Goal: Task Accomplishment & Management: Manage account settings

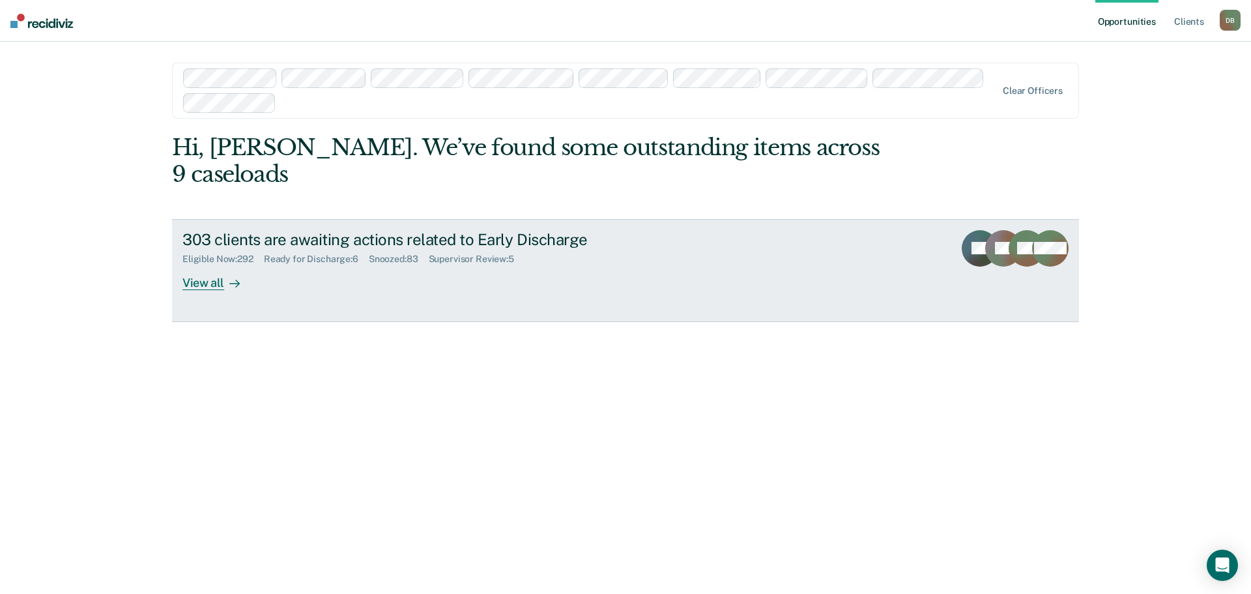
click at [326, 253] on div "Ready for Discharge : 6" at bounding box center [316, 258] width 105 height 11
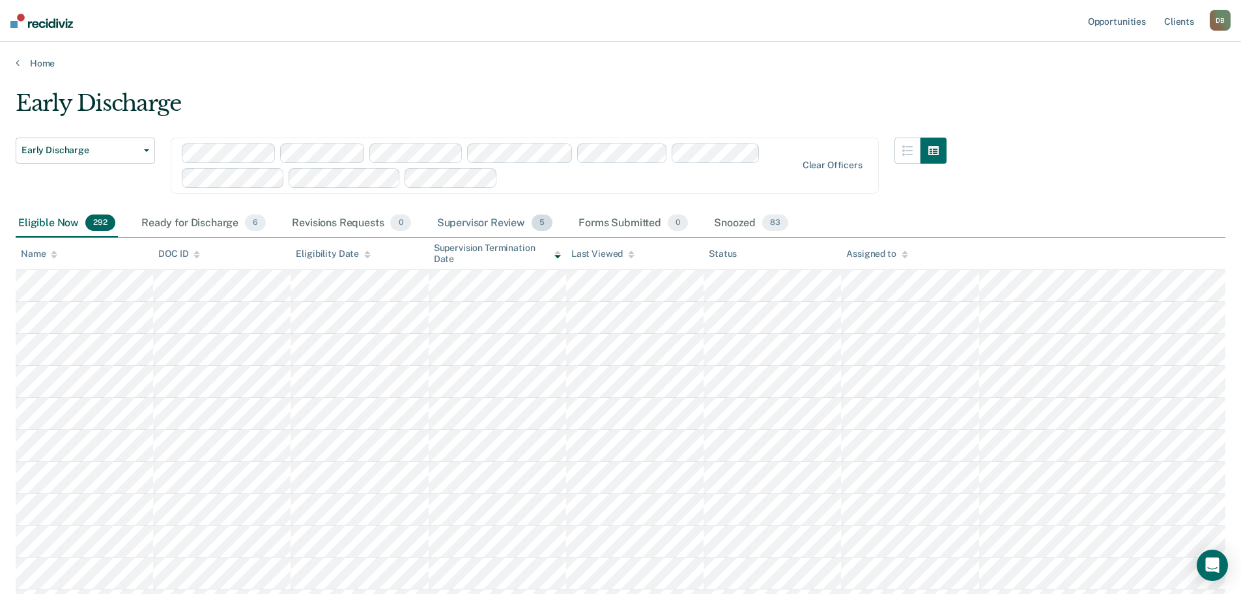
click at [462, 225] on div "Supervisor Review 5" at bounding box center [495, 223] width 121 height 29
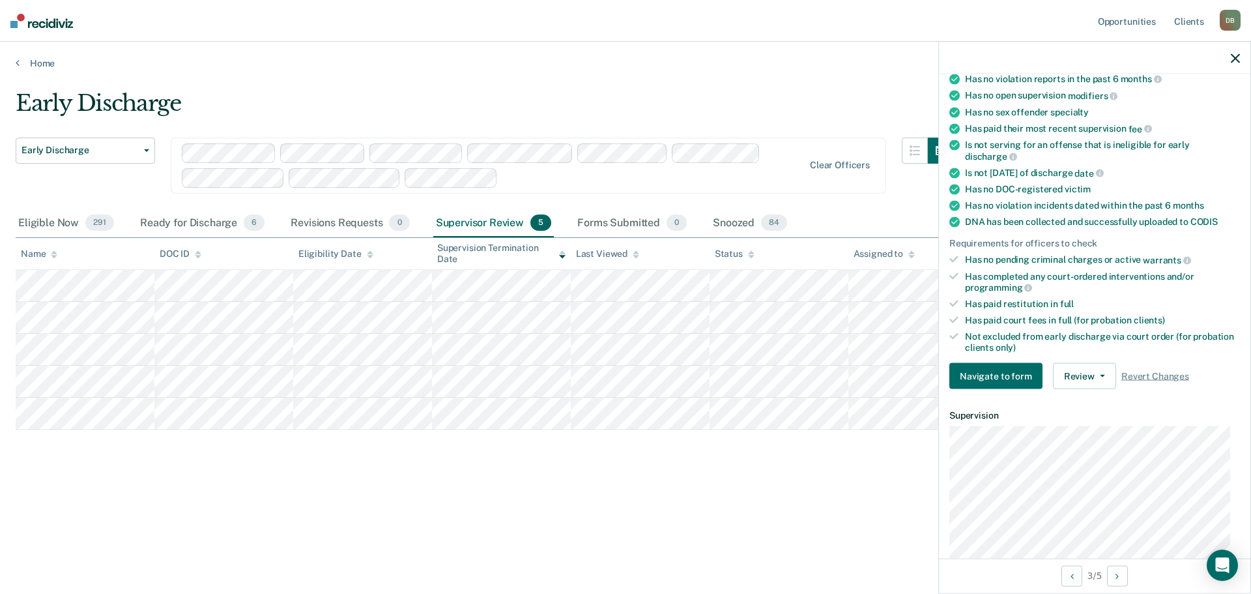
scroll to position [195, 0]
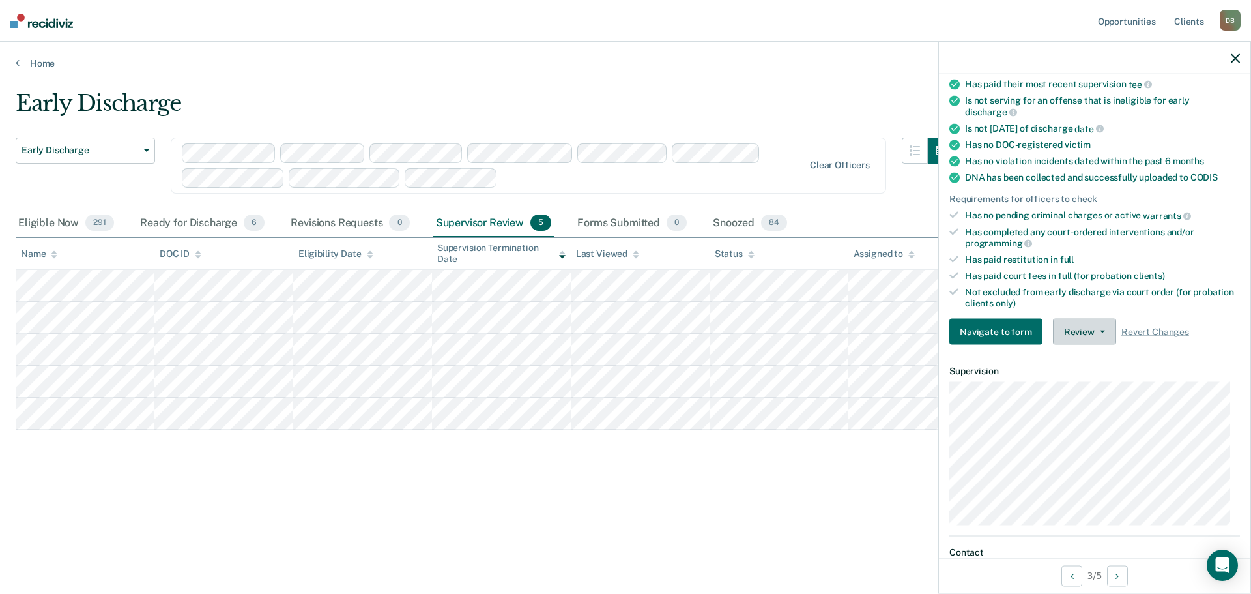
click at [1065, 329] on button "Review" at bounding box center [1084, 332] width 63 height 26
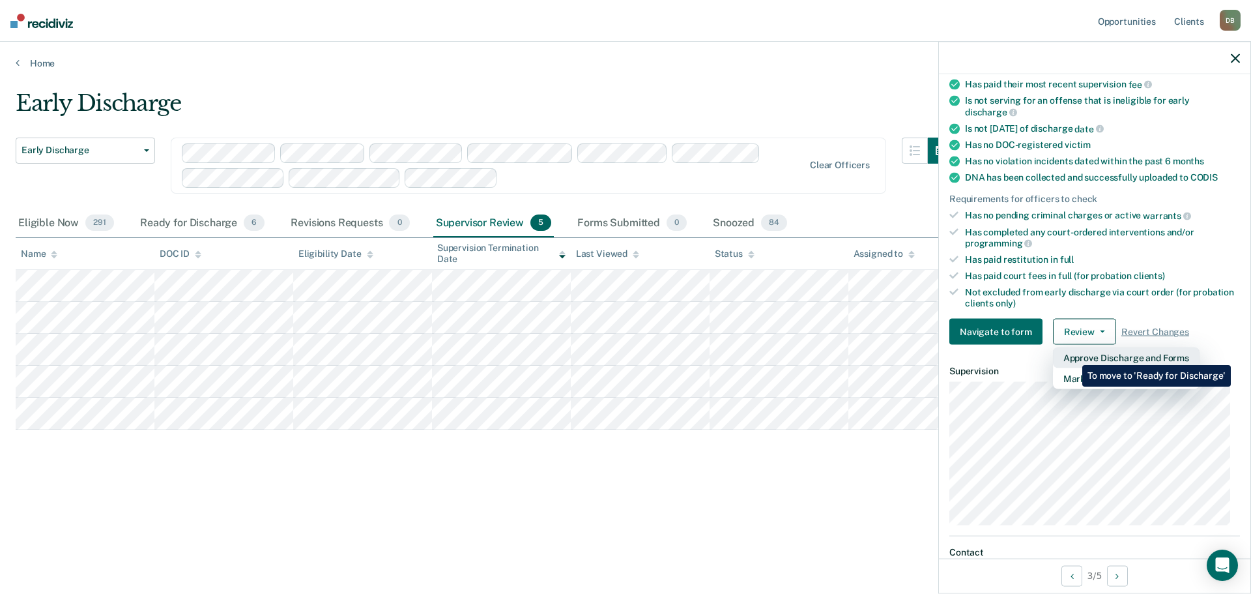
click at [1073, 355] on button "Approve Discharge and Forms" at bounding box center [1126, 357] width 147 height 21
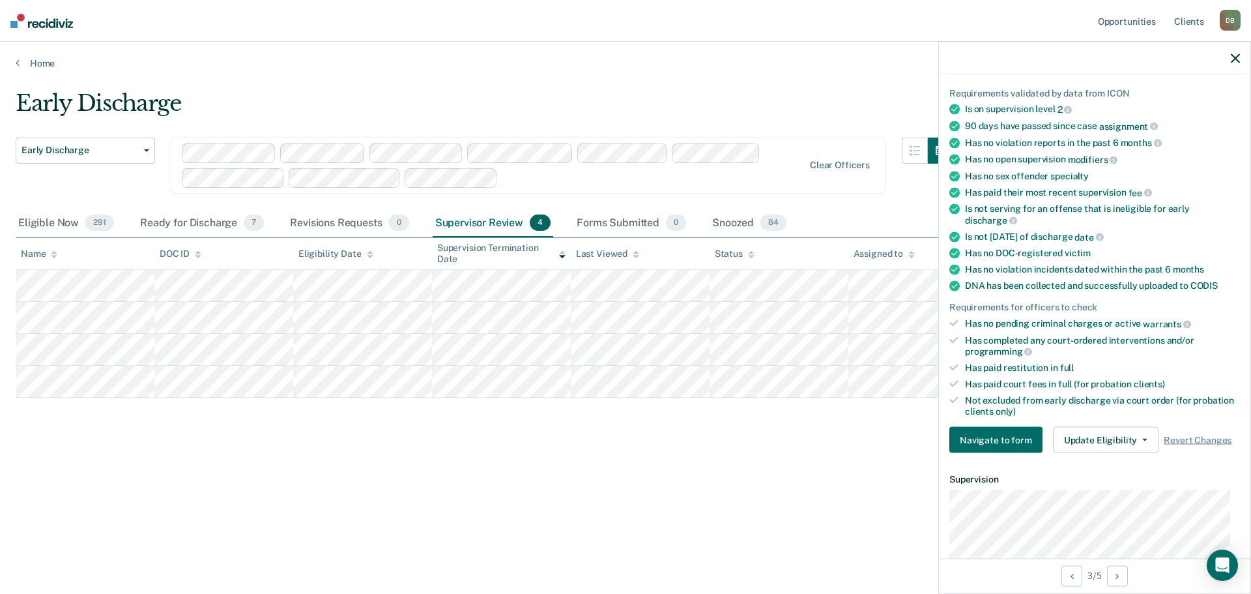
scroll to position [0, 0]
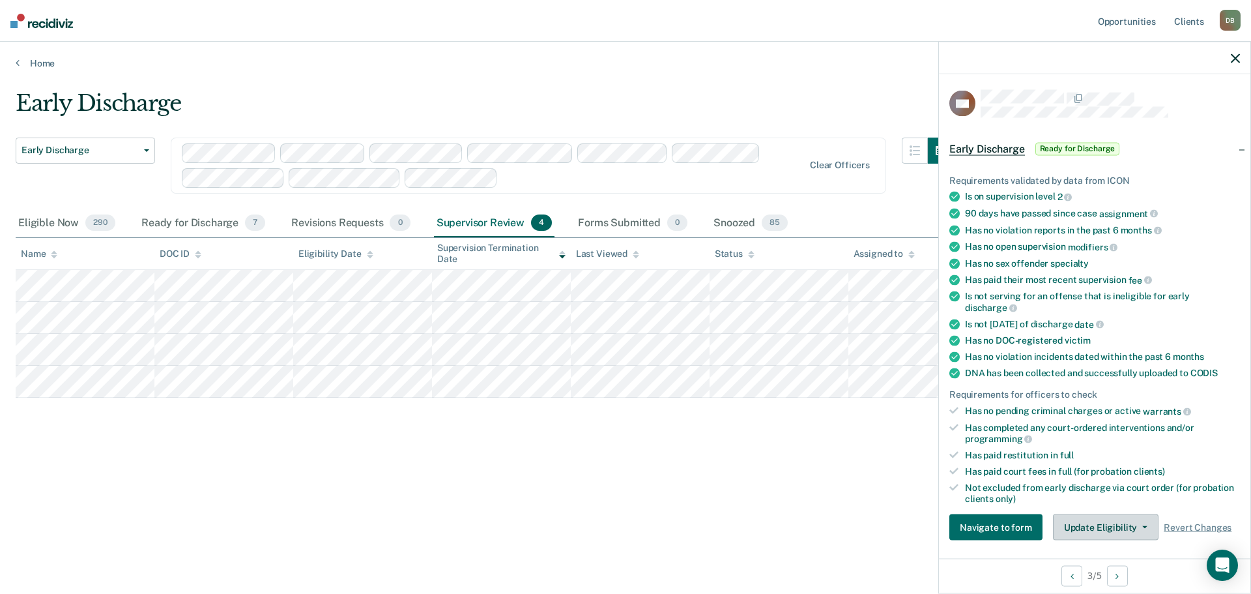
click at [1089, 520] on button "Update Eligibility" at bounding box center [1106, 527] width 106 height 26
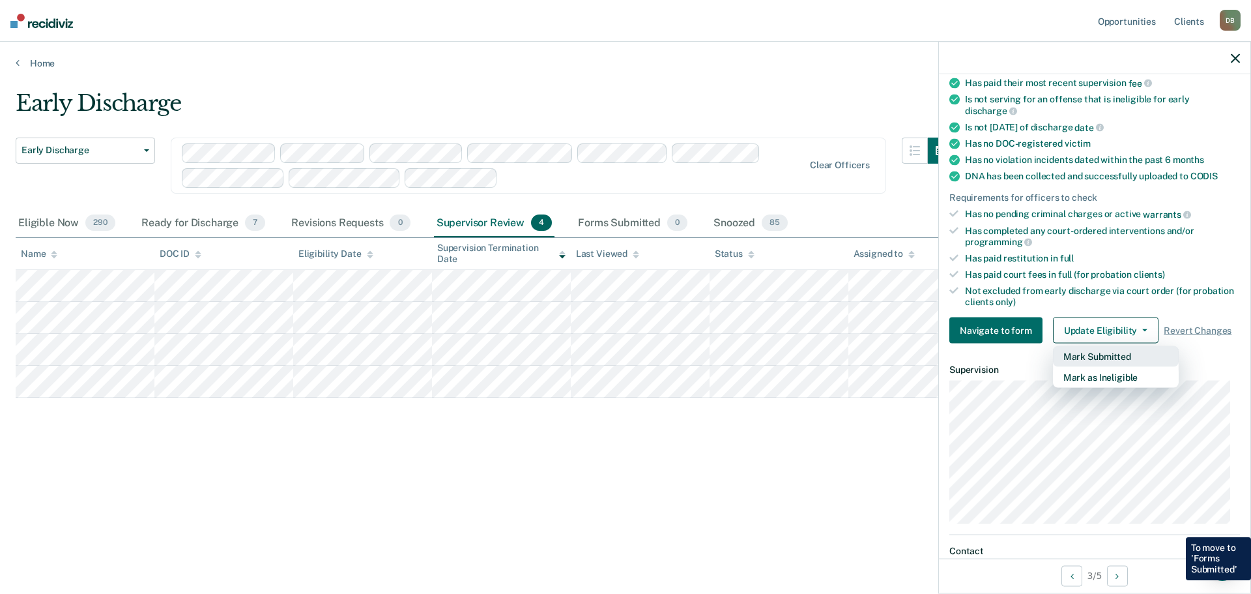
scroll to position [200, 0]
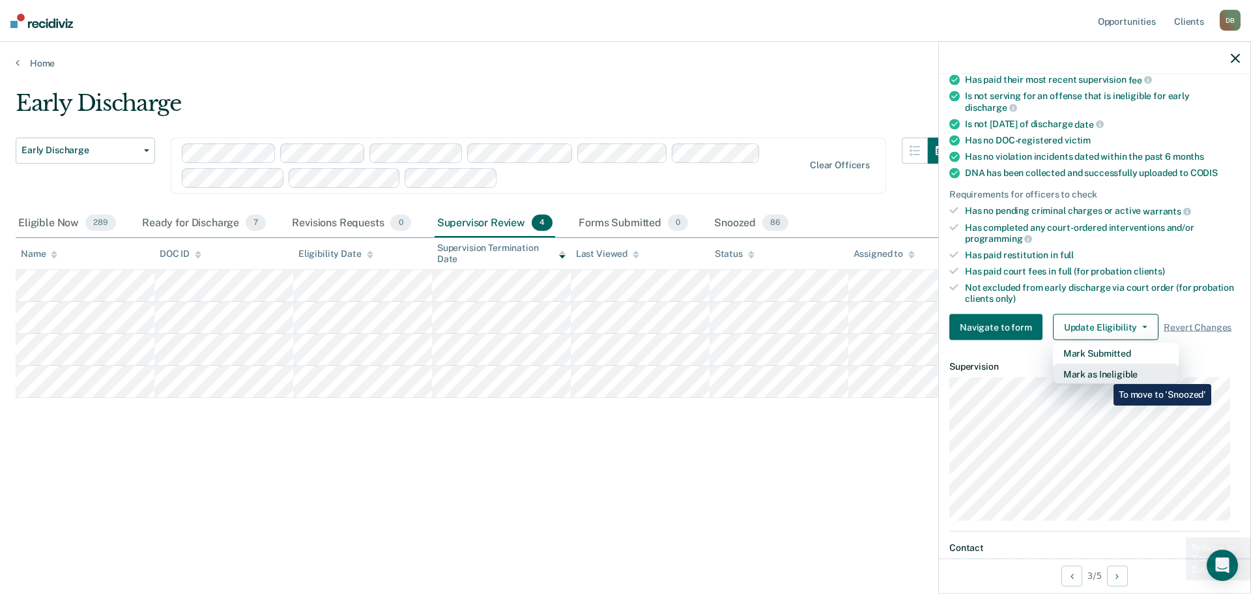
click at [1104, 374] on button "Mark as Ineligible" at bounding box center [1116, 374] width 126 height 21
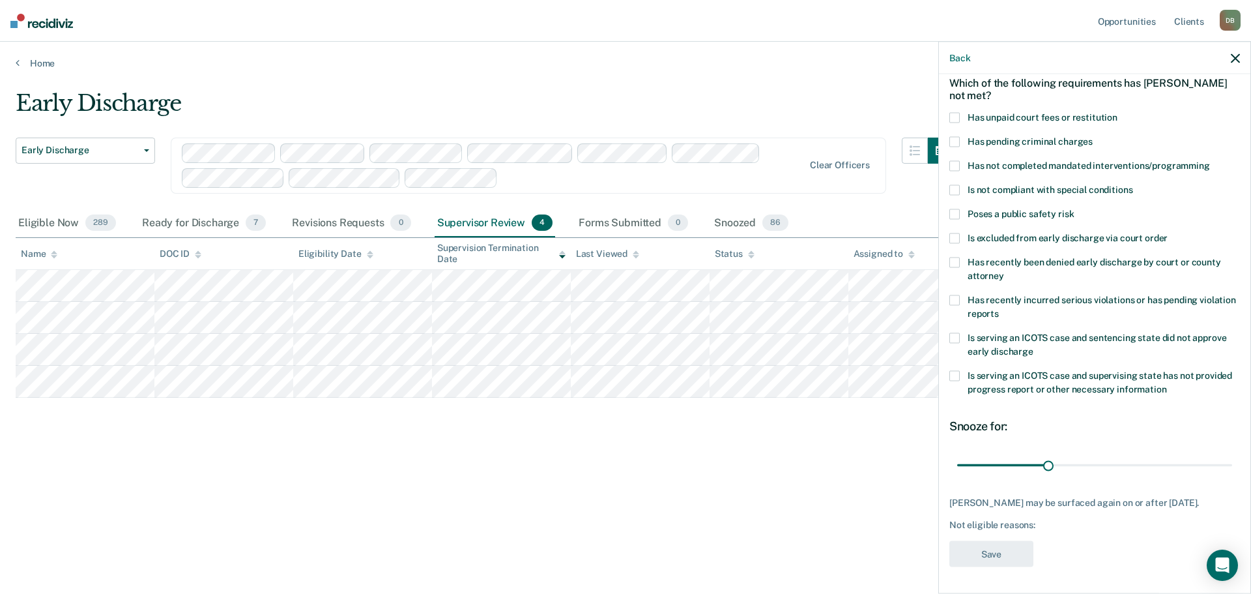
scroll to position [71, 0]
click at [957, 160] on span at bounding box center [954, 165] width 10 height 10
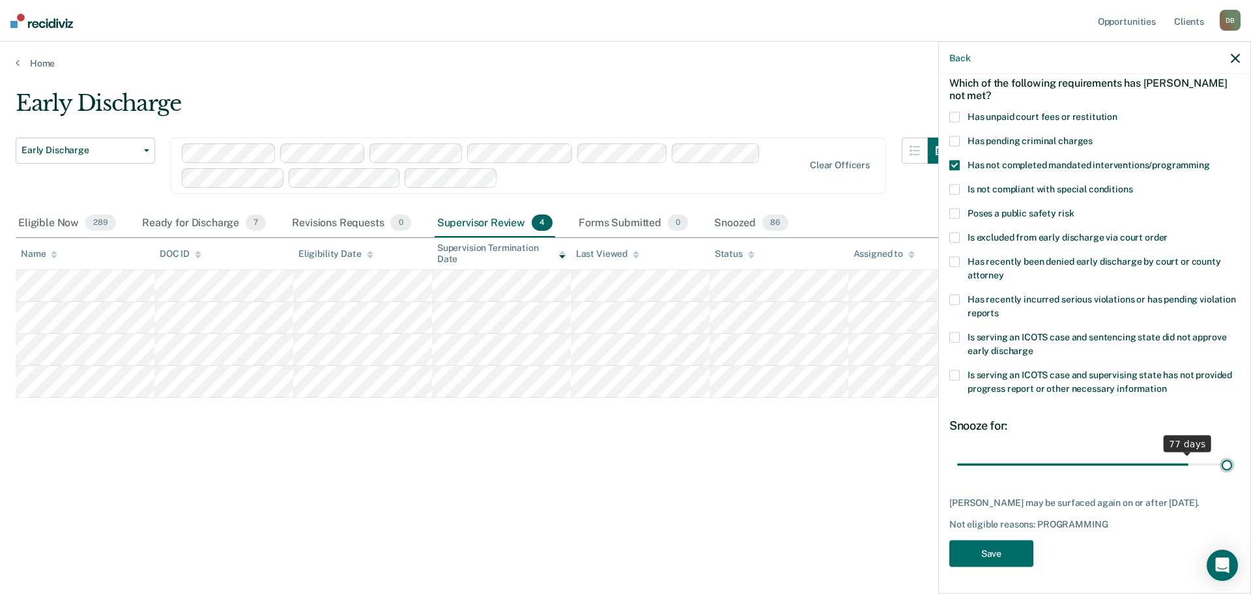
drag, startPoint x: 1049, startPoint y: 452, endPoint x: 1242, endPoint y: 458, distance: 193.0
type input "90"
click at [1232, 458] on input "range" at bounding box center [1094, 464] width 275 height 23
click at [1019, 553] on button "Save" at bounding box center [991, 553] width 84 height 27
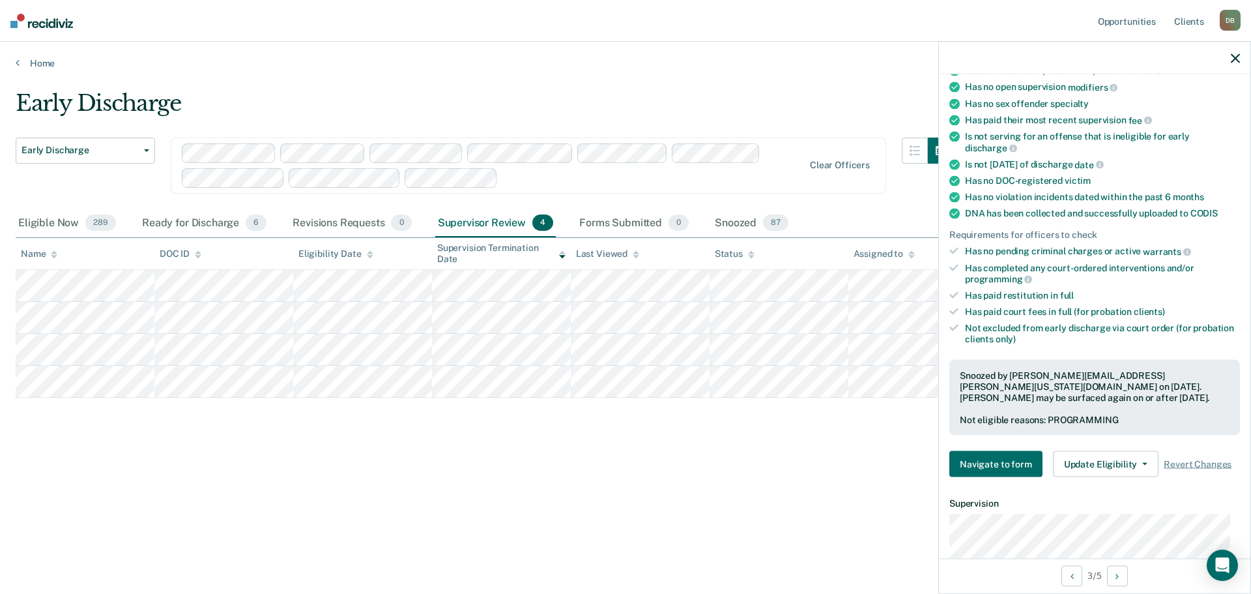
scroll to position [0, 0]
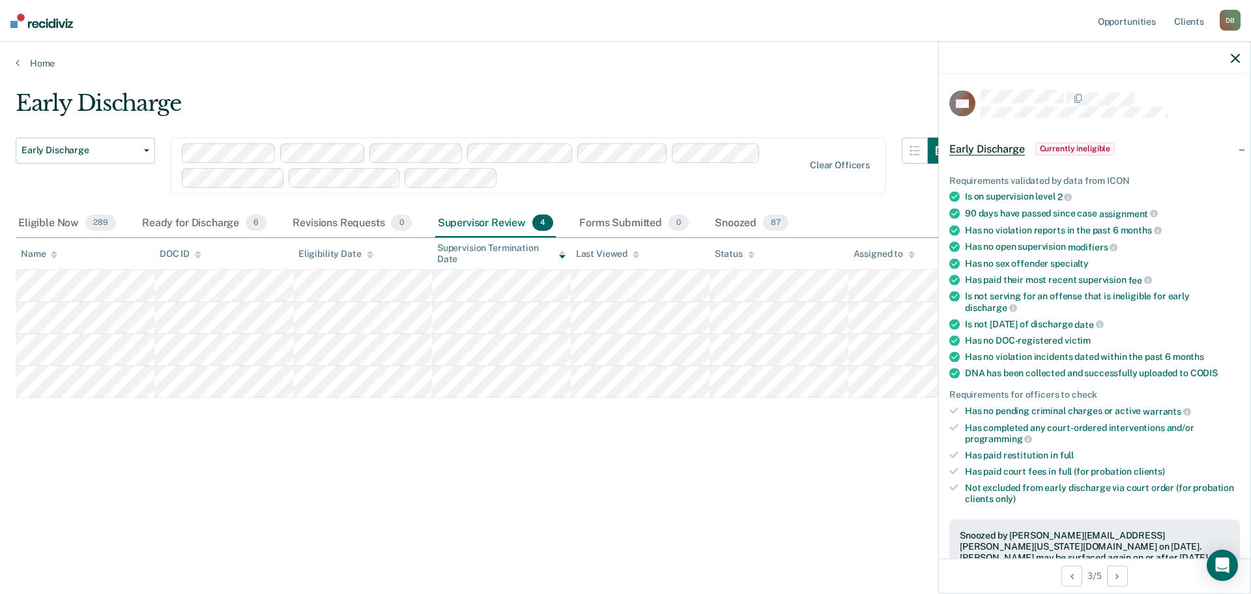
click at [1236, 58] on icon "button" at bounding box center [1235, 57] width 9 height 9
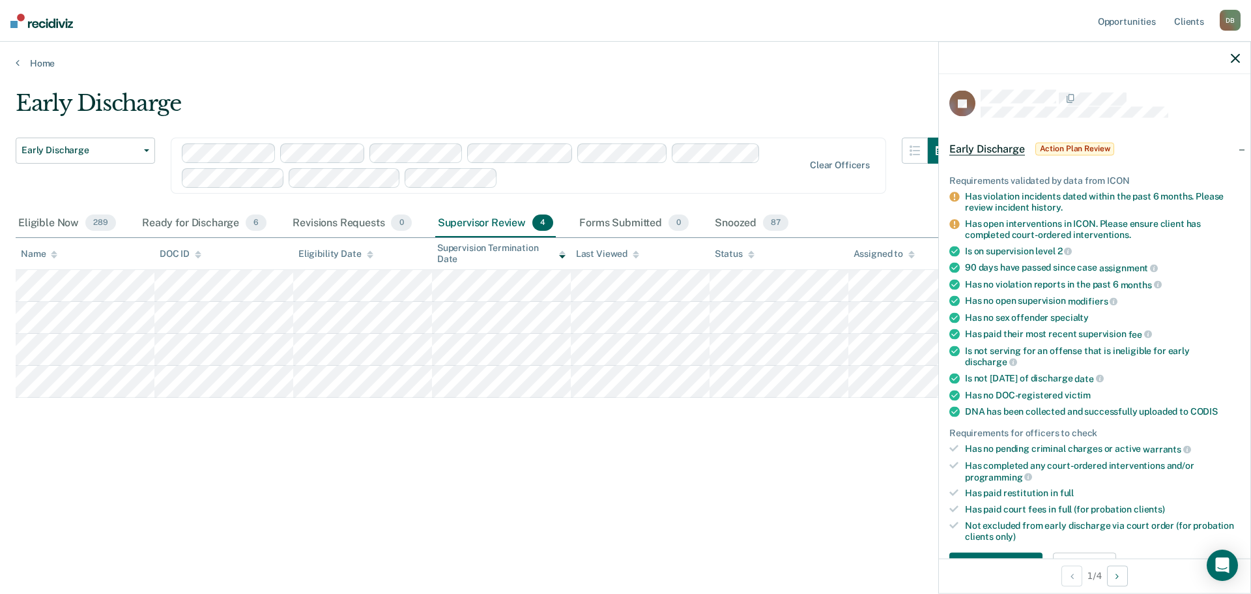
click at [1234, 55] on icon "button" at bounding box center [1235, 57] width 9 height 9
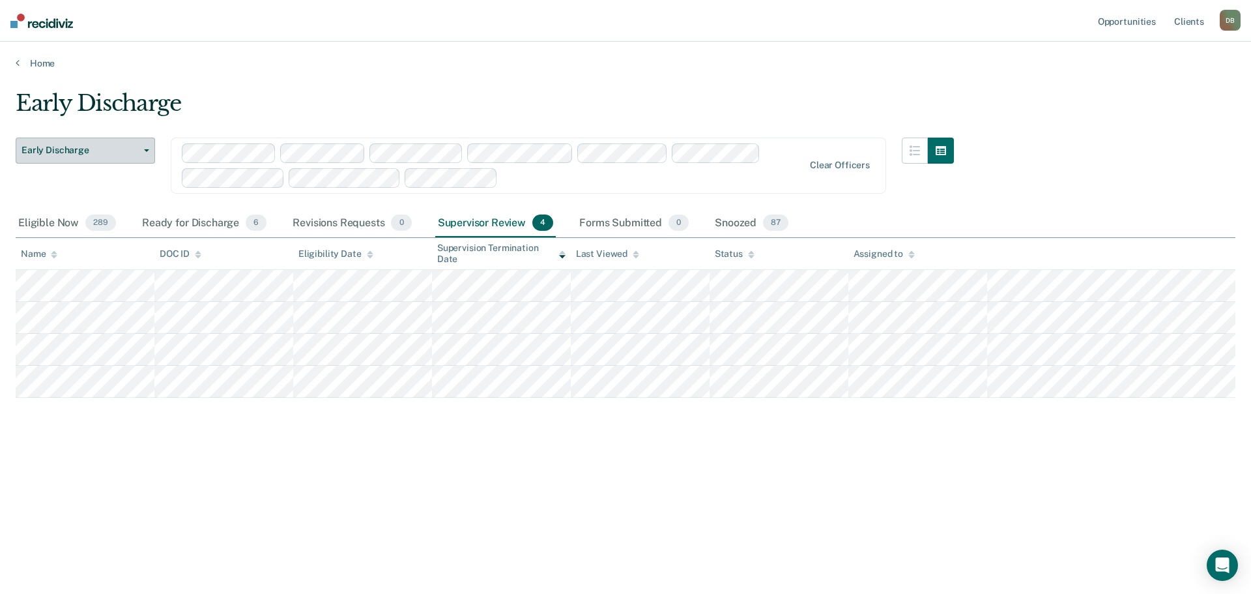
click at [123, 152] on span "Early Discharge" at bounding box center [80, 150] width 117 height 11
click at [1179, 23] on link "Client s" at bounding box center [1189, 21] width 35 height 42
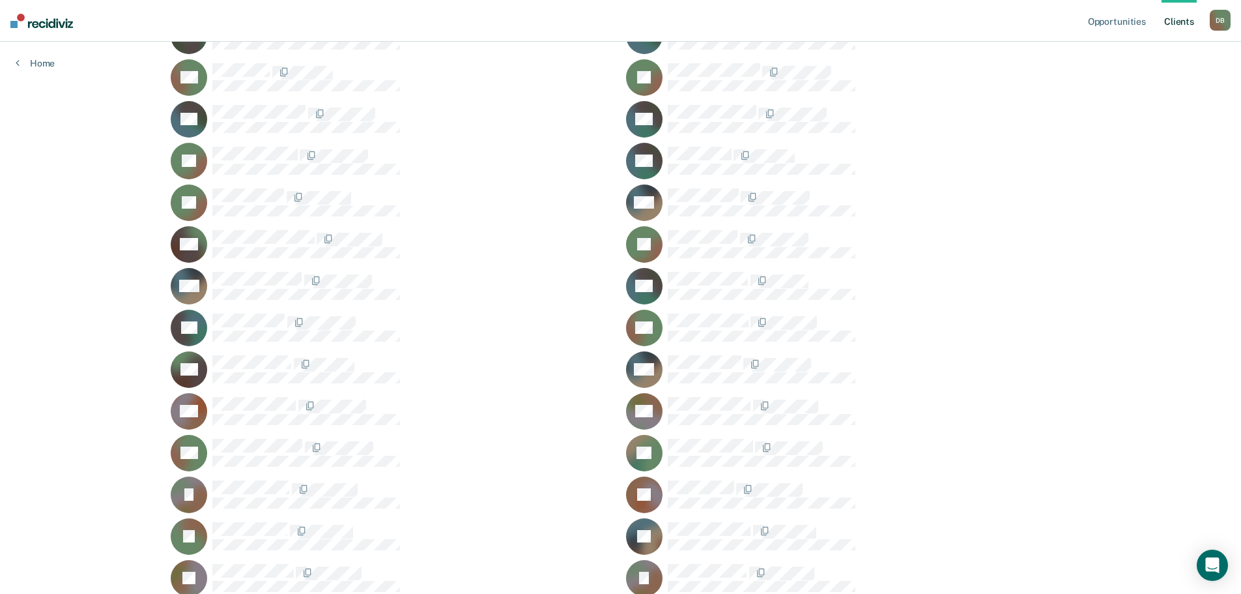
scroll to position [977, 0]
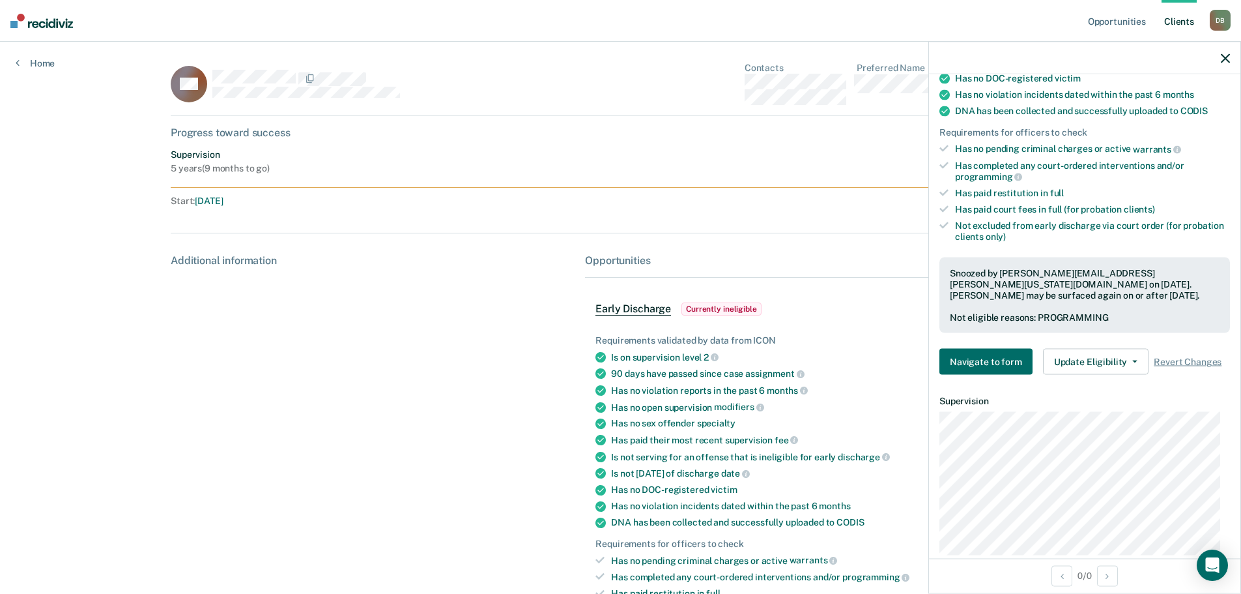
scroll to position [261, 0]
click at [1103, 365] on button "Update Eligibility" at bounding box center [1096, 363] width 106 height 26
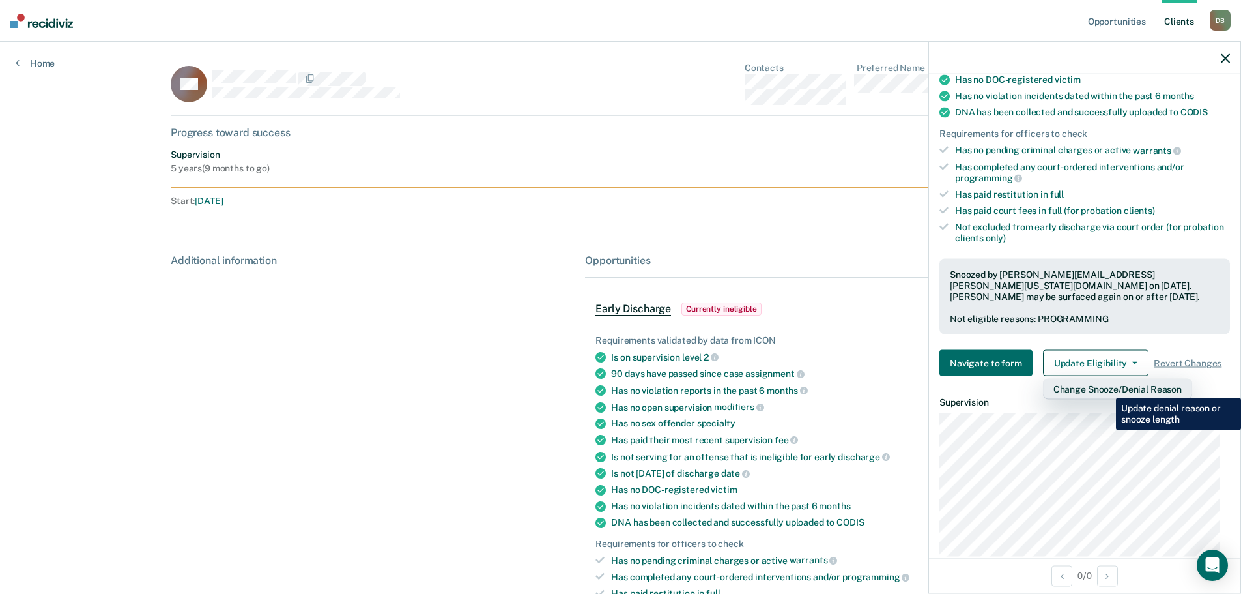
click at [1106, 388] on button "Change Snooze/Denial Reason" at bounding box center [1117, 389] width 149 height 21
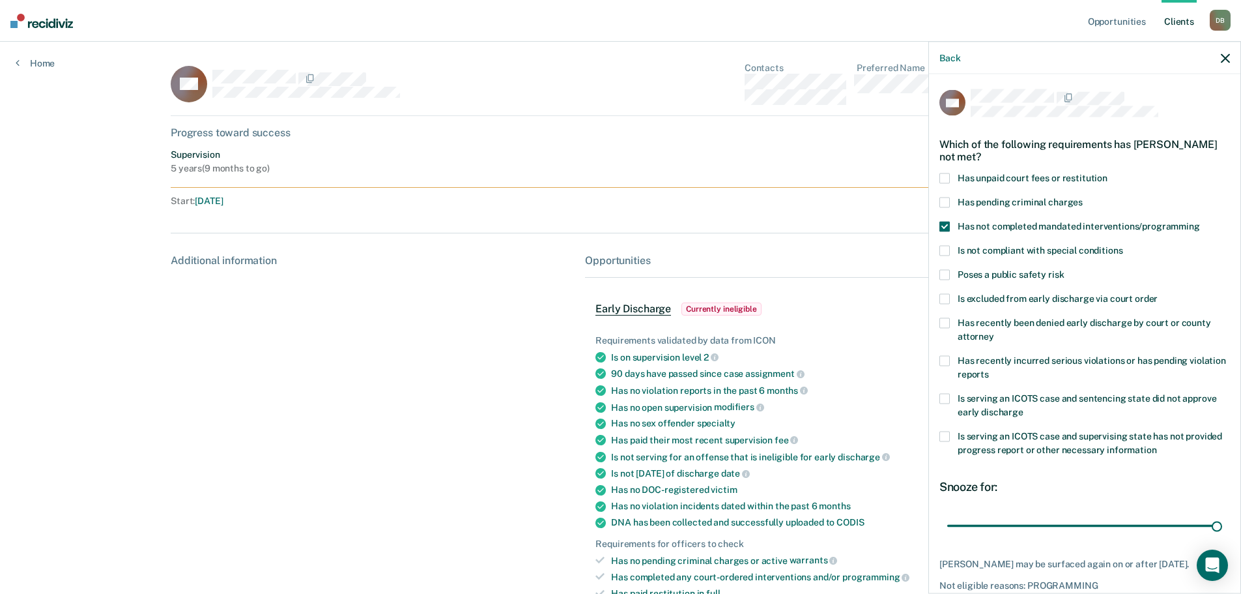
scroll to position [0, 0]
click at [947, 222] on span at bounding box center [945, 227] width 10 height 10
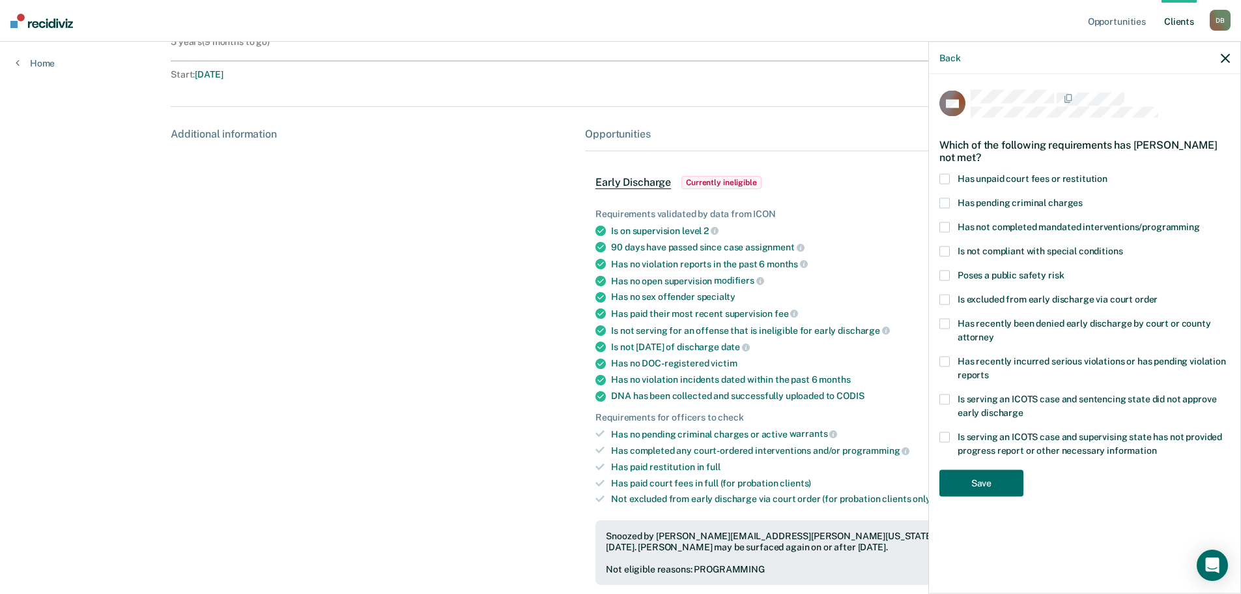
scroll to position [130, 0]
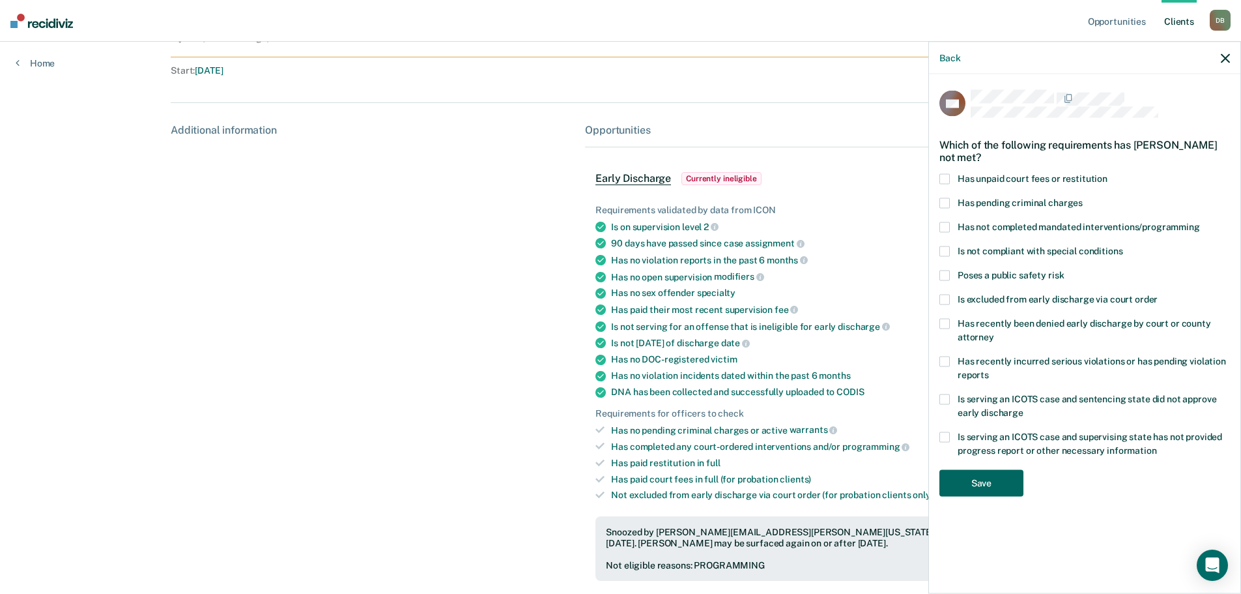
click at [1003, 470] on button "Save" at bounding box center [982, 483] width 84 height 27
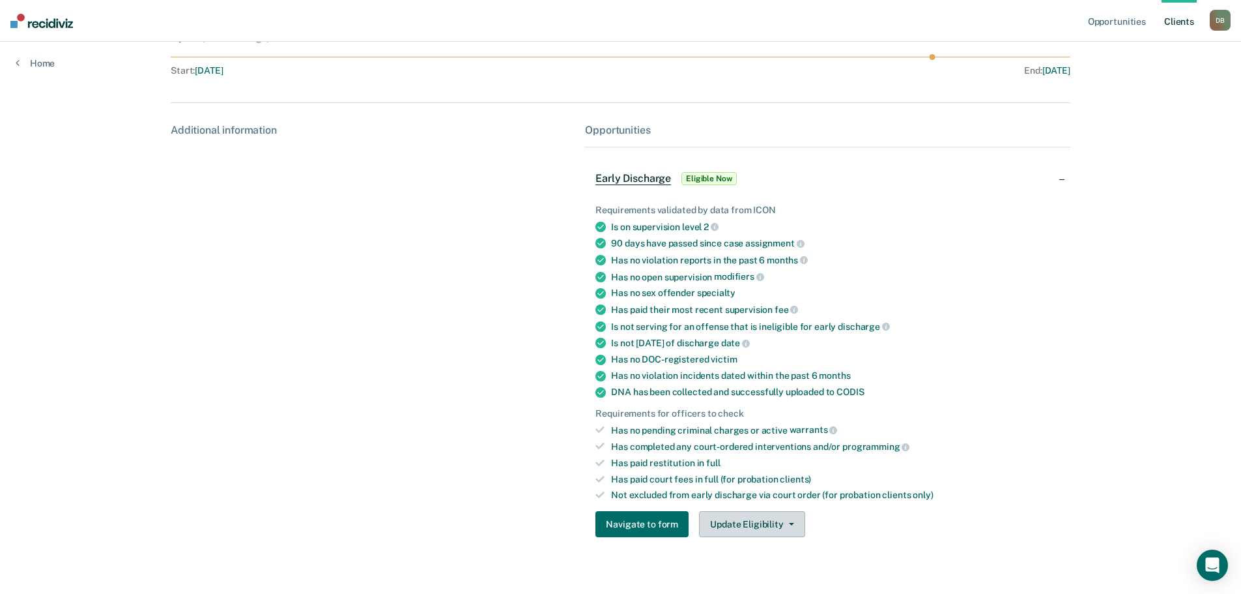
click at [765, 513] on button "Update Eligibility" at bounding box center [752, 524] width 106 height 26
click at [943, 469] on ul "Requirements validated by data from ICON Is on supervision level 2 90 days have…" at bounding box center [828, 353] width 464 height 296
click at [768, 528] on button "Update Eligibility" at bounding box center [752, 524] width 106 height 26
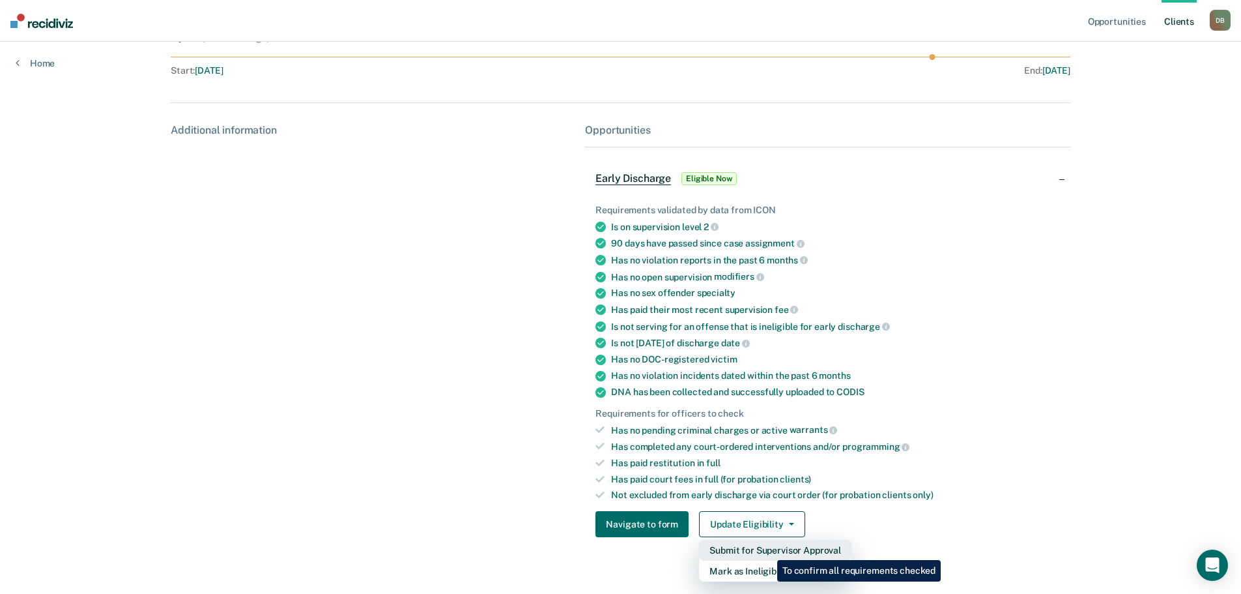
click at [768, 550] on button "Submit for Supervisor Approval" at bounding box center [775, 550] width 152 height 21
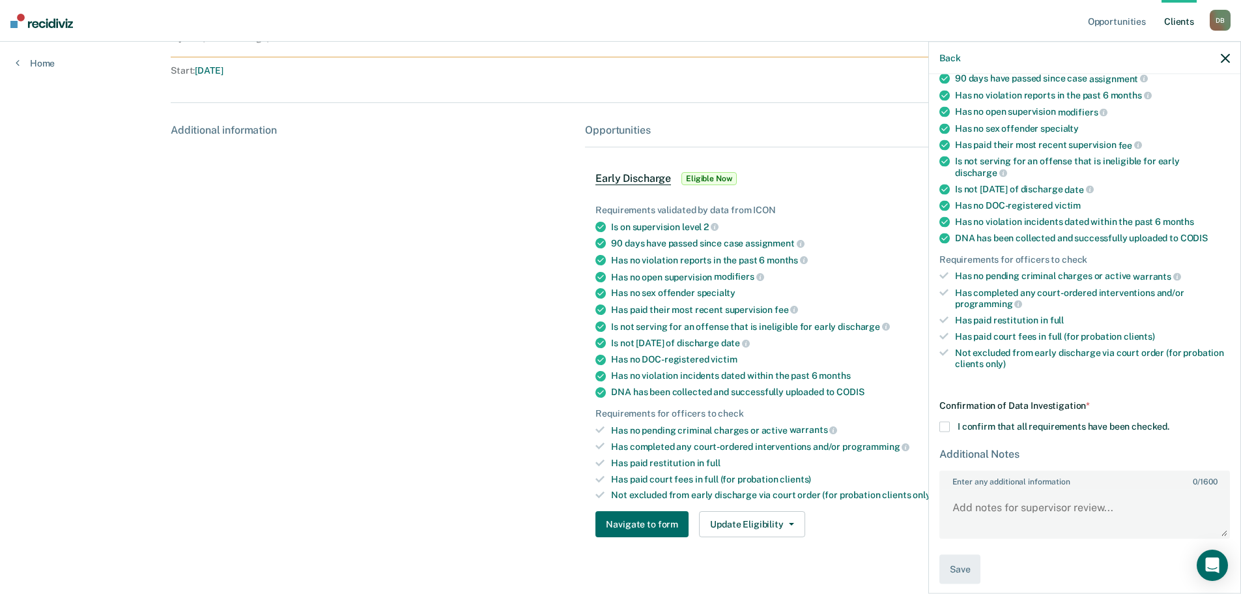
scroll to position [142, 0]
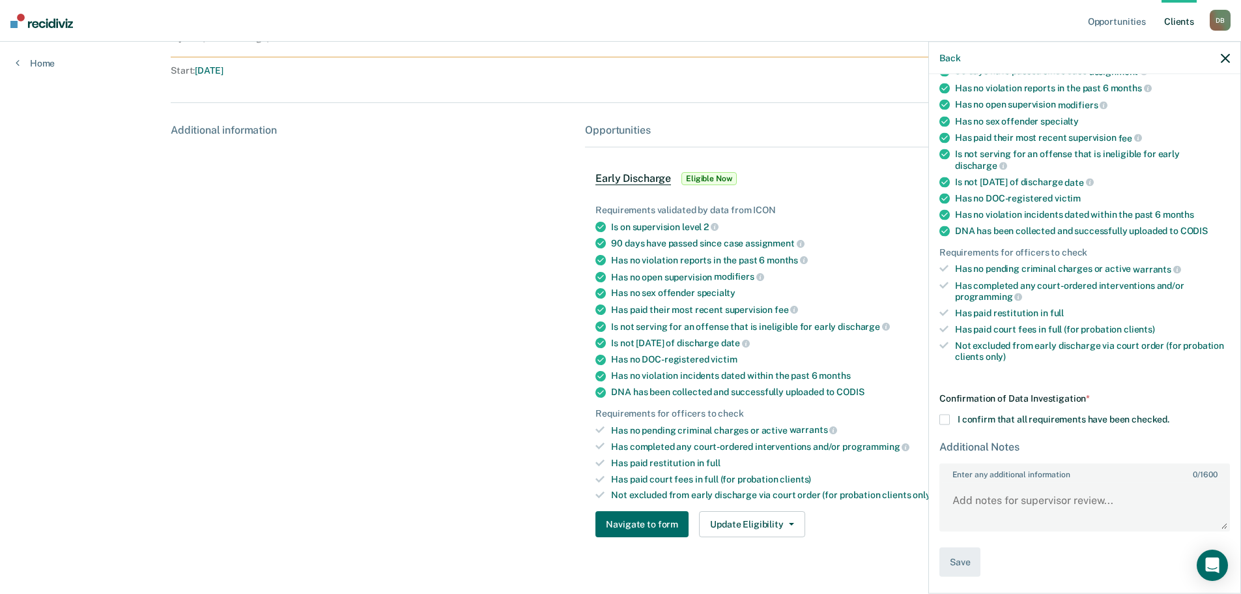
click at [431, 381] on div "Additional information" at bounding box center [373, 336] width 404 height 424
click at [1226, 59] on icon "button" at bounding box center [1225, 57] width 9 height 9
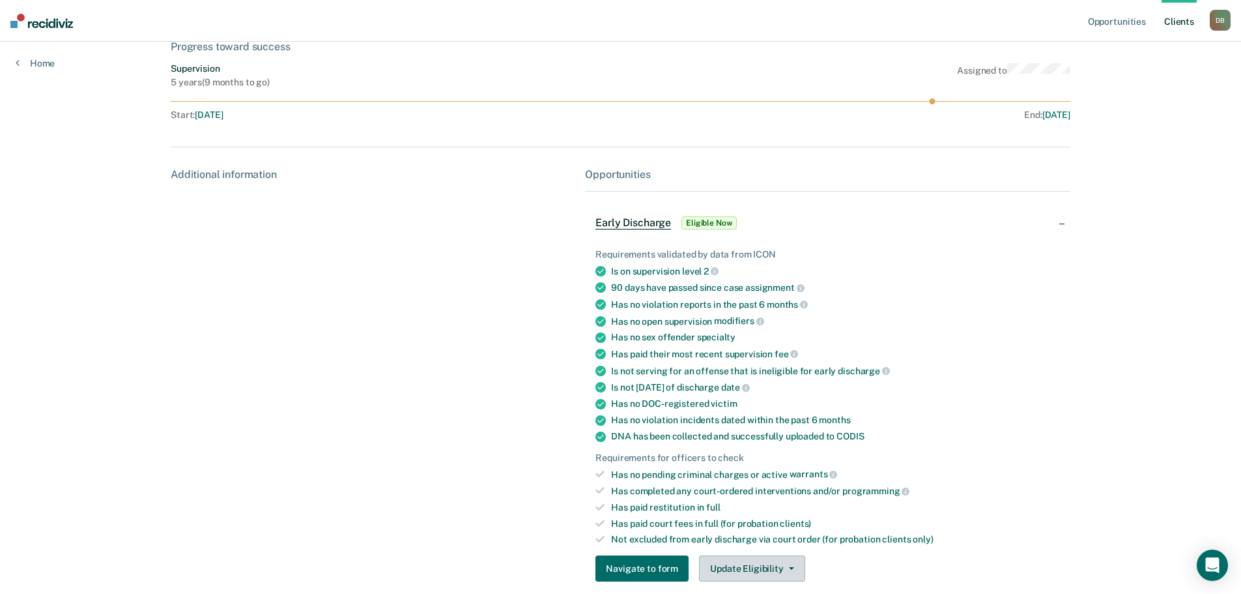
scroll to position [65, 0]
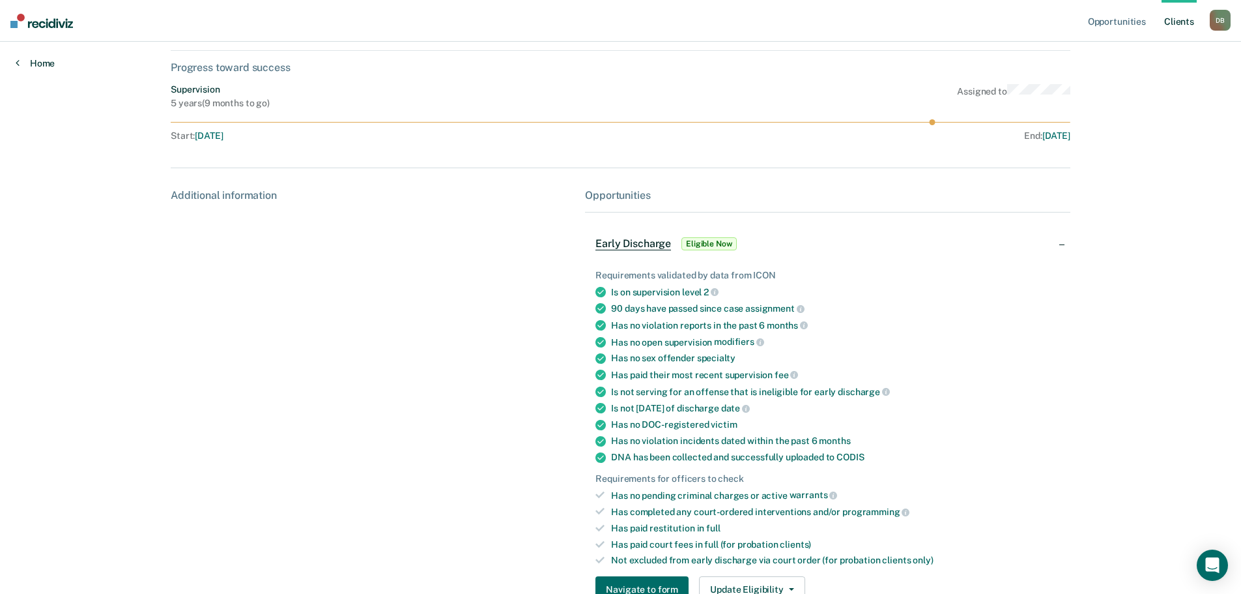
click at [46, 57] on link "Home" at bounding box center [35, 63] width 39 height 12
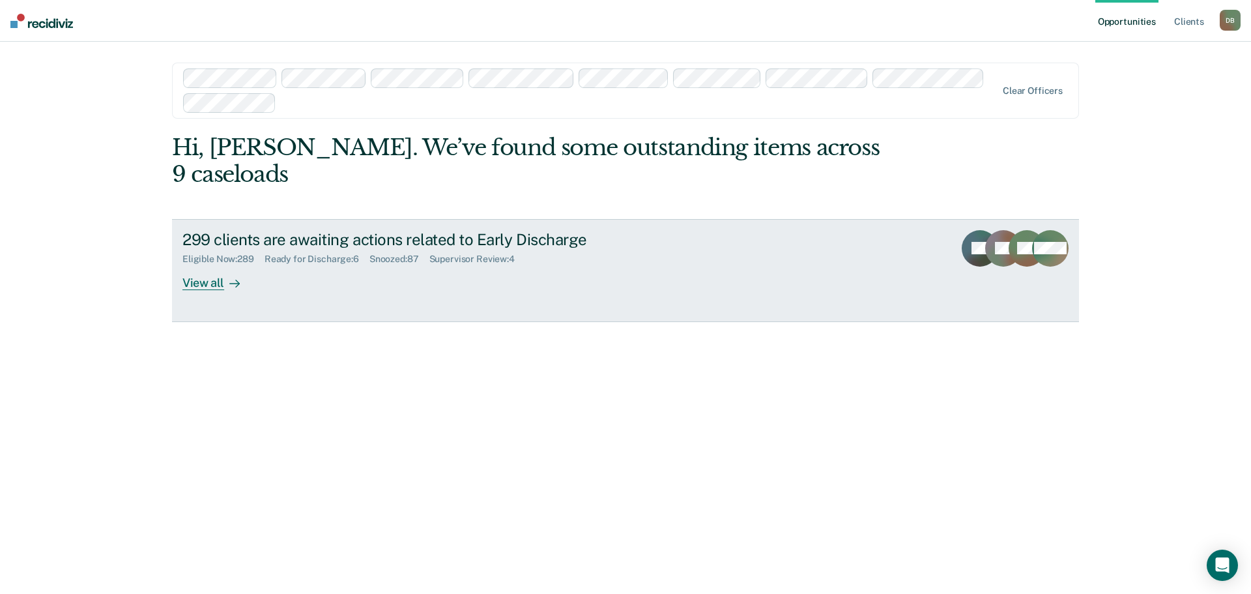
click at [321, 253] on div "Ready for Discharge : 6" at bounding box center [317, 258] width 105 height 11
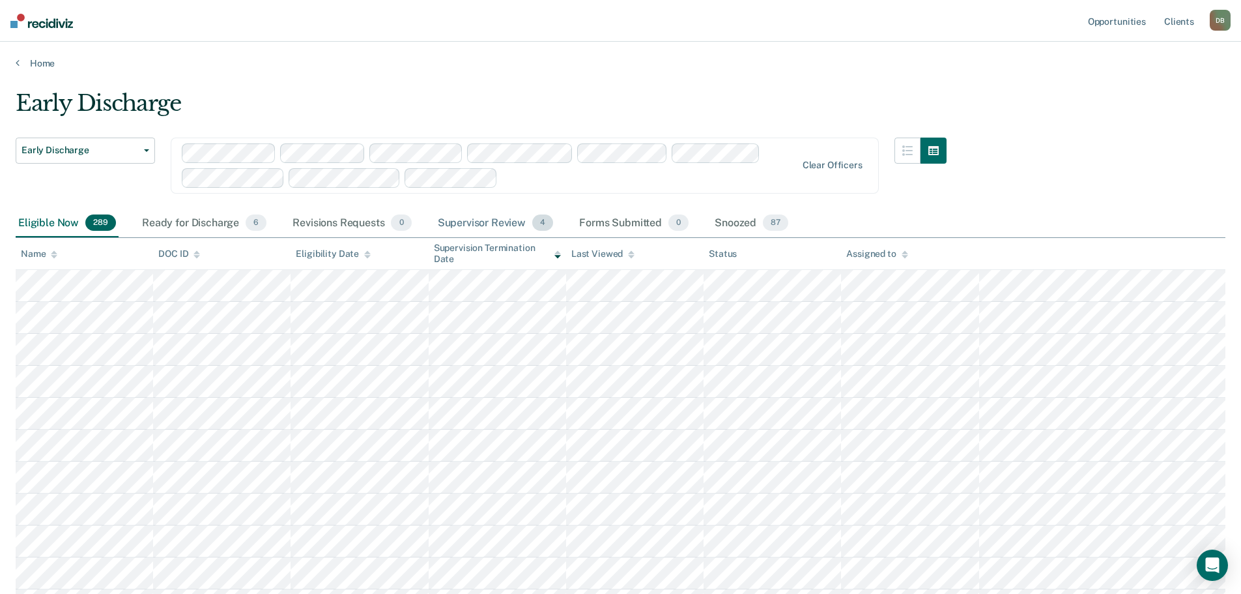
click at [482, 223] on div "Supervisor Review 4" at bounding box center [495, 223] width 121 height 29
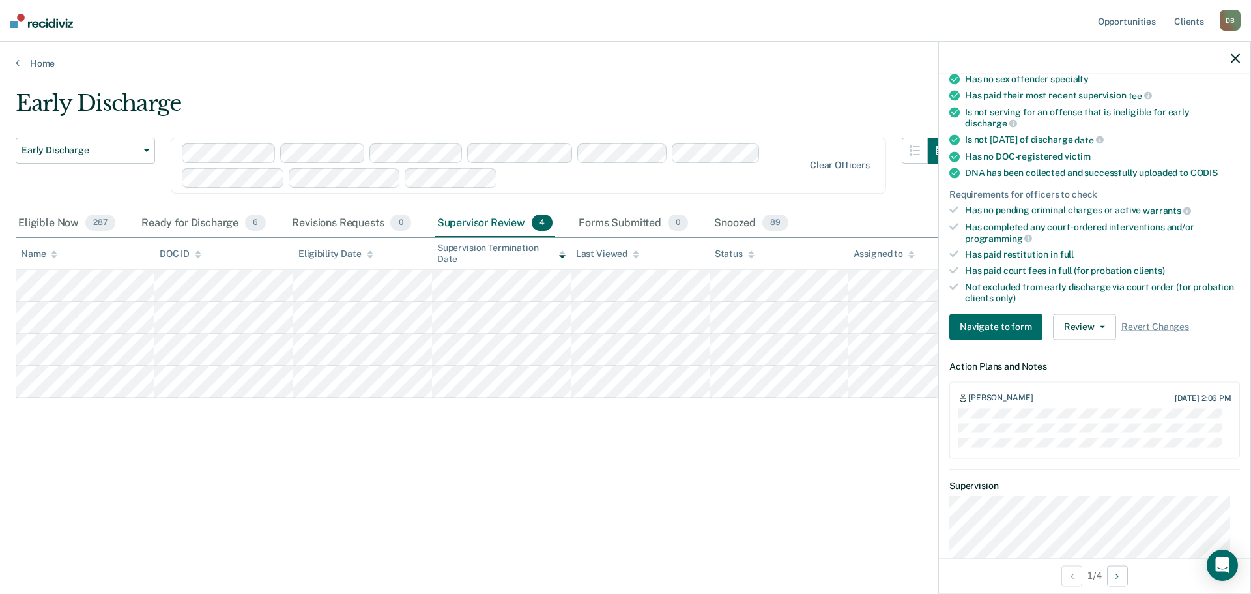
scroll to position [261, 0]
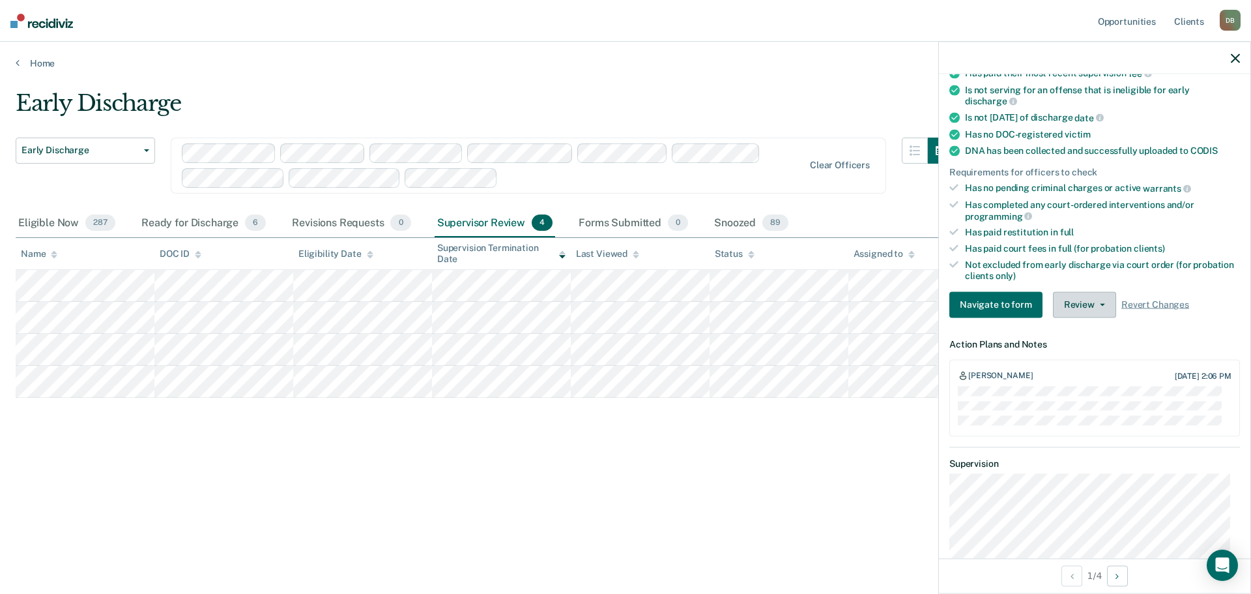
click at [1090, 296] on button "Review" at bounding box center [1084, 304] width 63 height 26
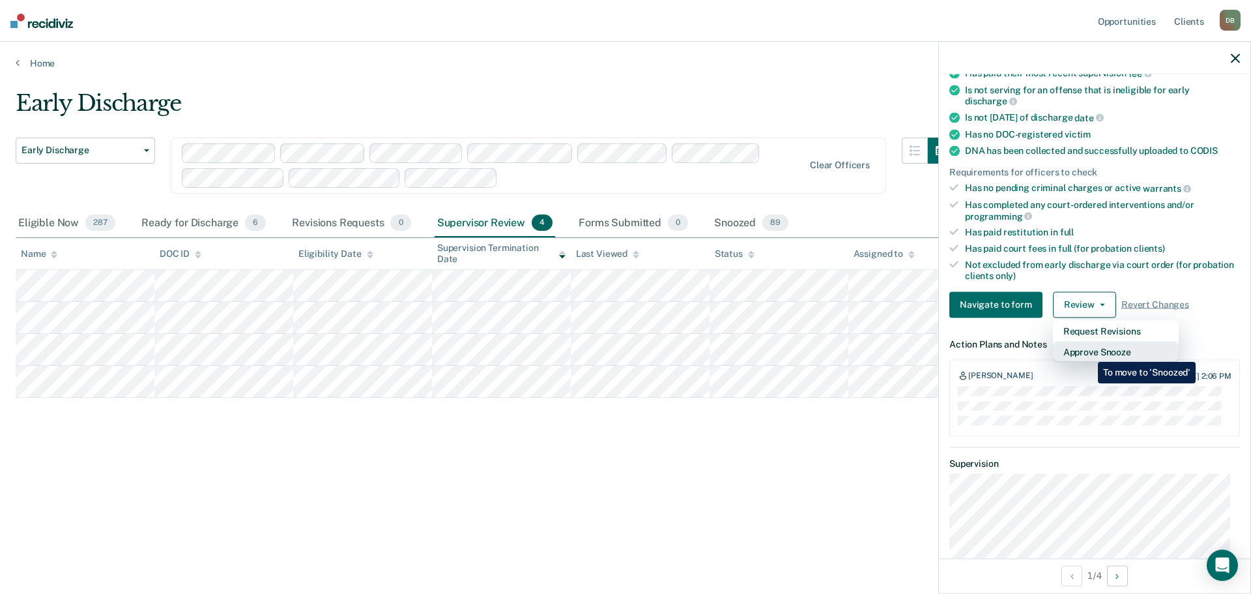
click at [1088, 352] on button "Approve Snooze" at bounding box center [1116, 351] width 126 height 21
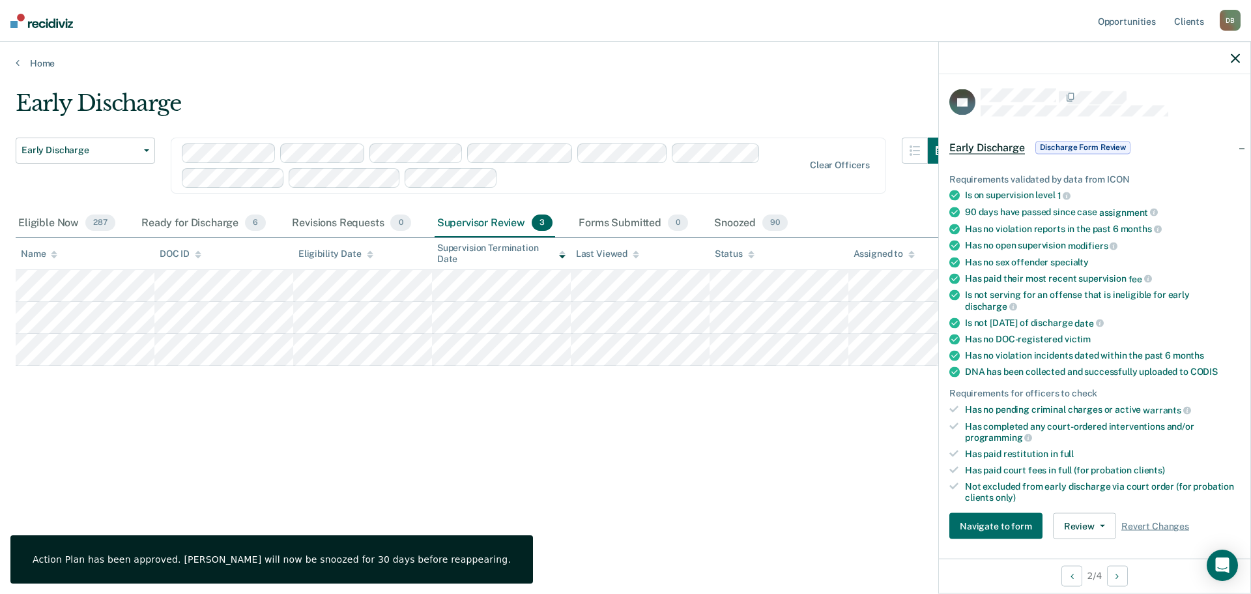
scroll to position [0, 0]
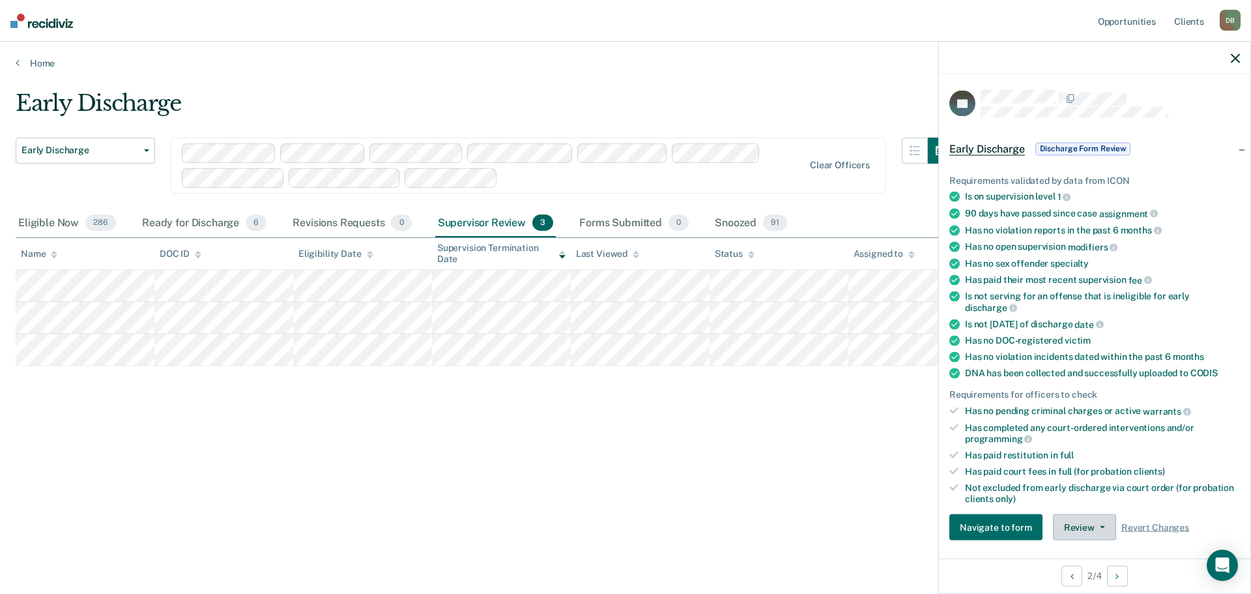
click at [1089, 518] on button "Review" at bounding box center [1084, 527] width 63 height 26
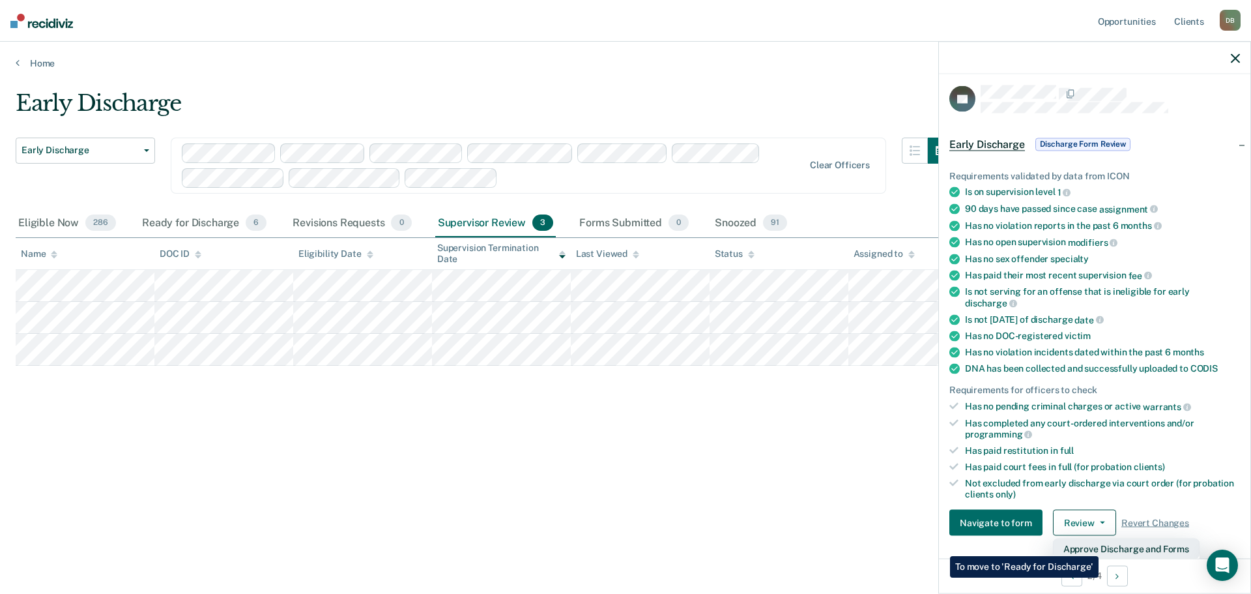
click at [1099, 546] on button "Approve Discharge and Forms" at bounding box center [1126, 548] width 147 height 21
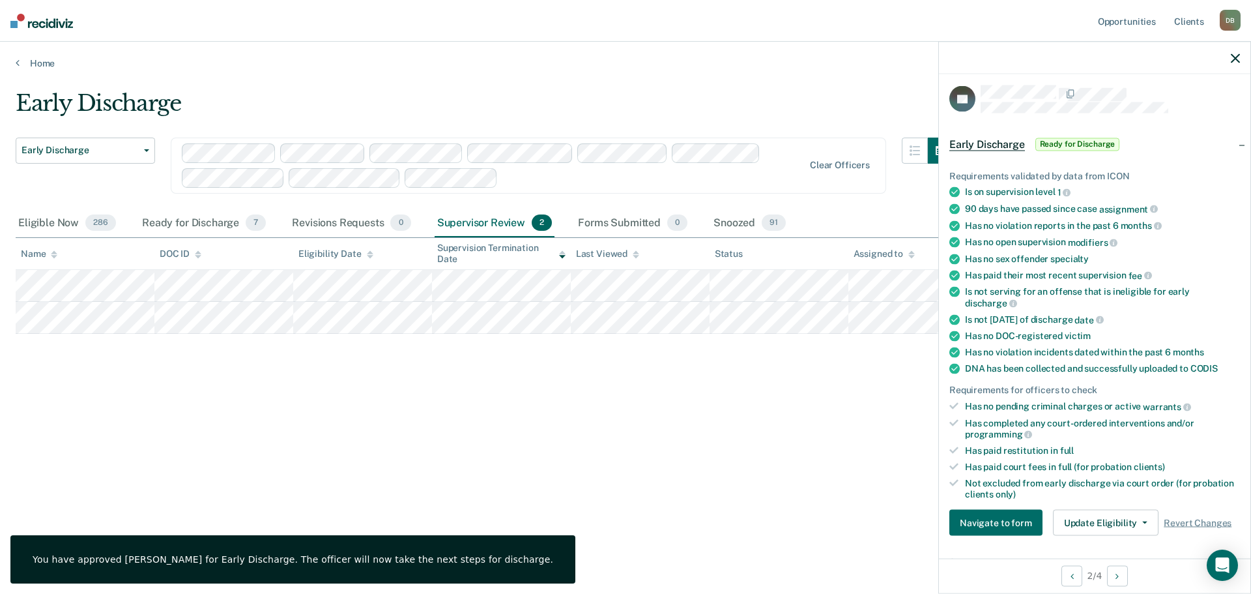
click at [1234, 55] on icon "button" at bounding box center [1235, 57] width 9 height 9
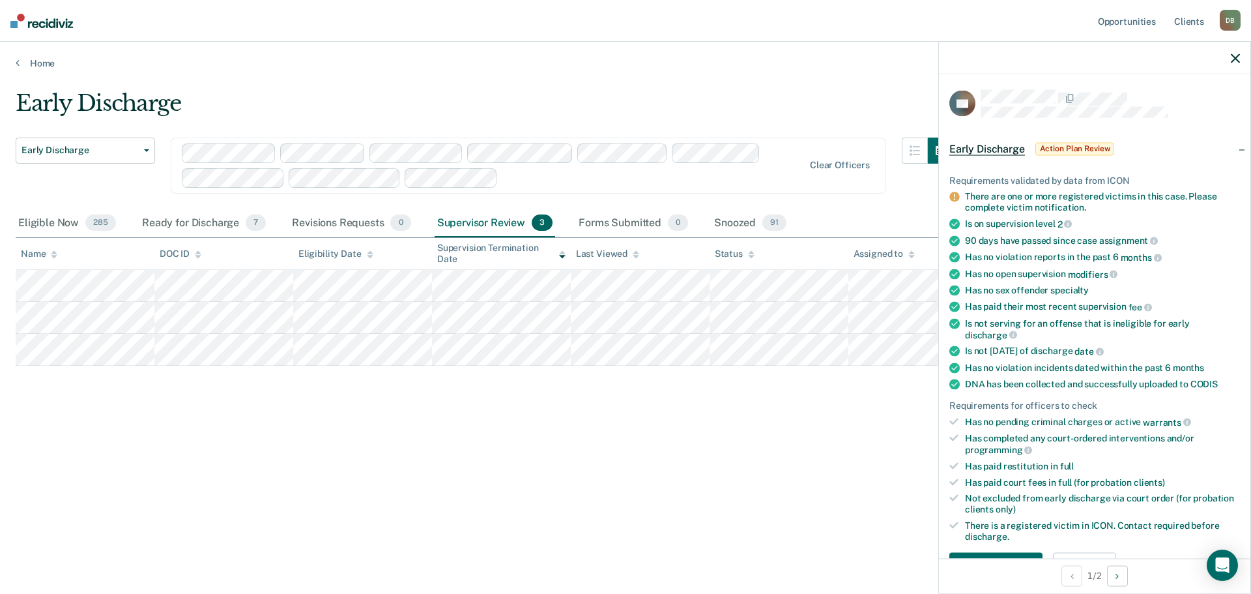
click at [1238, 53] on icon "button" at bounding box center [1235, 57] width 9 height 9
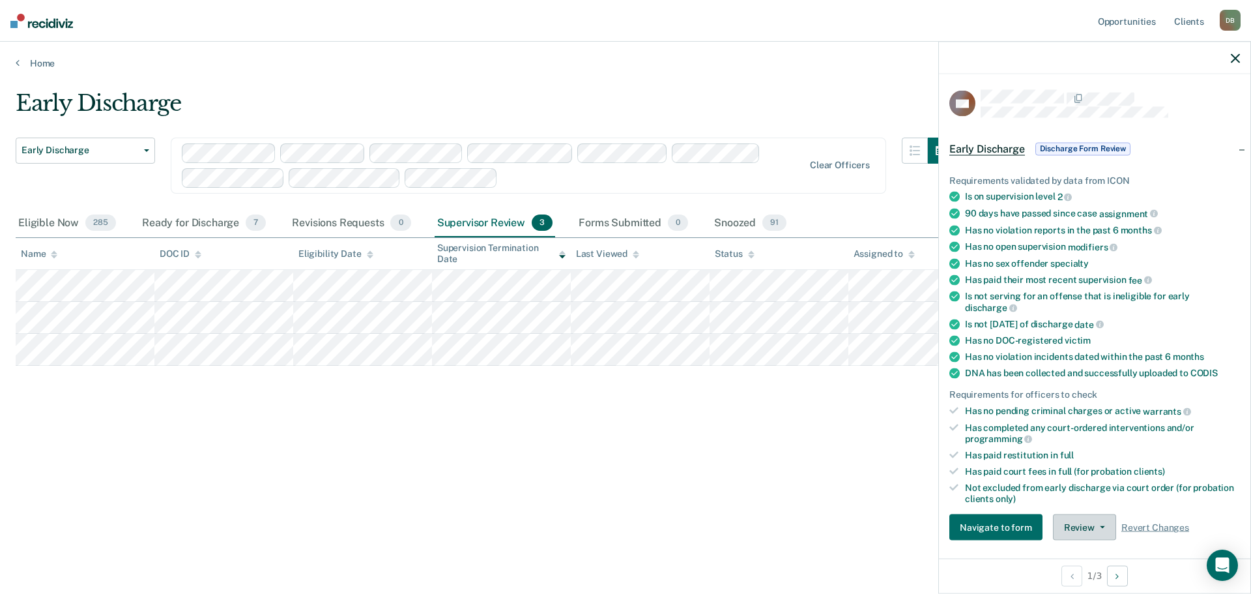
click at [1078, 525] on button "Review" at bounding box center [1084, 527] width 63 height 26
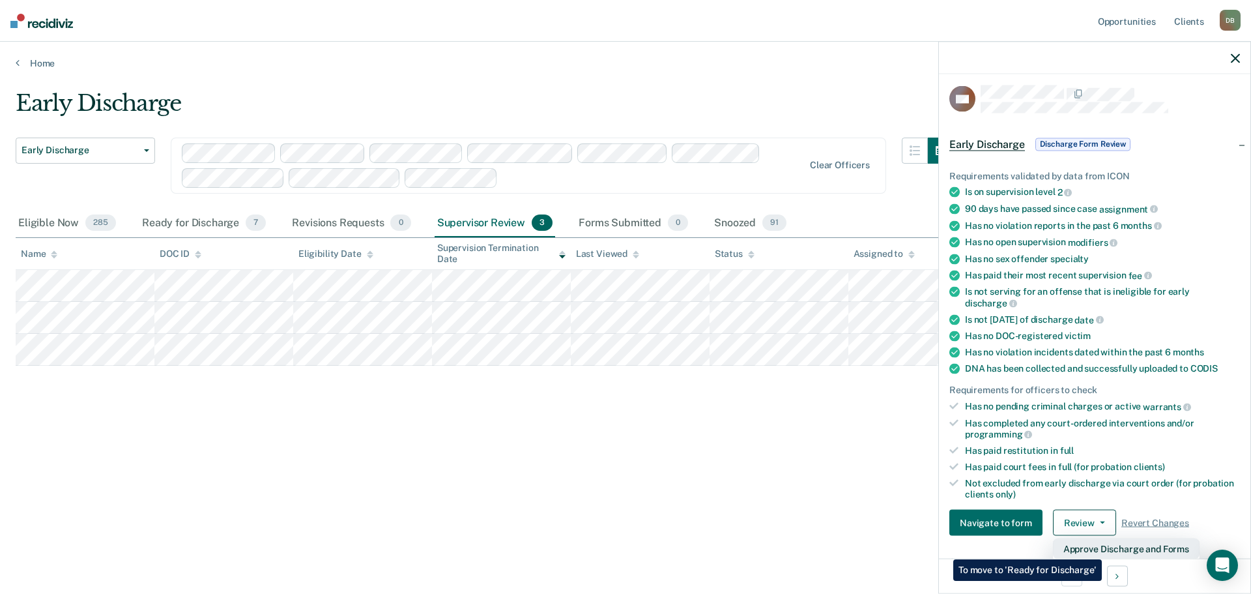
click at [1102, 549] on button "Approve Discharge and Forms" at bounding box center [1126, 548] width 147 height 21
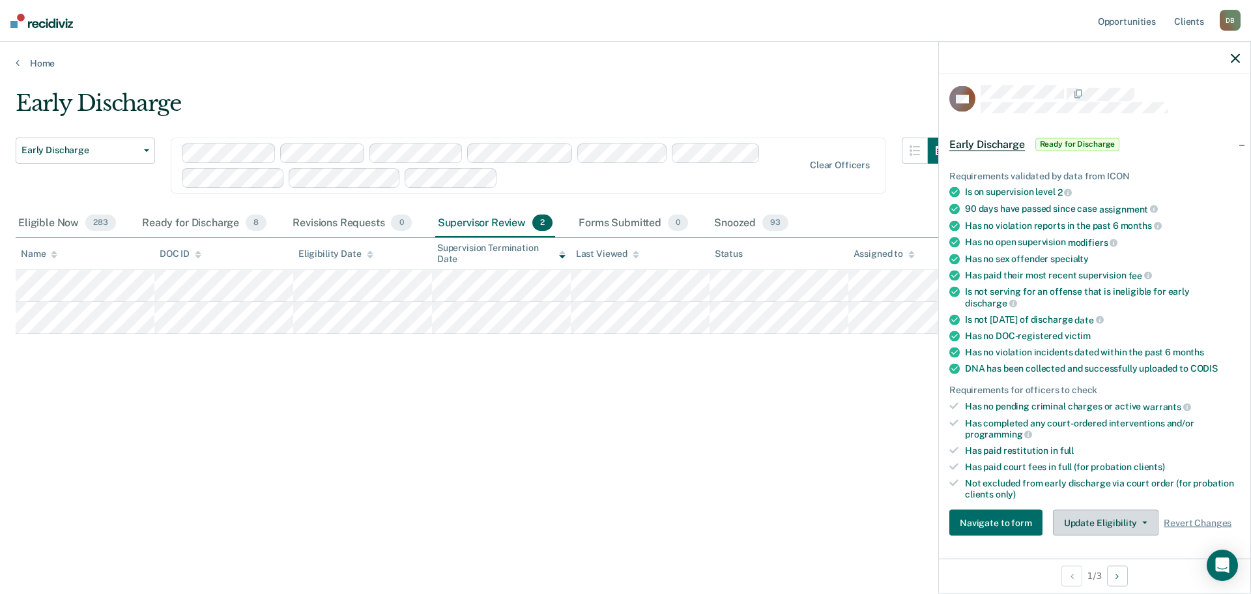
scroll to position [0, 0]
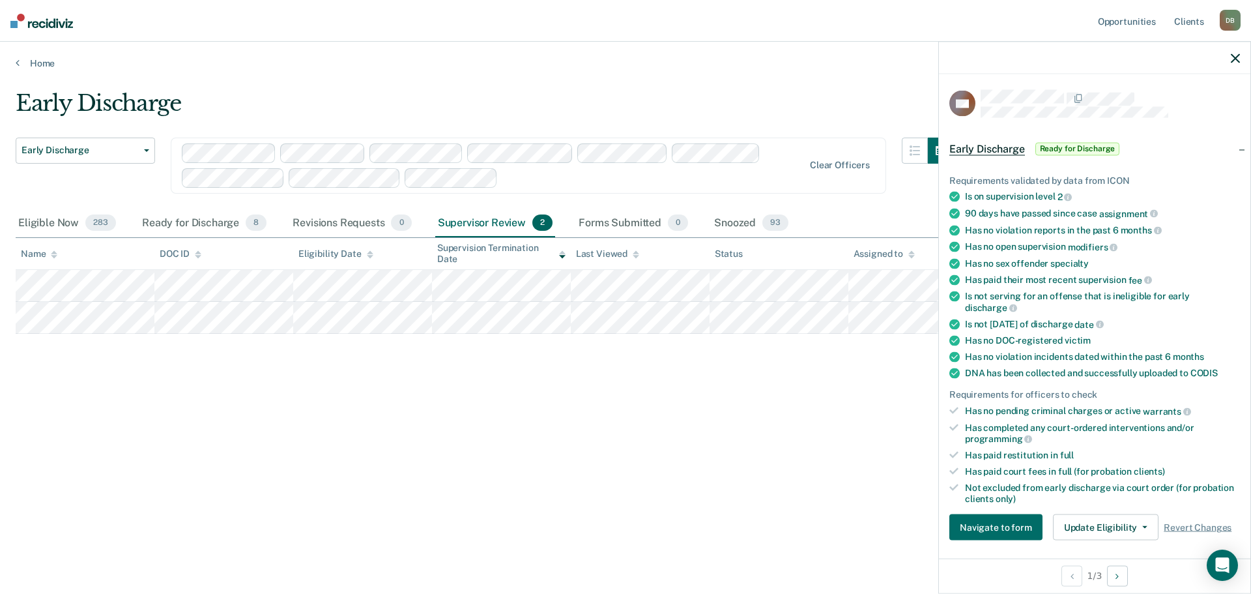
click at [1234, 55] on icon "button" at bounding box center [1235, 57] width 9 height 9
click at [1068, 147] on span "Action Plan Review" at bounding box center [1074, 148] width 79 height 13
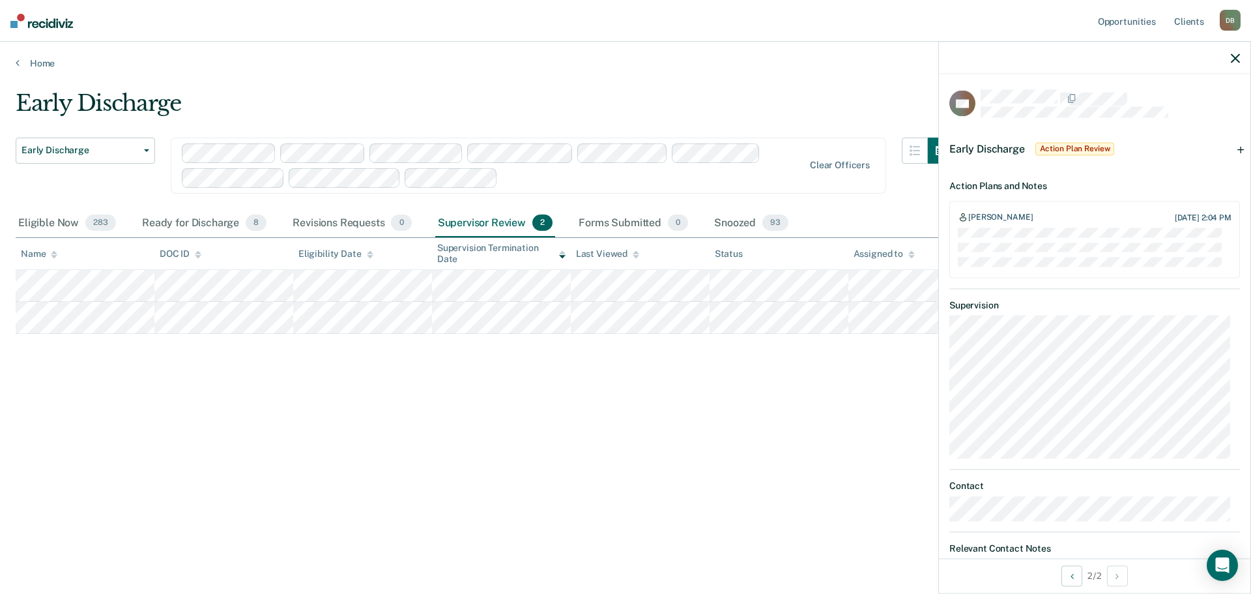
click at [988, 145] on span "Early Discharge" at bounding box center [987, 148] width 76 height 12
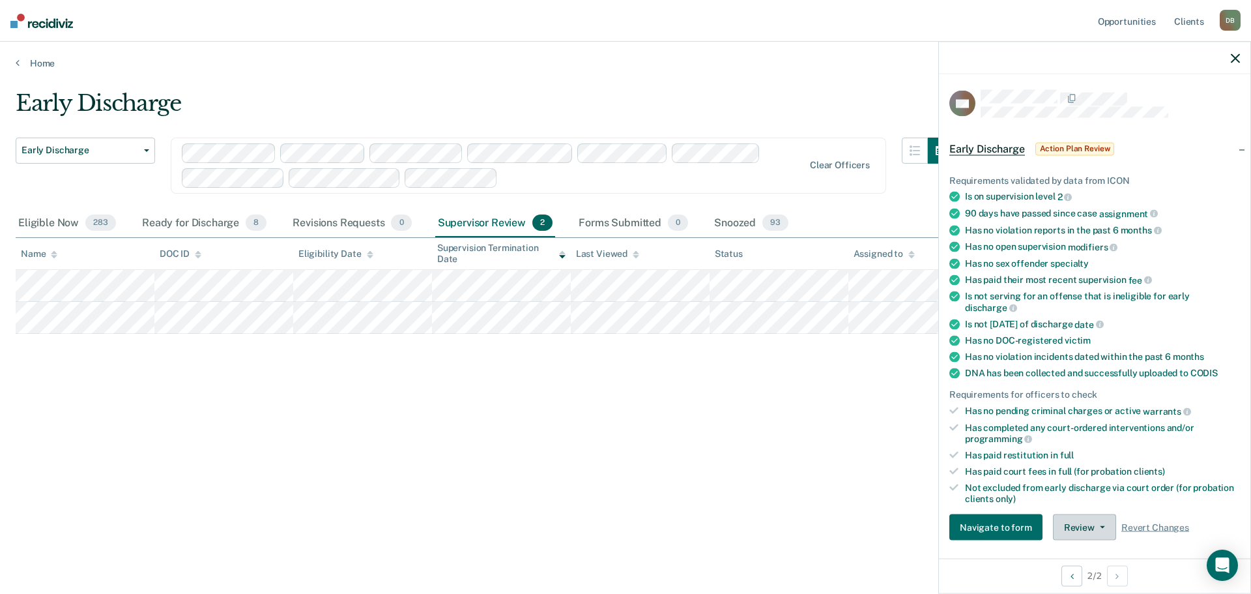
click at [1089, 526] on button "Review" at bounding box center [1084, 527] width 63 height 26
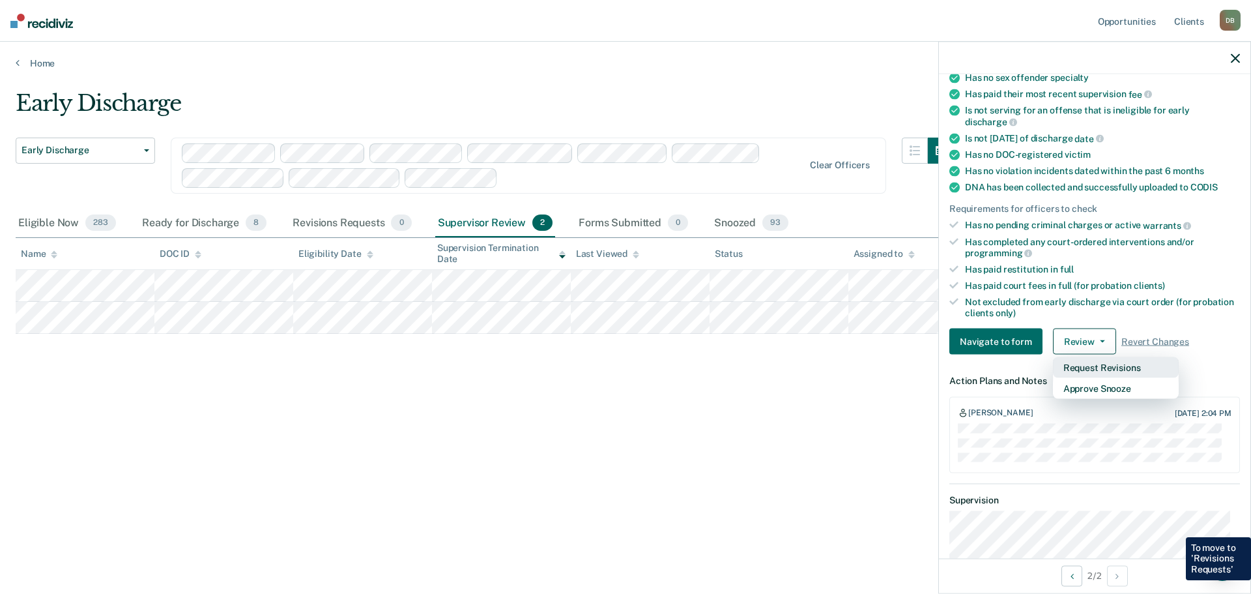
scroll to position [265, 0]
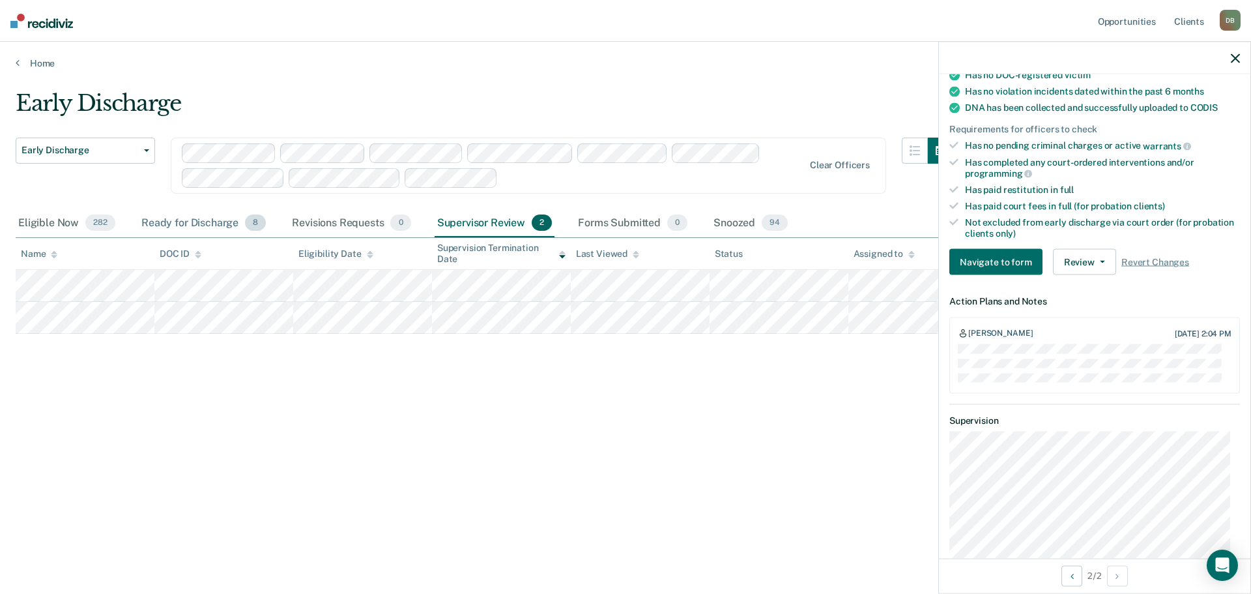
click at [197, 223] on div "Ready for Discharge 8" at bounding box center [204, 223] width 130 height 29
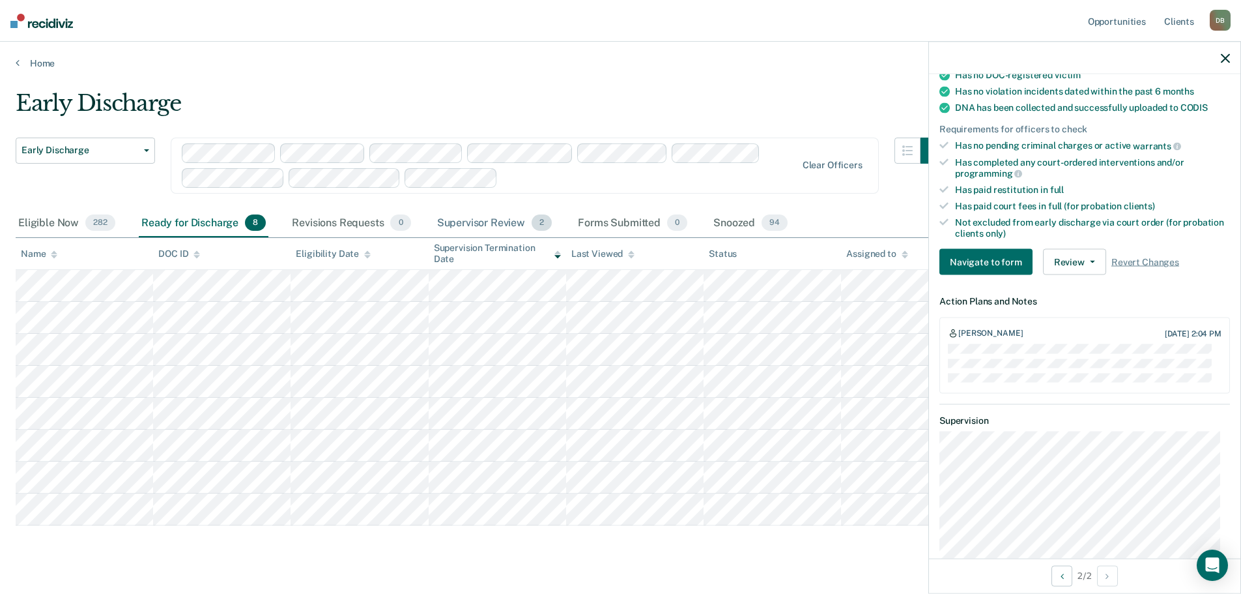
click at [470, 226] on div "Supervisor Review 2" at bounding box center [495, 223] width 121 height 29
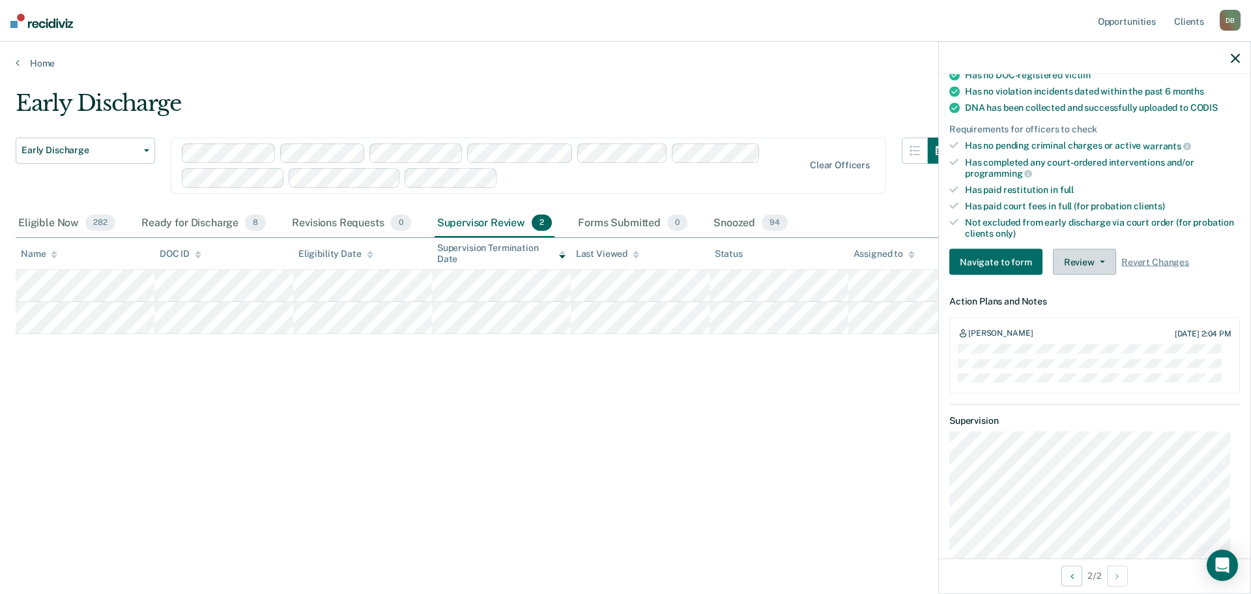
click at [1080, 263] on button "Review" at bounding box center [1084, 262] width 63 height 26
click at [1089, 306] on button "Approve Snooze" at bounding box center [1116, 308] width 126 height 21
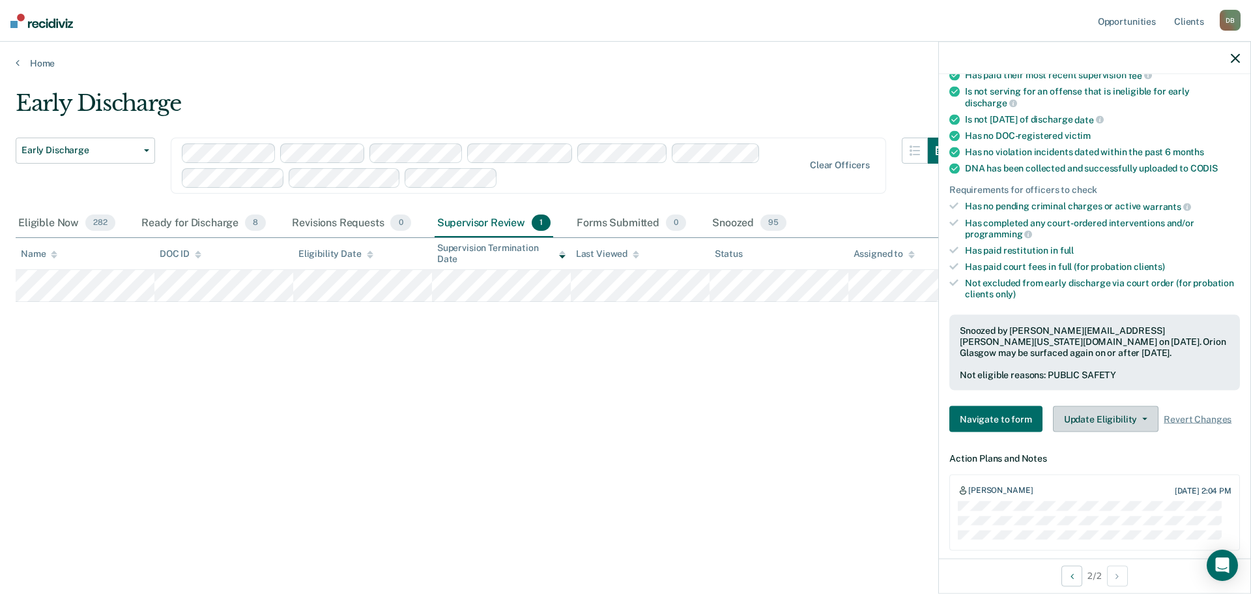
scroll to position [200, 0]
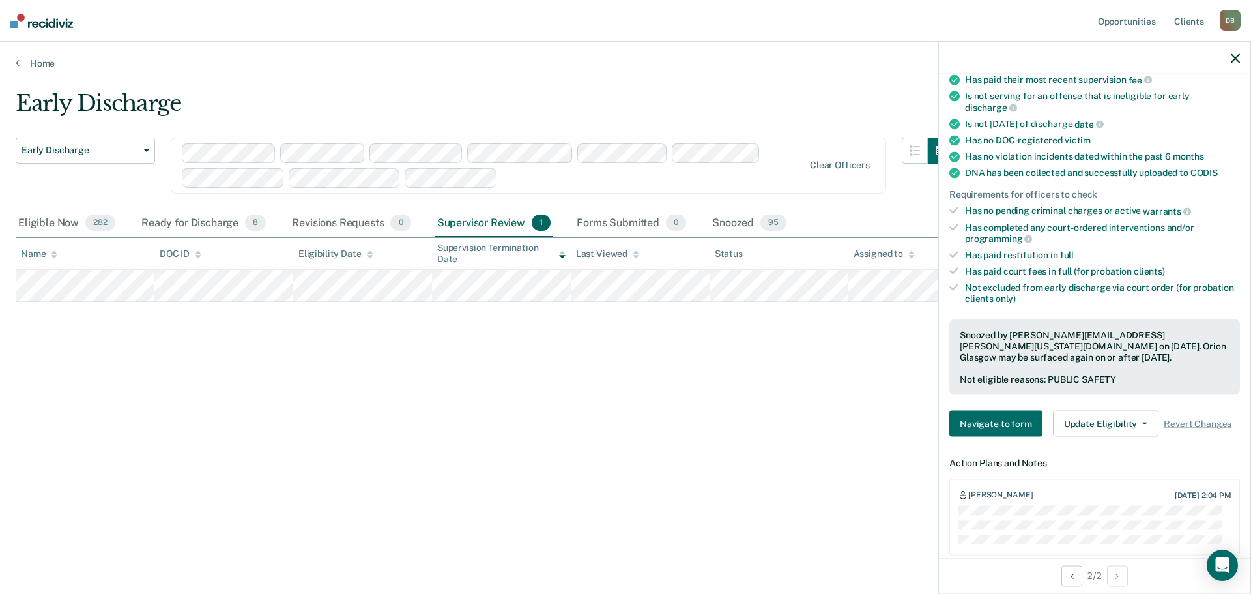
click at [1234, 55] on icon "button" at bounding box center [1235, 57] width 9 height 9
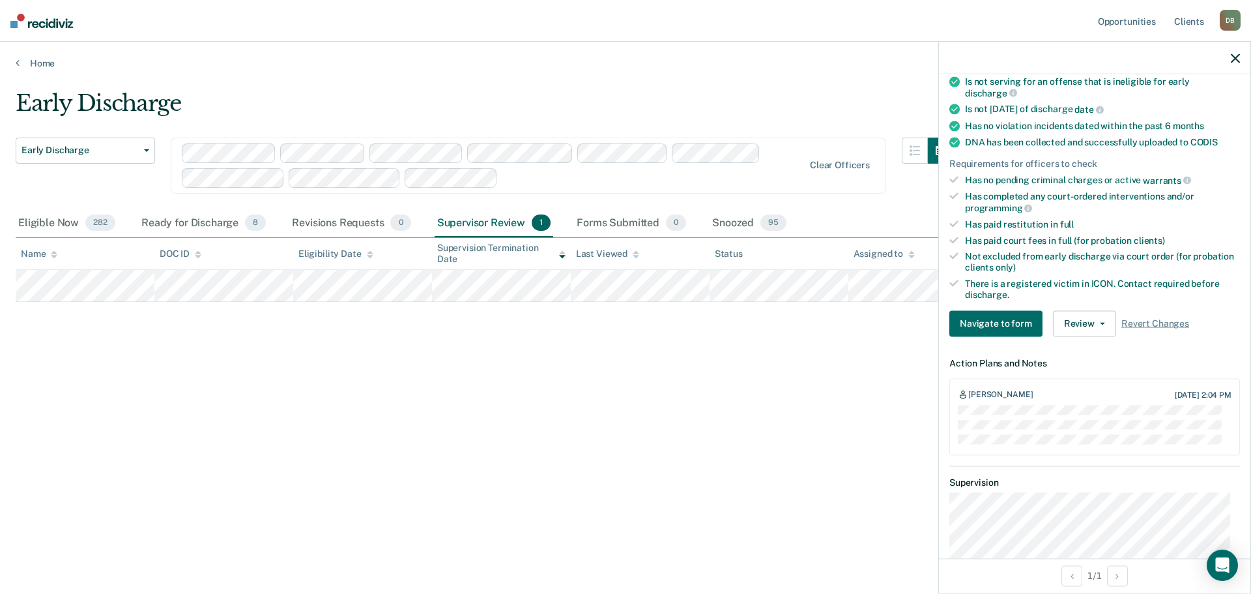
scroll to position [195, 0]
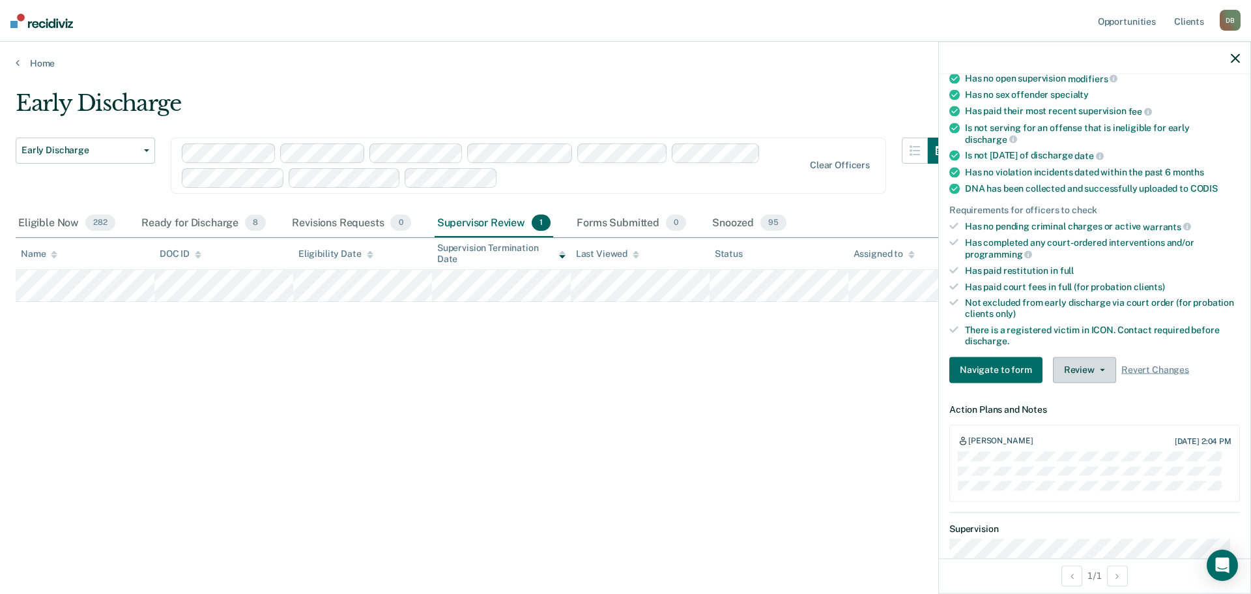
click at [1078, 371] on button "Review" at bounding box center [1084, 369] width 63 height 26
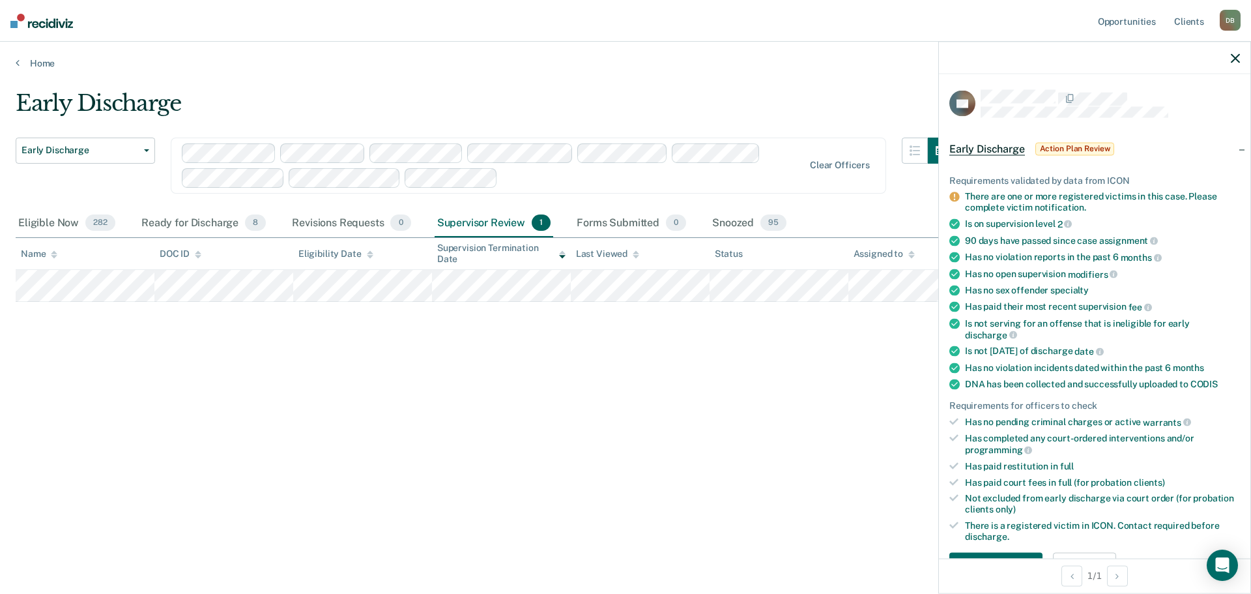
click at [1082, 143] on span "Action Plan Review" at bounding box center [1074, 148] width 79 height 13
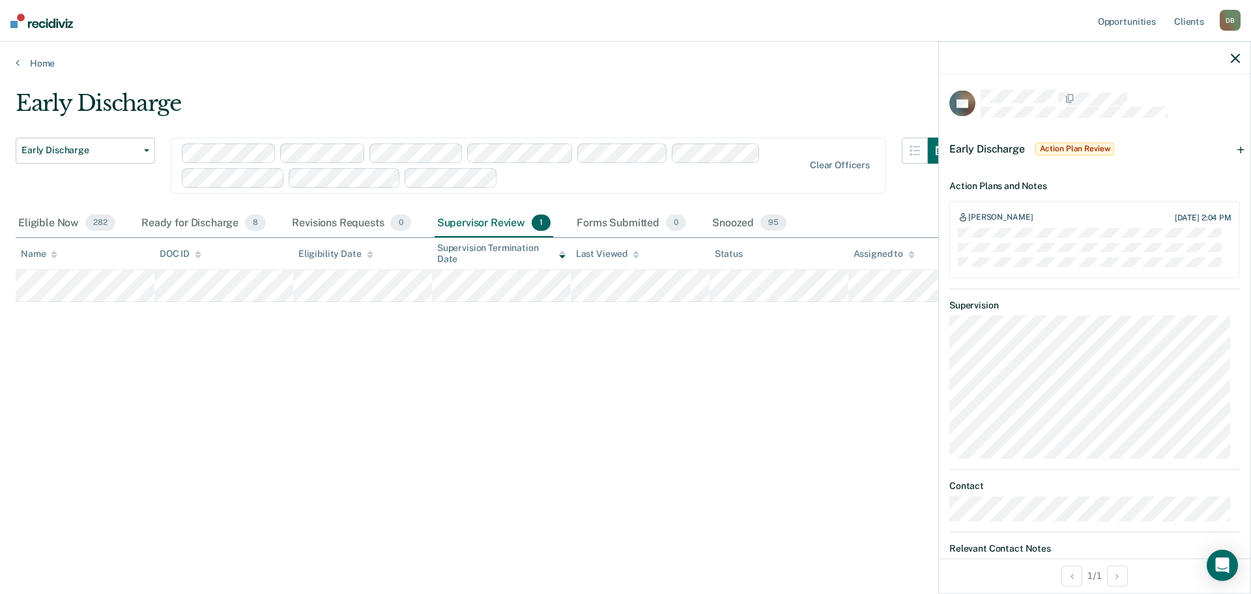
click at [998, 149] on span "Early Discharge" at bounding box center [987, 148] width 76 height 12
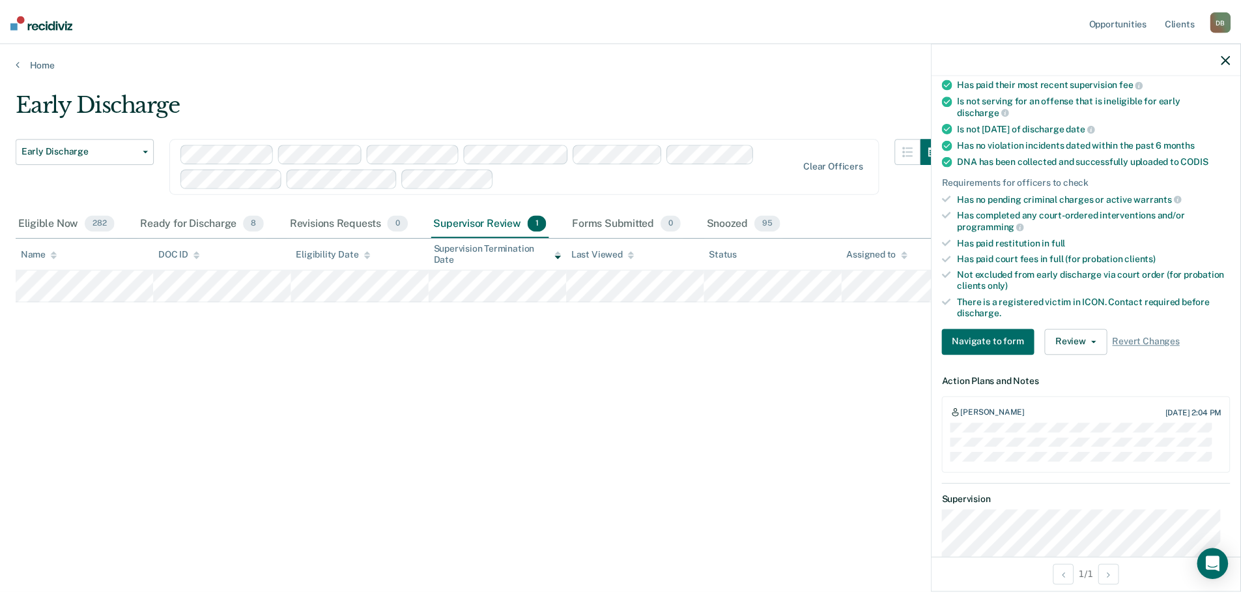
scroll to position [177, 0]
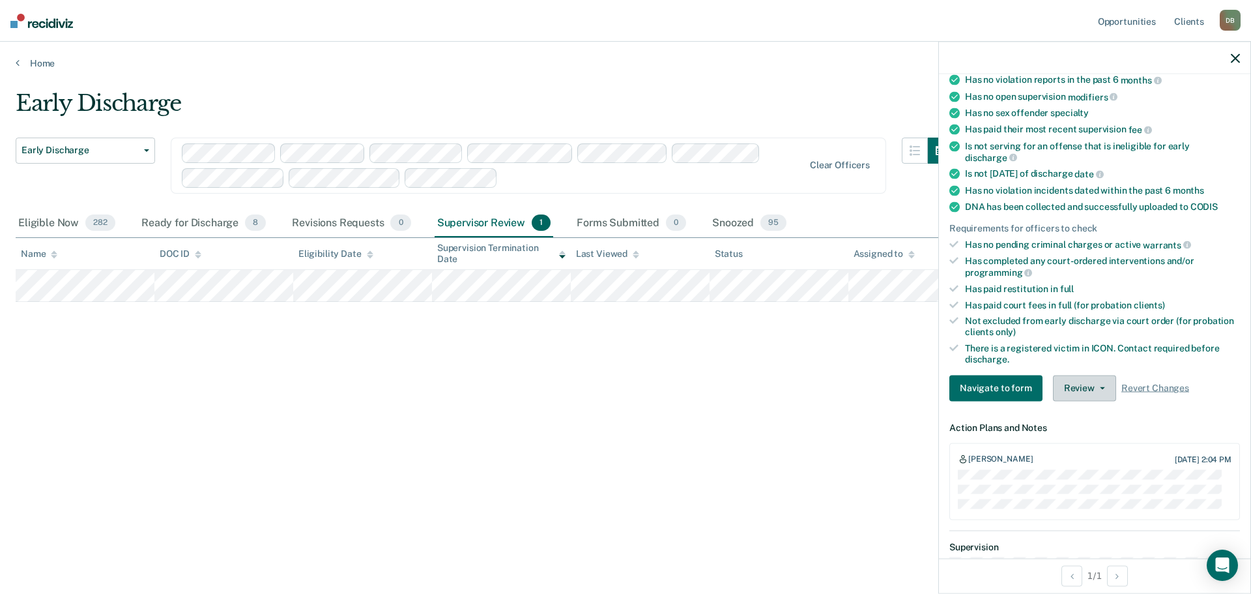
click at [1083, 388] on button "Review" at bounding box center [1084, 388] width 63 height 26
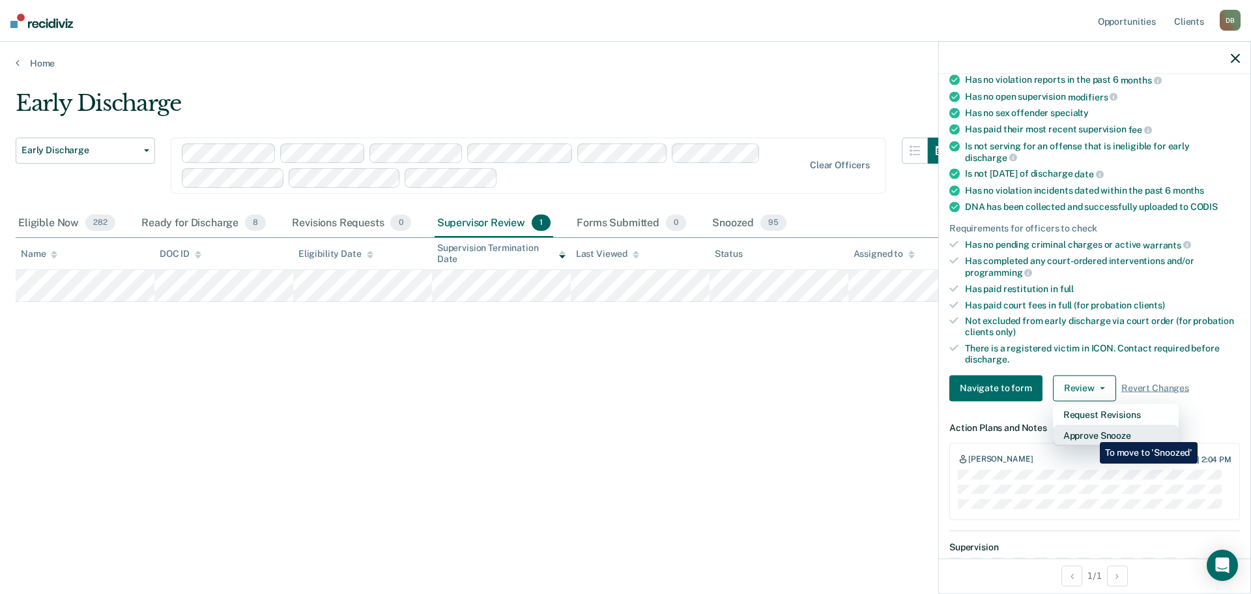
click at [1090, 432] on button "Approve Snooze" at bounding box center [1116, 434] width 126 height 21
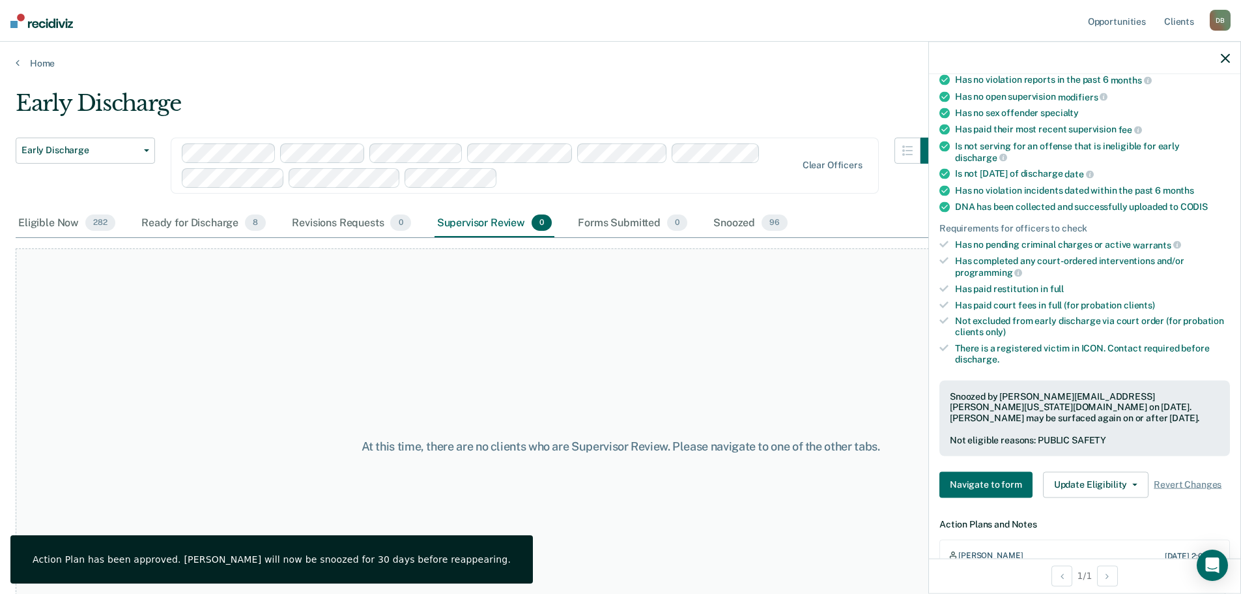
click at [1230, 63] on icon "button" at bounding box center [1225, 57] width 9 height 9
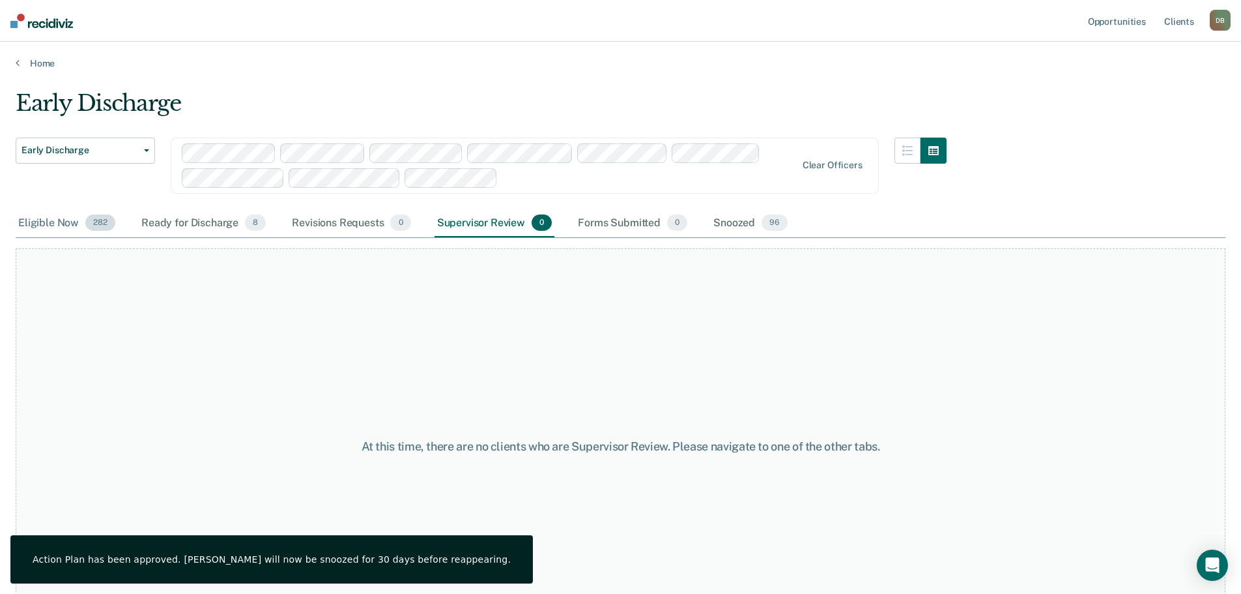
click at [56, 227] on div "Eligible Now 282" at bounding box center [67, 223] width 102 height 29
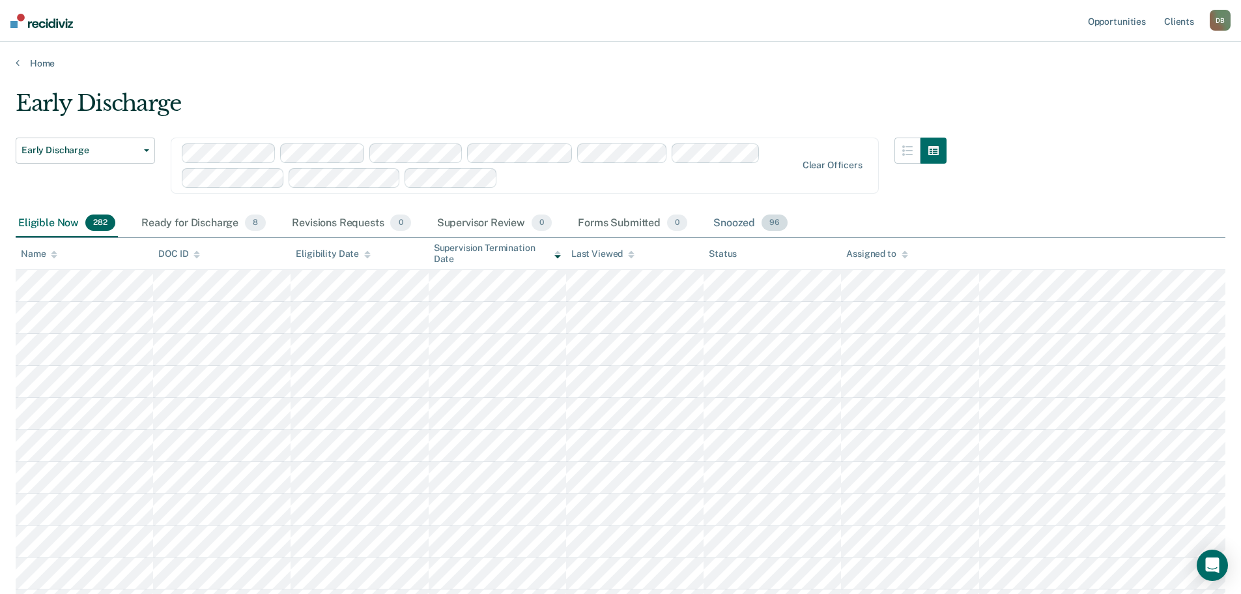
click at [735, 223] on div "Snoozed 96" at bounding box center [750, 223] width 79 height 29
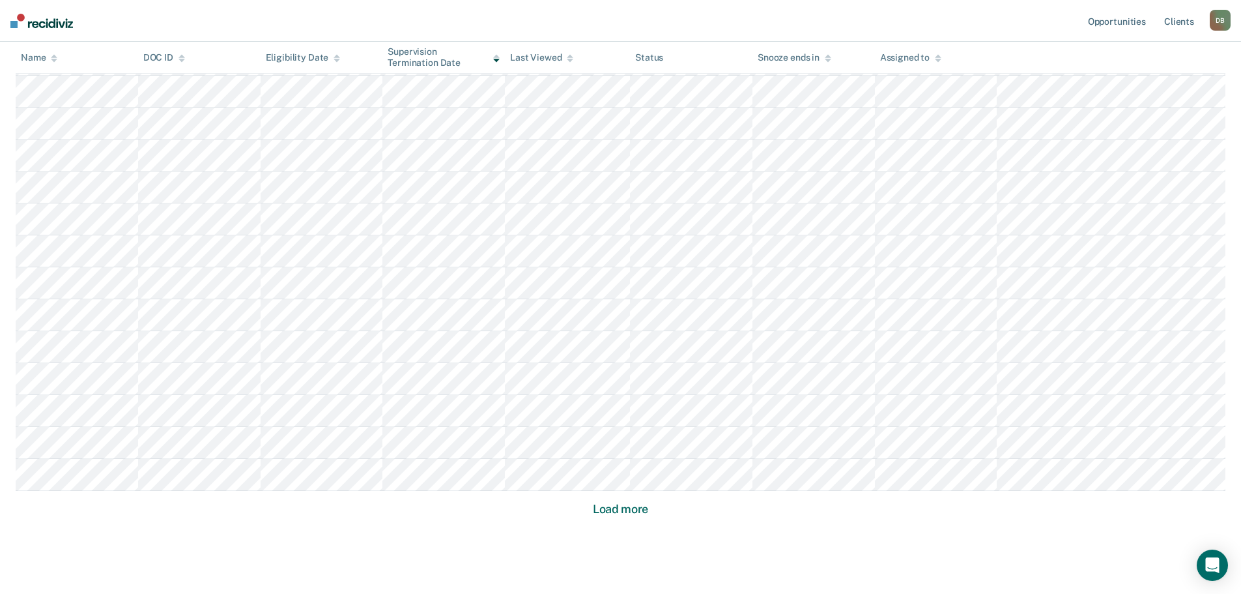
scroll to position [775, 0]
click at [603, 476] on button "Load more" at bounding box center [620, 471] width 63 height 16
click at [637, 519] on button "Load more" at bounding box center [620, 517] width 63 height 16
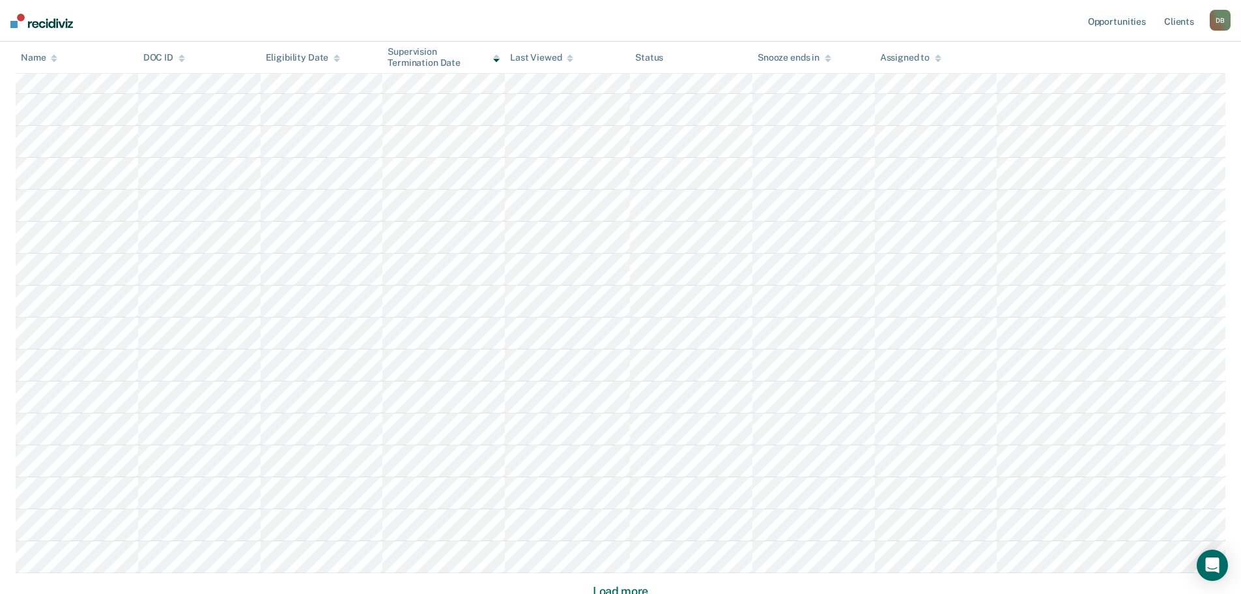
scroll to position [2690, 0]
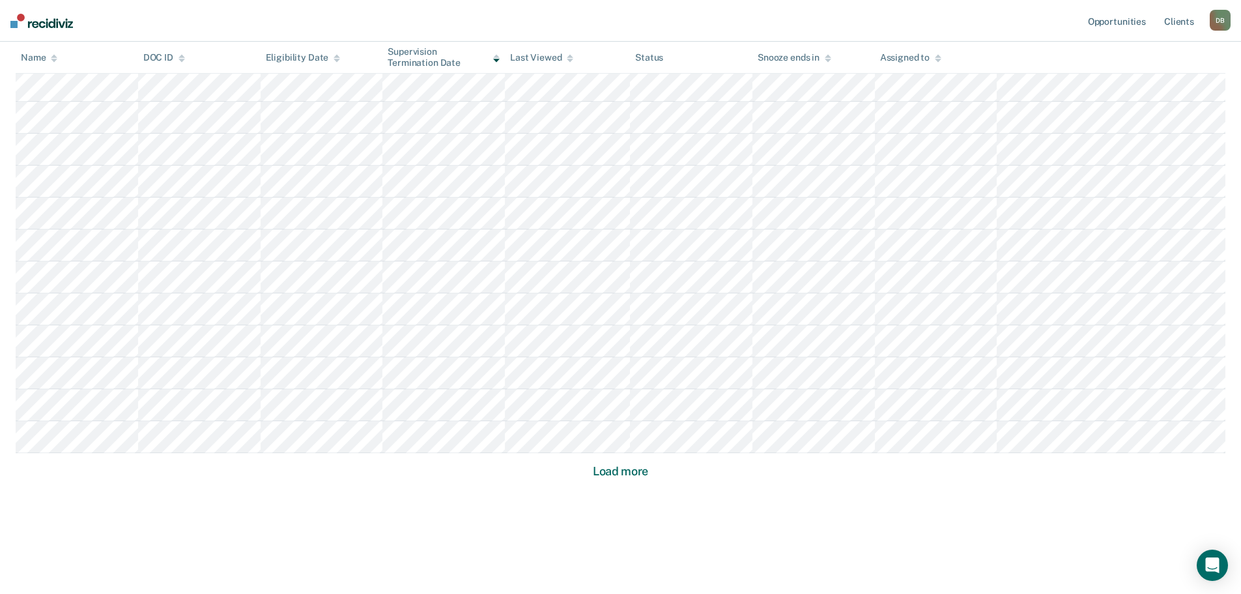
click at [639, 471] on button "Load more" at bounding box center [620, 471] width 63 height 16
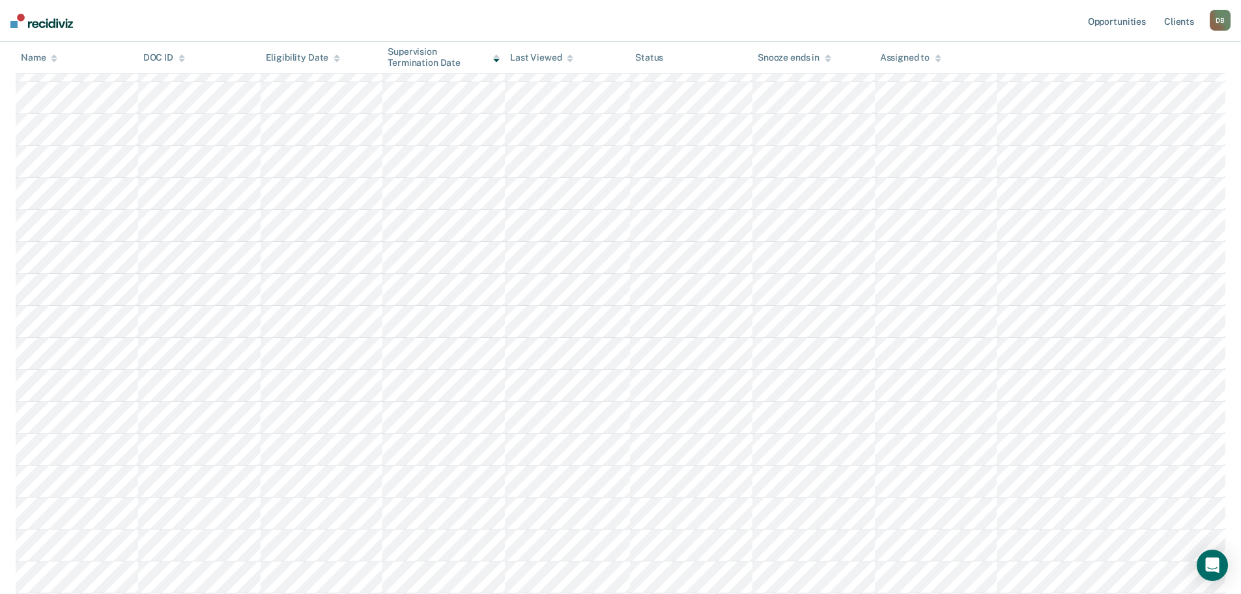
scroll to position [0, 0]
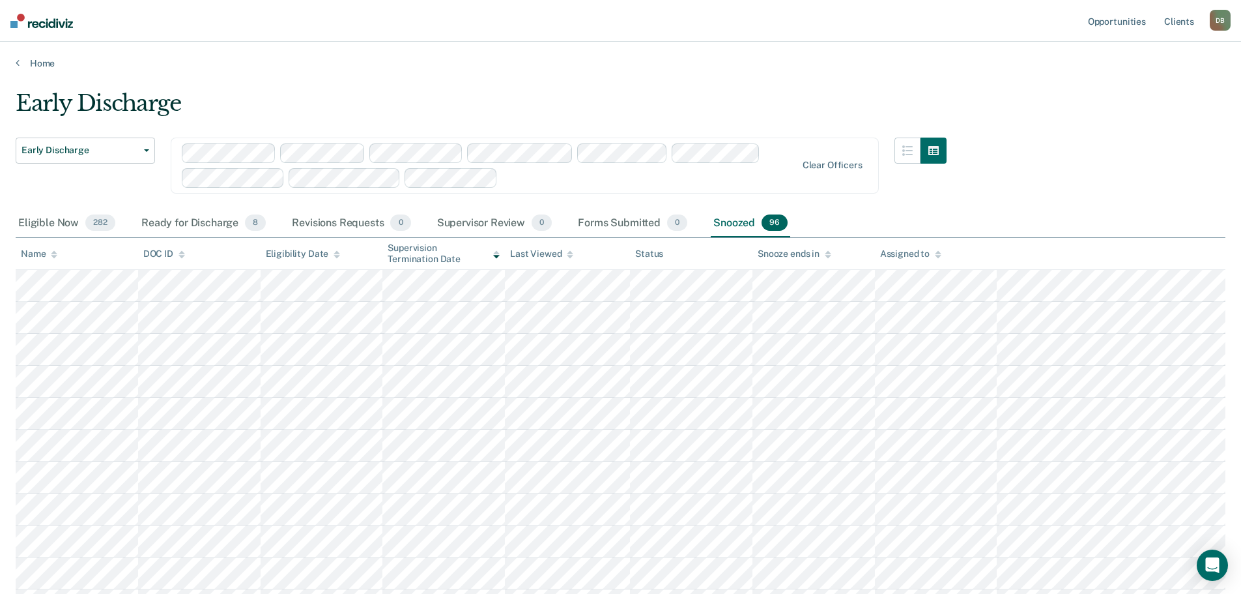
click at [879, 257] on th "Assigned to" at bounding box center [936, 254] width 123 height 32
click at [925, 255] on div "Assigned to" at bounding box center [910, 253] width 61 height 11
click at [483, 222] on div "Supervisor Review 0" at bounding box center [493, 223] width 121 height 29
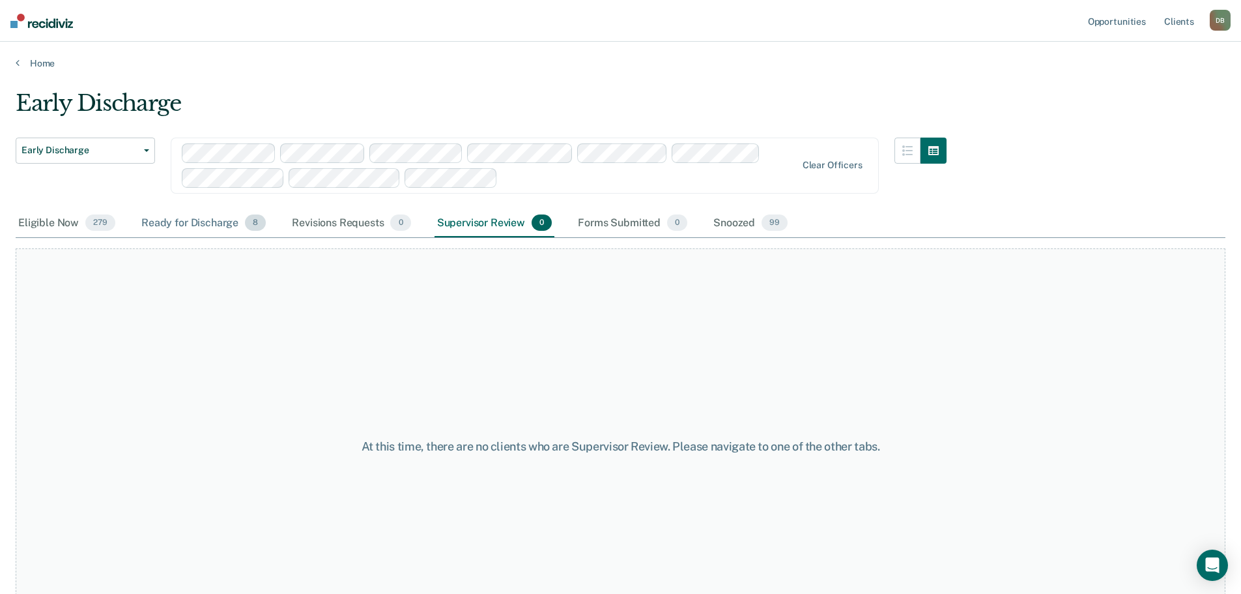
click at [177, 222] on div "Ready for Discharge 8" at bounding box center [204, 223] width 130 height 29
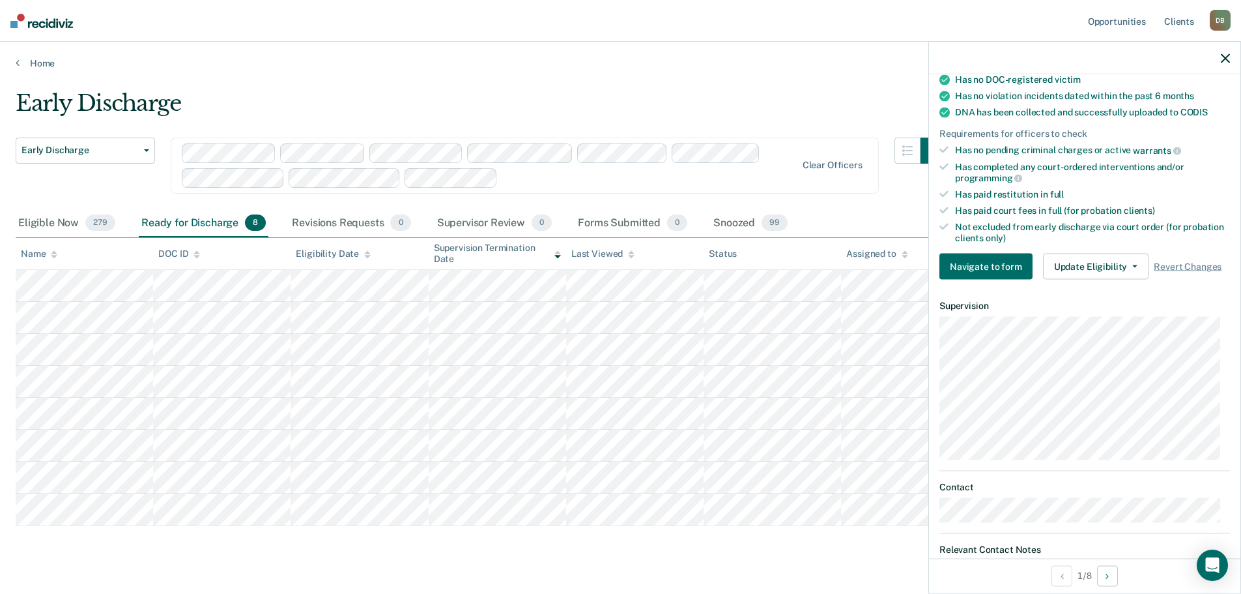
scroll to position [130, 0]
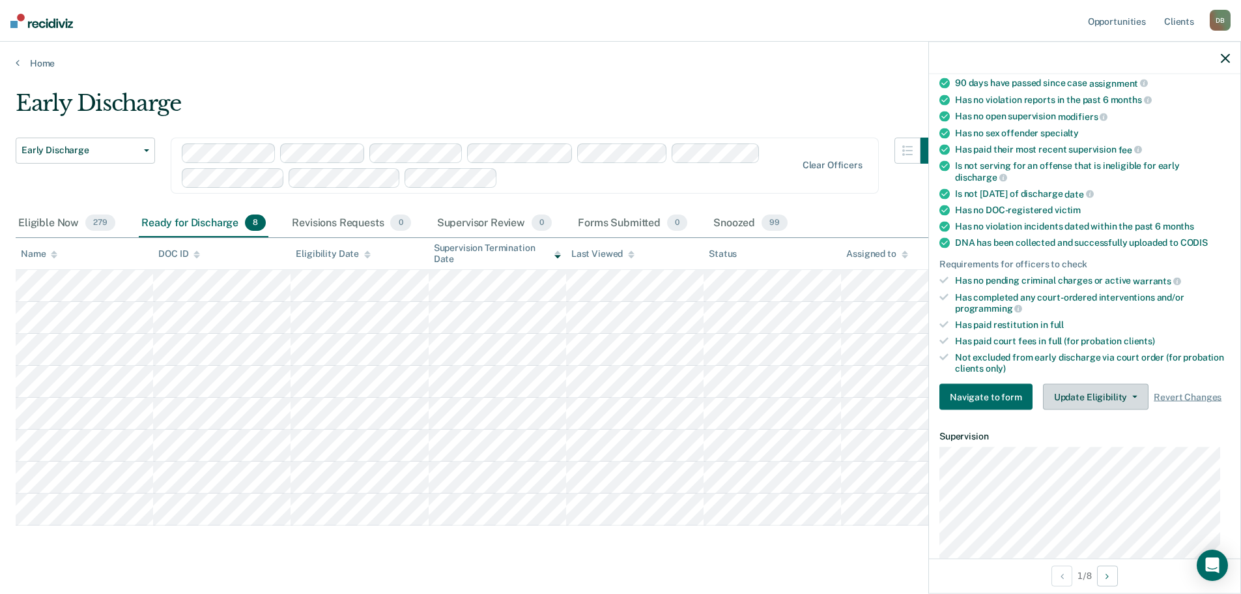
click at [1121, 398] on button "Update Eligibility" at bounding box center [1096, 397] width 106 height 26
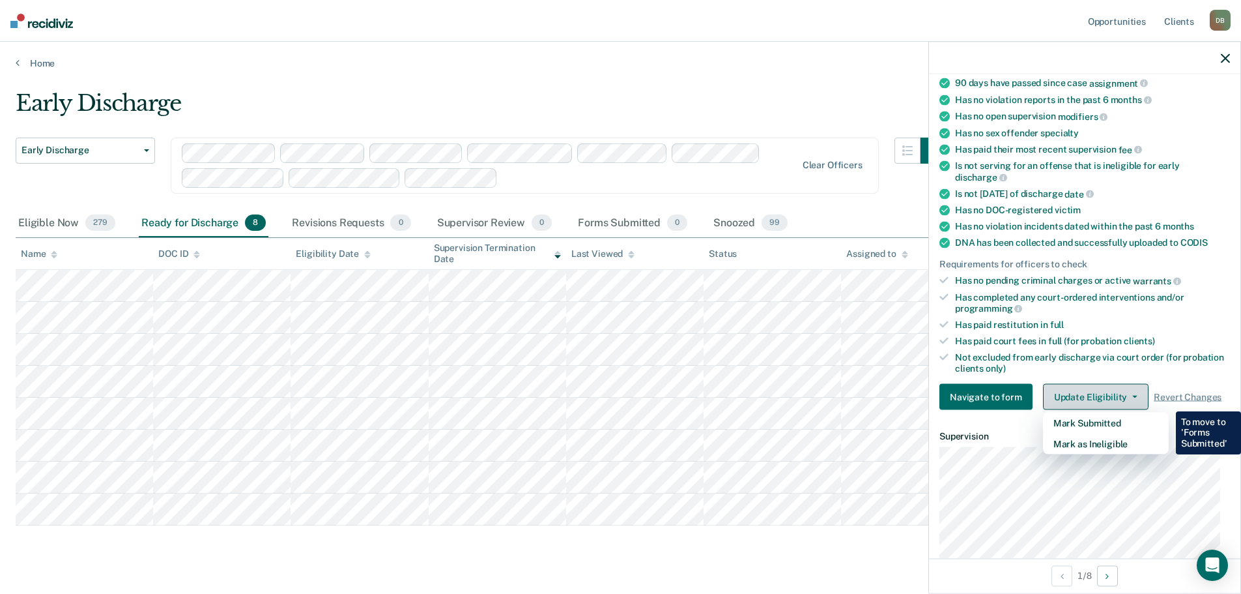
click at [1121, 397] on button "Update Eligibility" at bounding box center [1096, 397] width 106 height 26
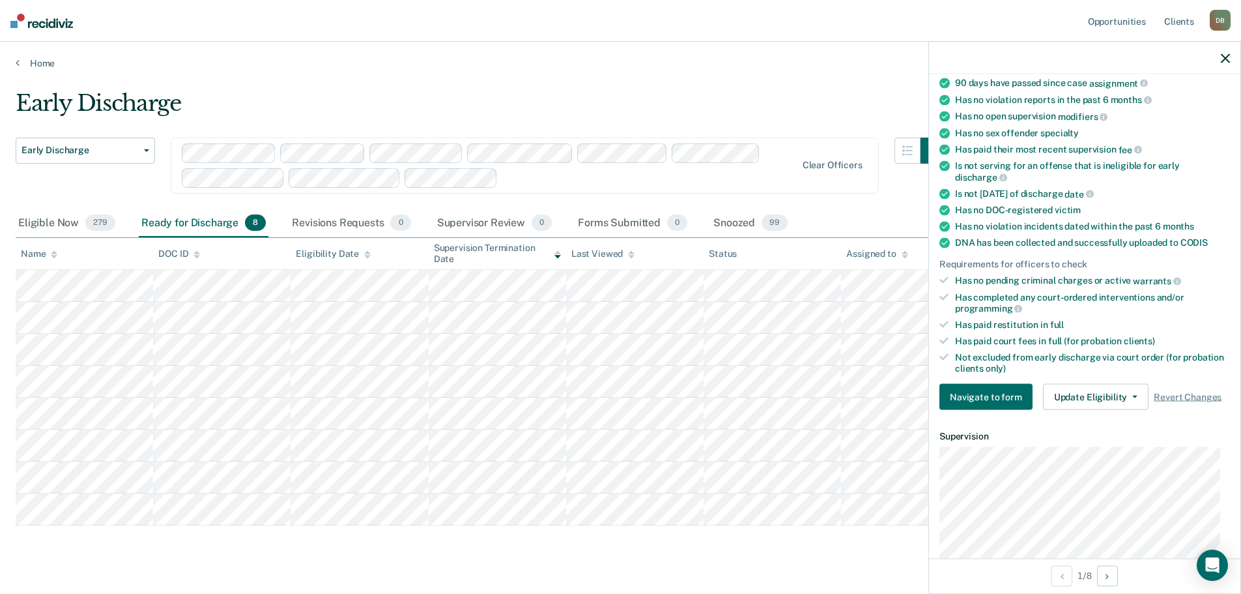
click at [1229, 56] on icon "button" at bounding box center [1225, 57] width 9 height 9
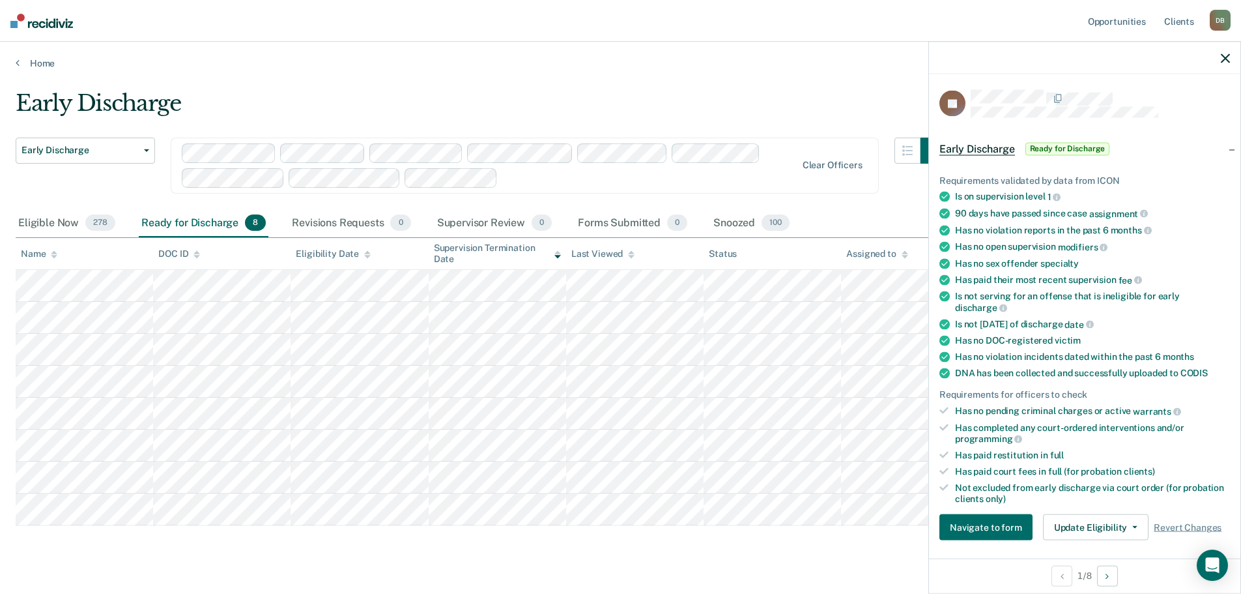
scroll to position [309, 0]
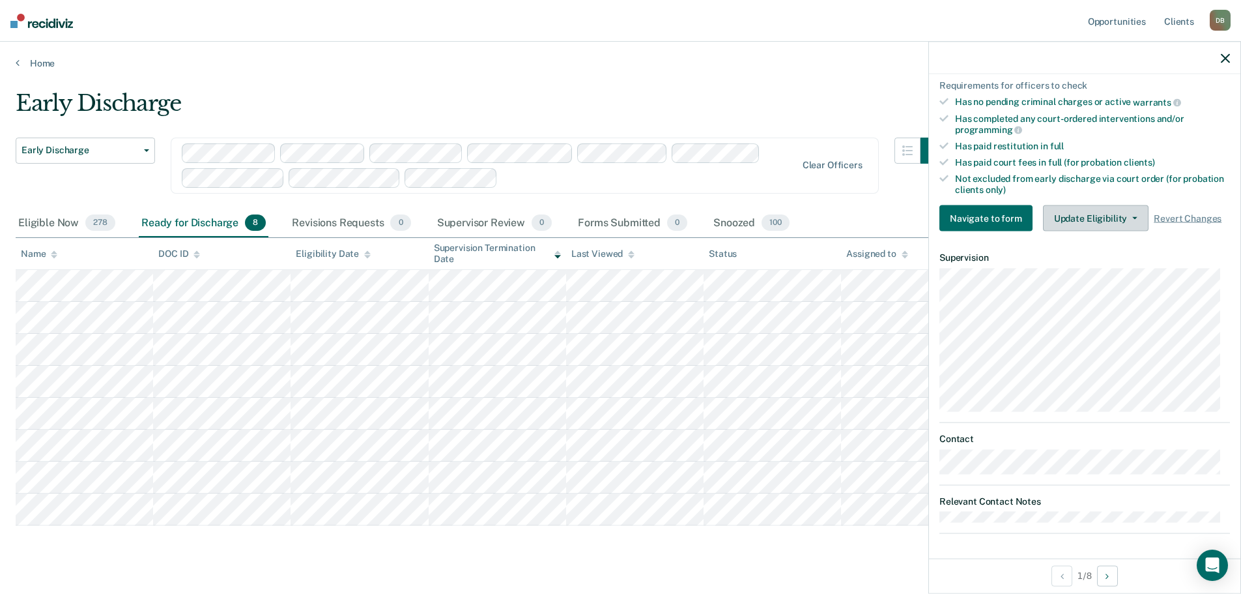
click at [1095, 217] on button "Update Eligibility" at bounding box center [1096, 218] width 106 height 26
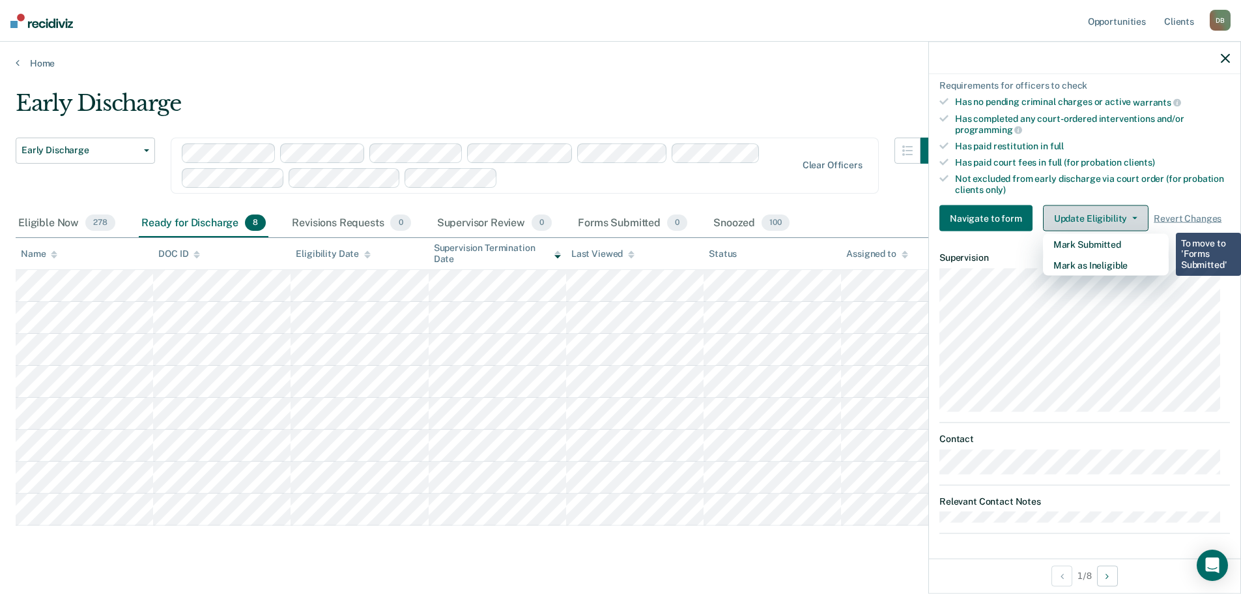
click at [1094, 217] on button "Update Eligibility" at bounding box center [1096, 218] width 106 height 26
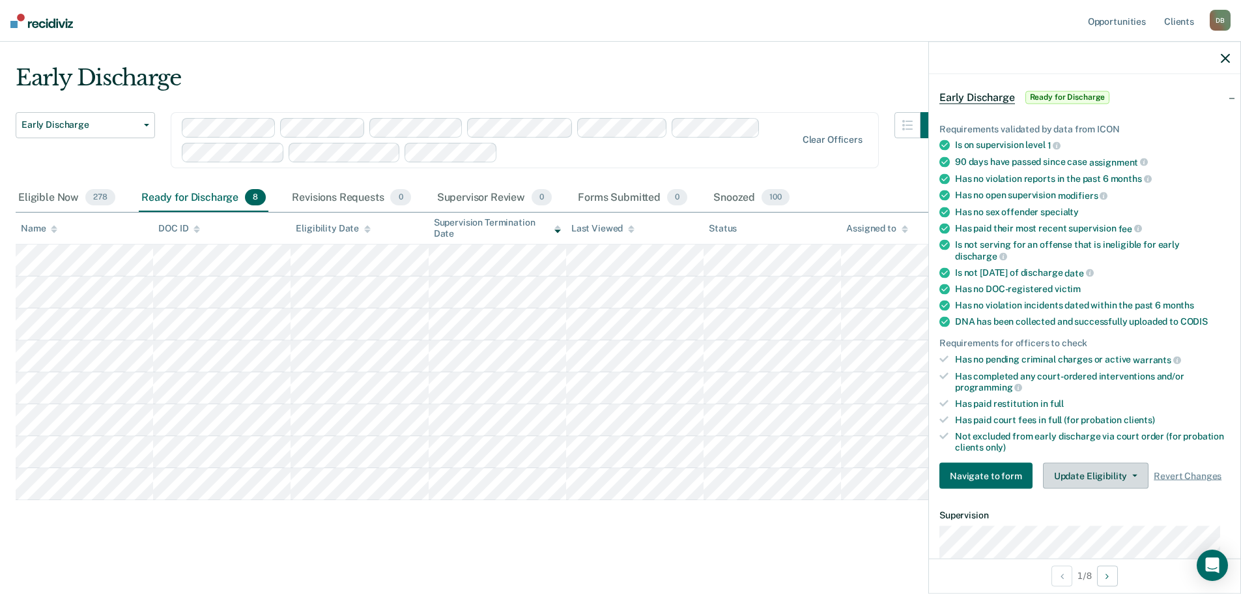
scroll to position [0, 0]
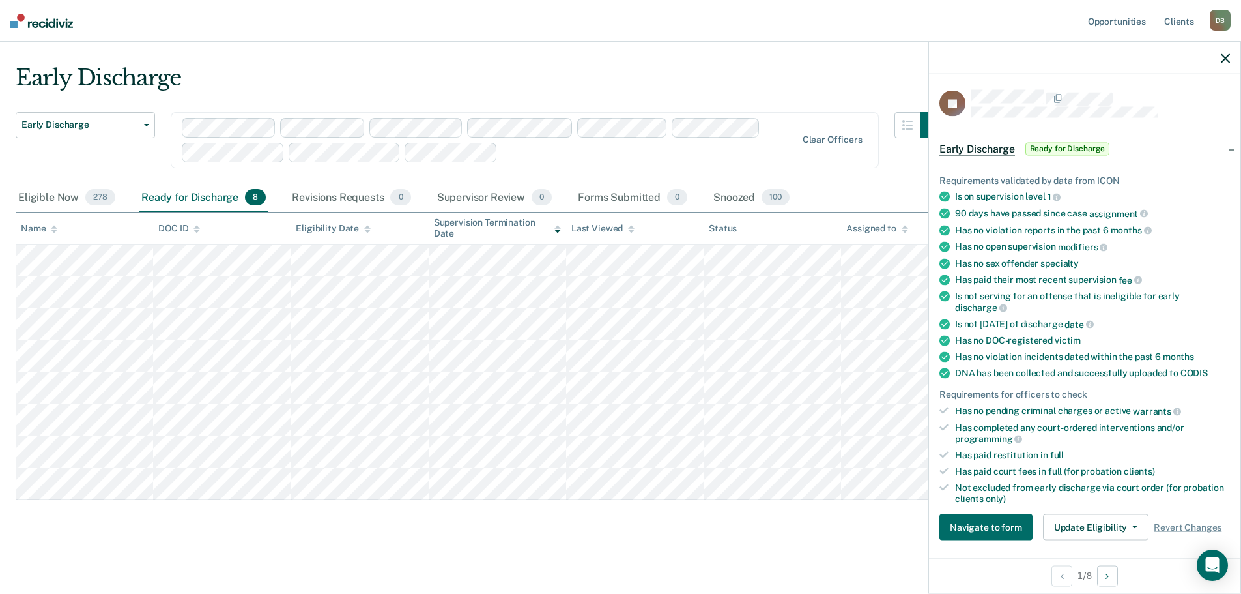
click at [985, 147] on span "Early Discharge" at bounding box center [978, 148] width 76 height 13
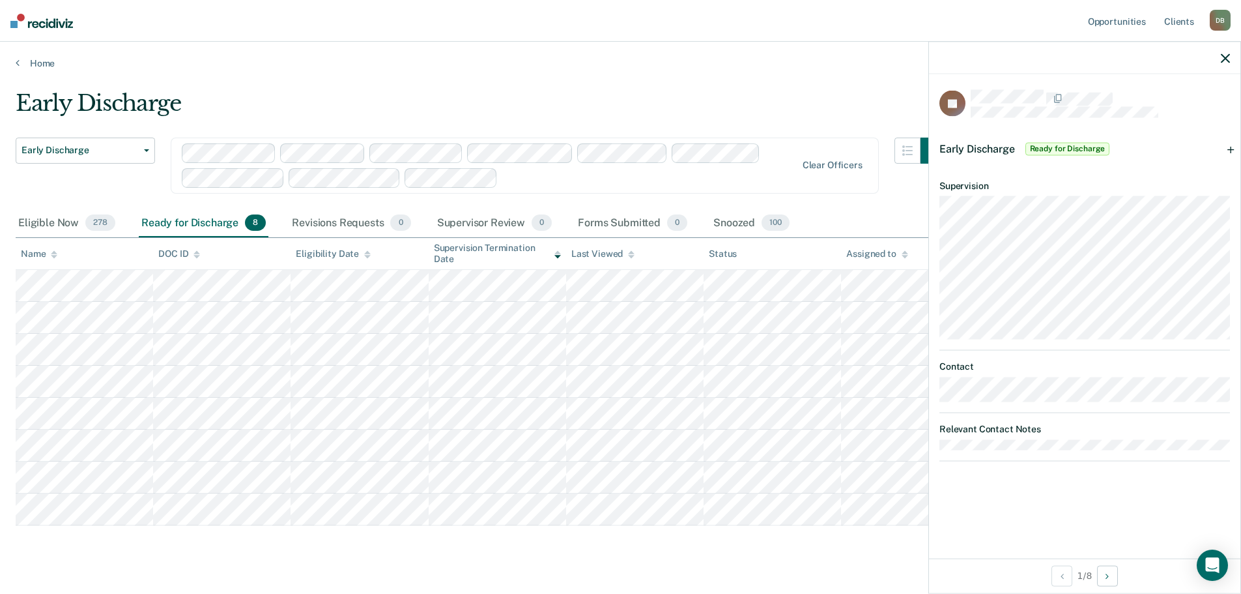
click at [990, 150] on span "Early Discharge" at bounding box center [978, 148] width 76 height 12
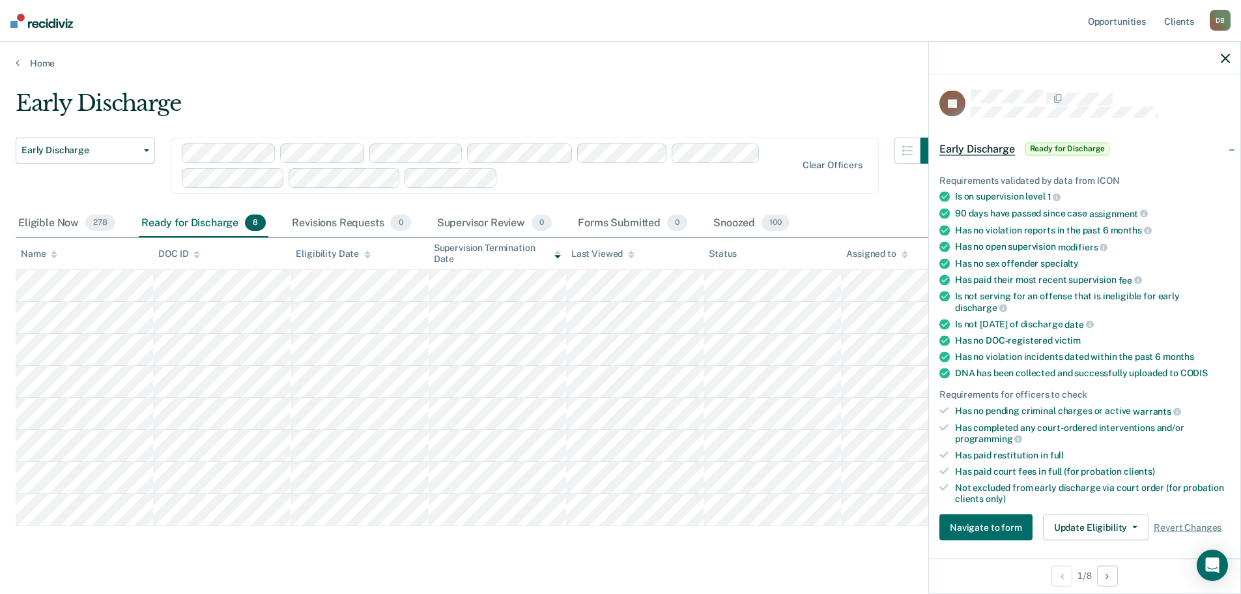
click at [1226, 57] on icon "button" at bounding box center [1225, 57] width 9 height 9
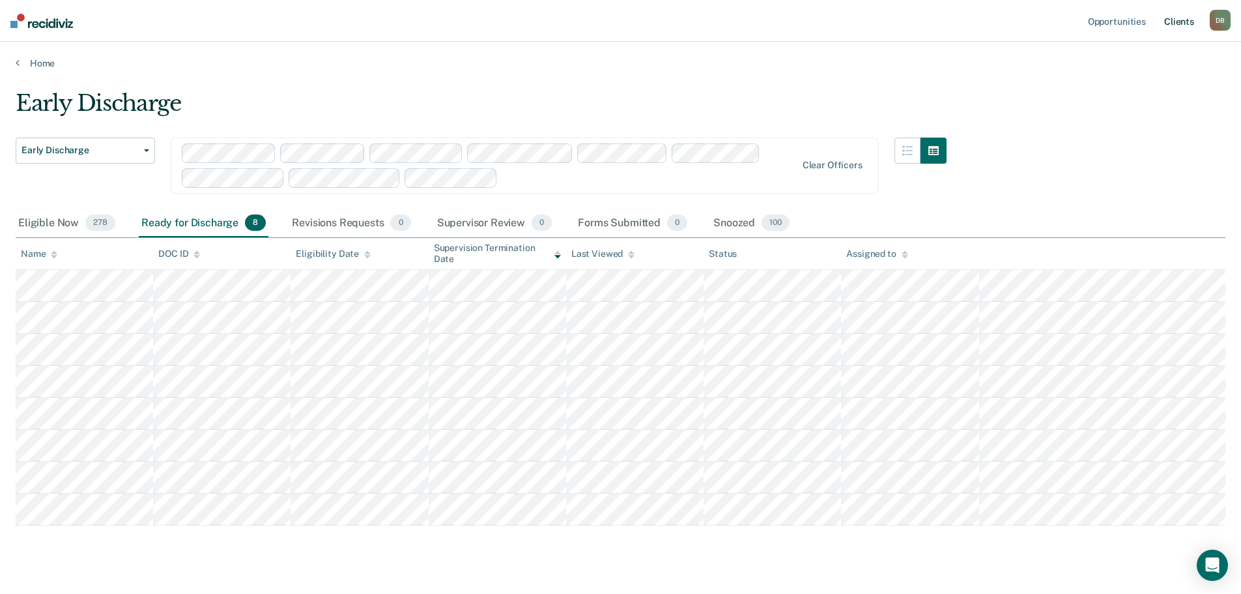
click at [1183, 22] on link "Client s" at bounding box center [1179, 21] width 35 height 42
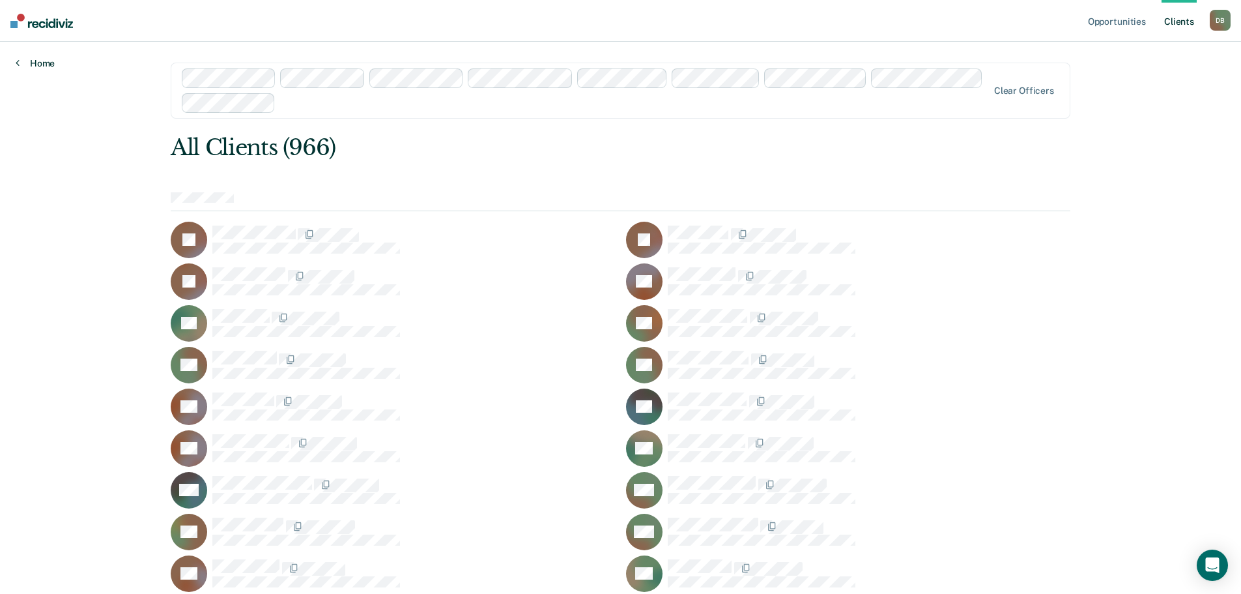
click at [34, 61] on link "Home" at bounding box center [35, 63] width 39 height 12
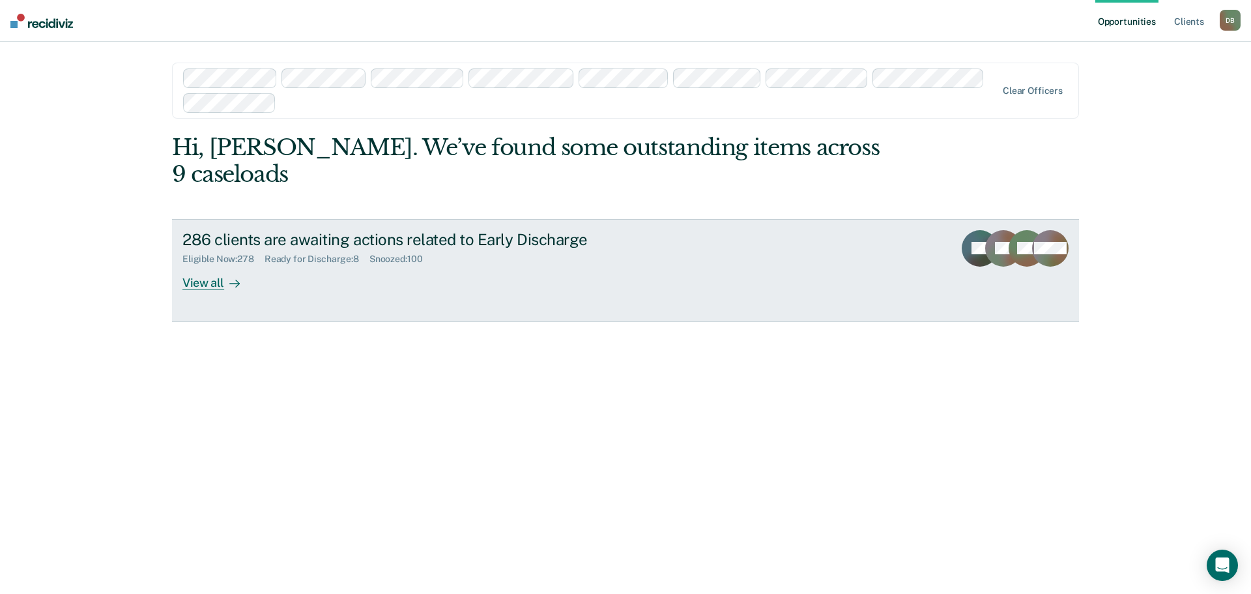
click at [216, 253] on div "Eligible Now : 278" at bounding box center [223, 258] width 82 height 11
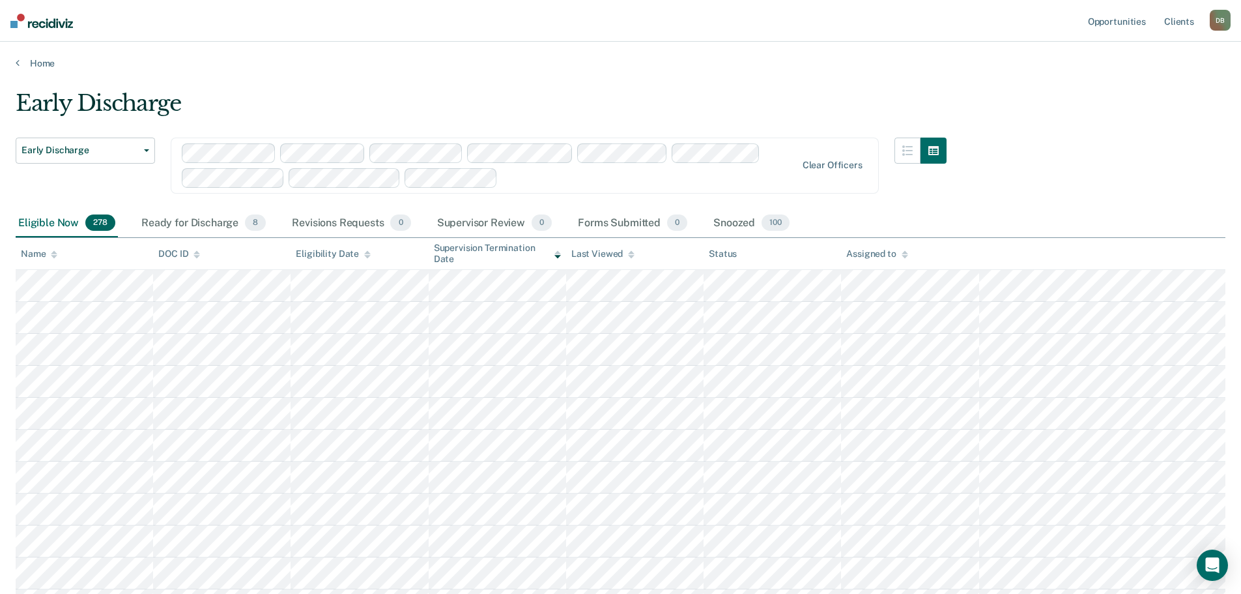
click at [1173, 23] on link "Client s" at bounding box center [1179, 21] width 35 height 42
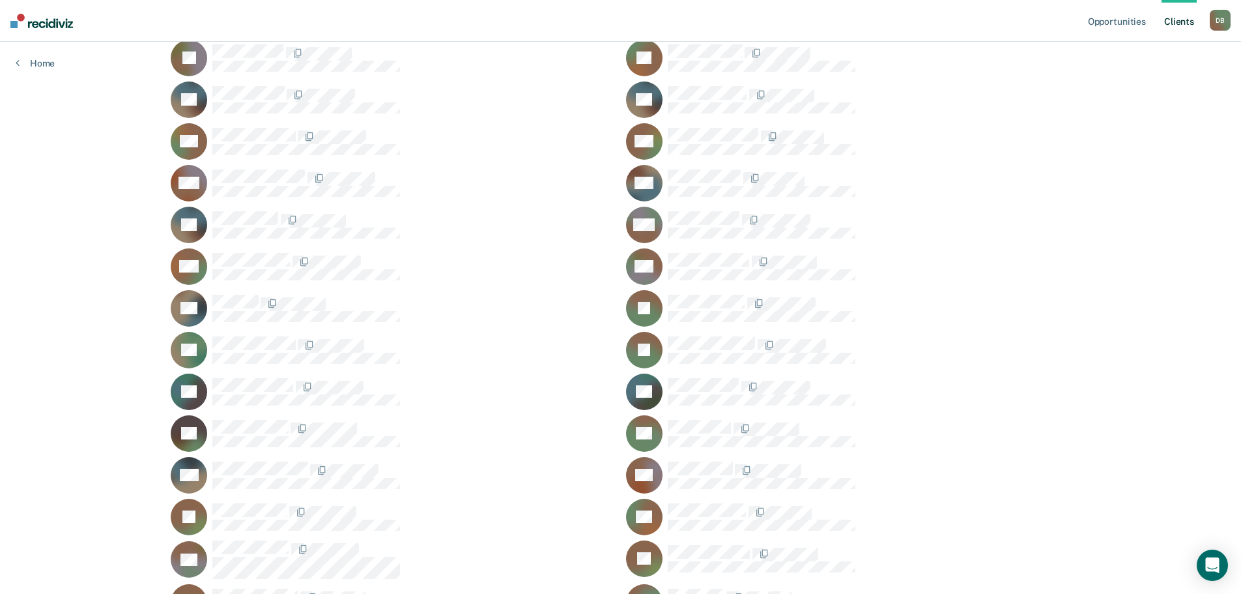
scroll to position [8406, 0]
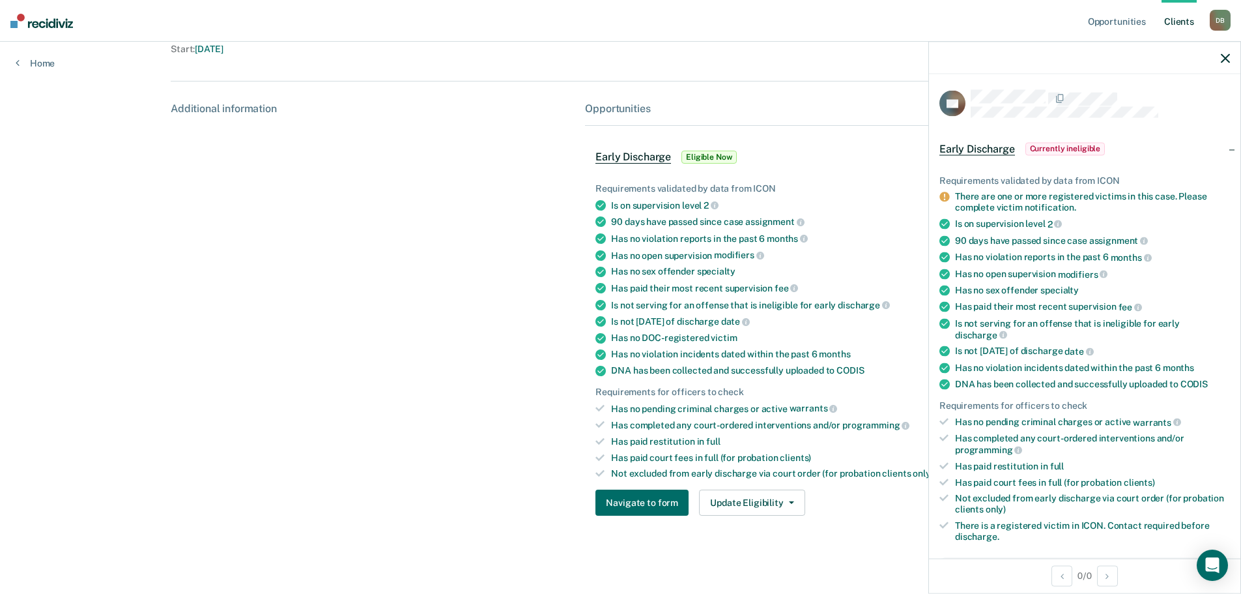
click at [641, 155] on span "Early Discharge" at bounding box center [634, 157] width 76 height 13
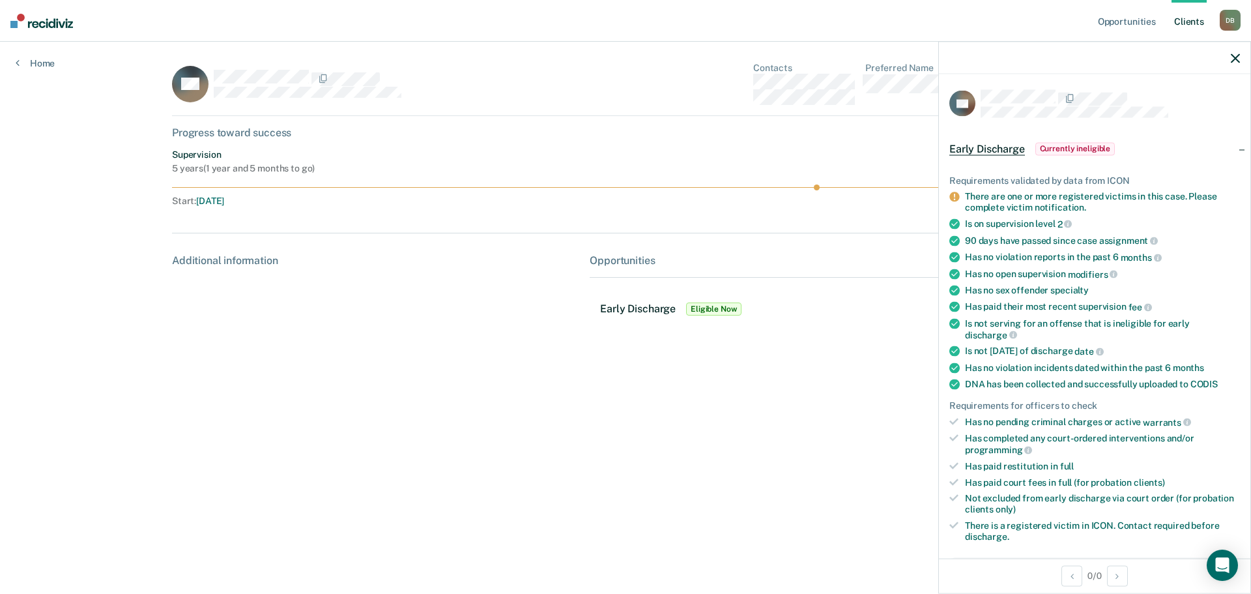
click at [1228, 60] on div at bounding box center [1094, 58] width 311 height 33
click at [1237, 61] on icon "button" at bounding box center [1235, 57] width 9 height 9
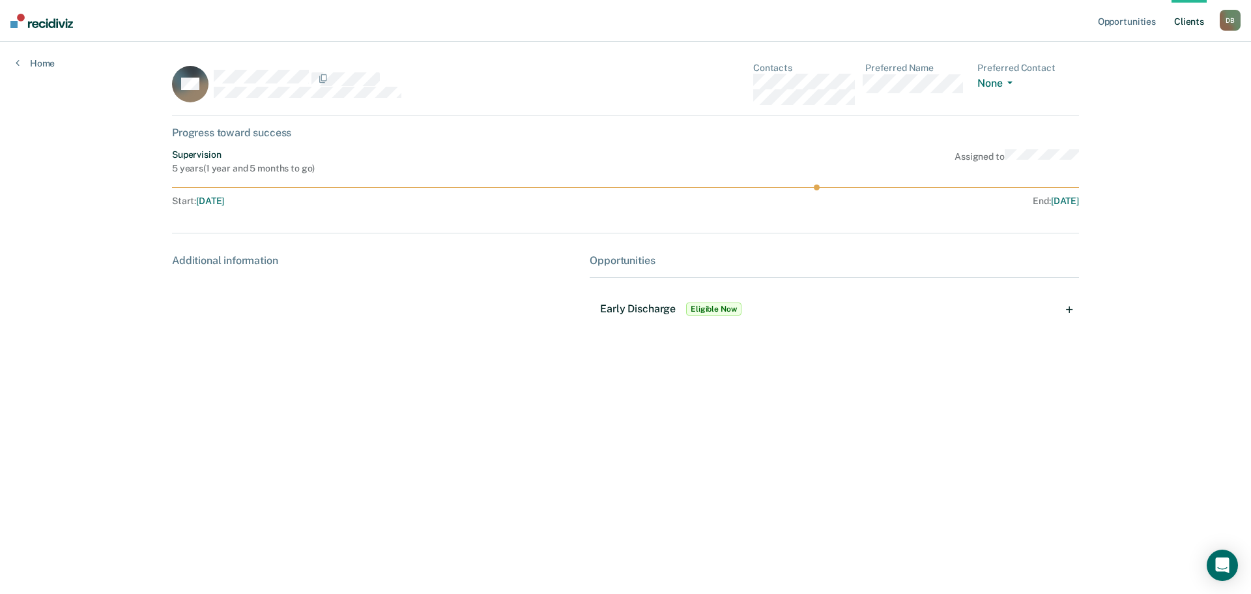
click at [633, 309] on span "Early Discharge" at bounding box center [638, 308] width 76 height 12
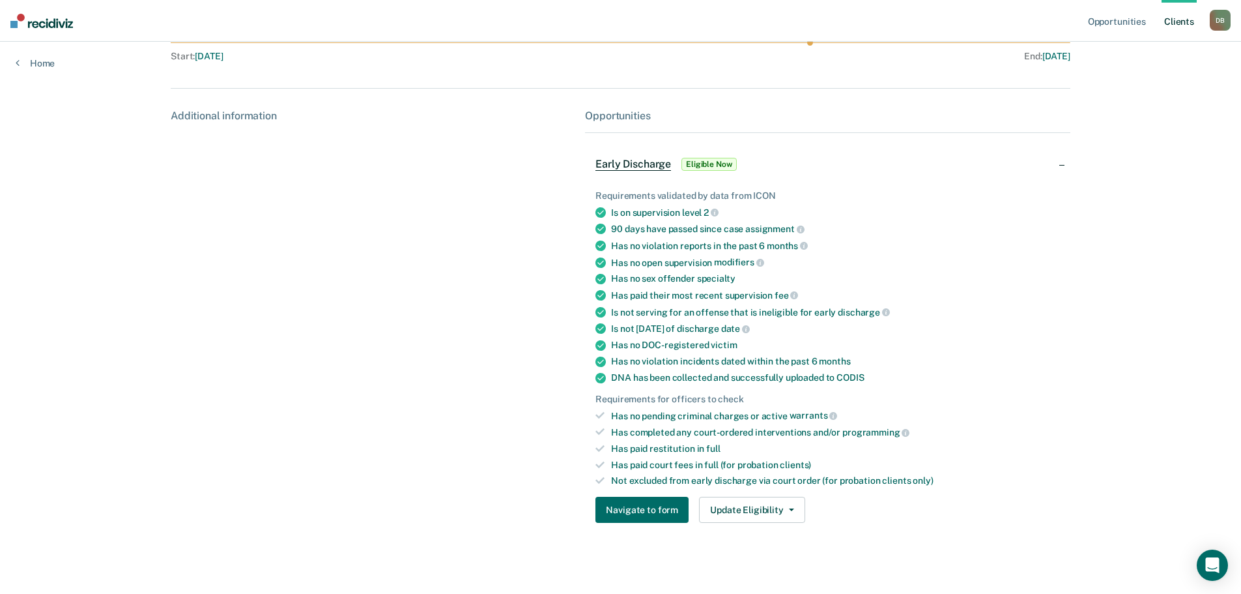
scroll to position [152, 0]
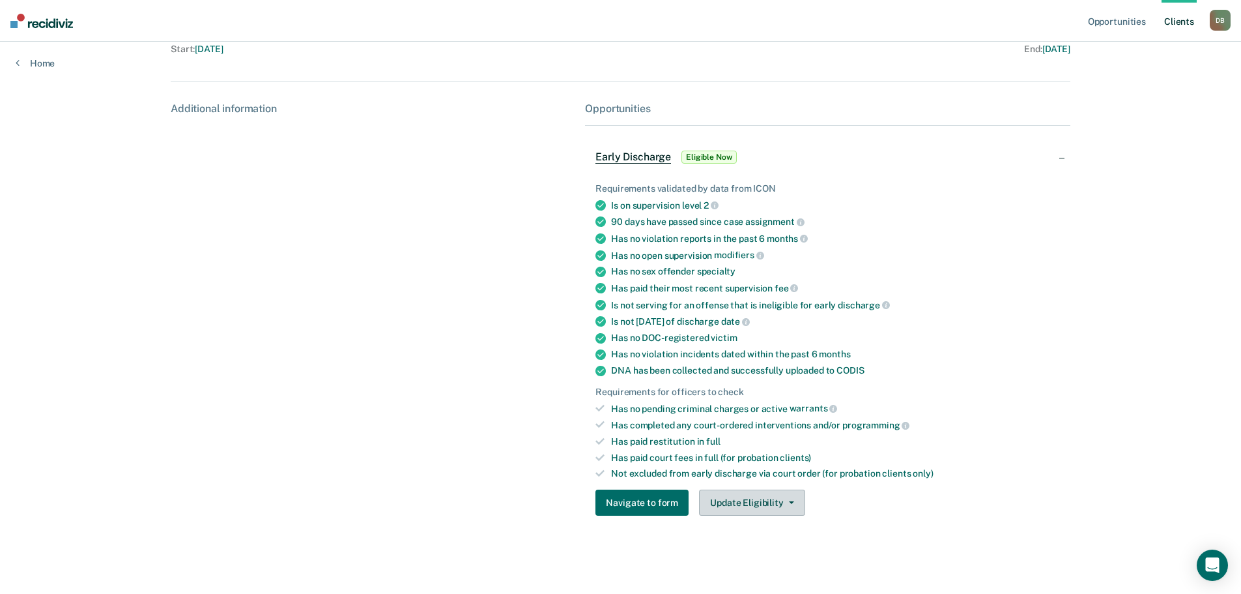
click at [784, 503] on span "button" at bounding box center [789, 502] width 10 height 3
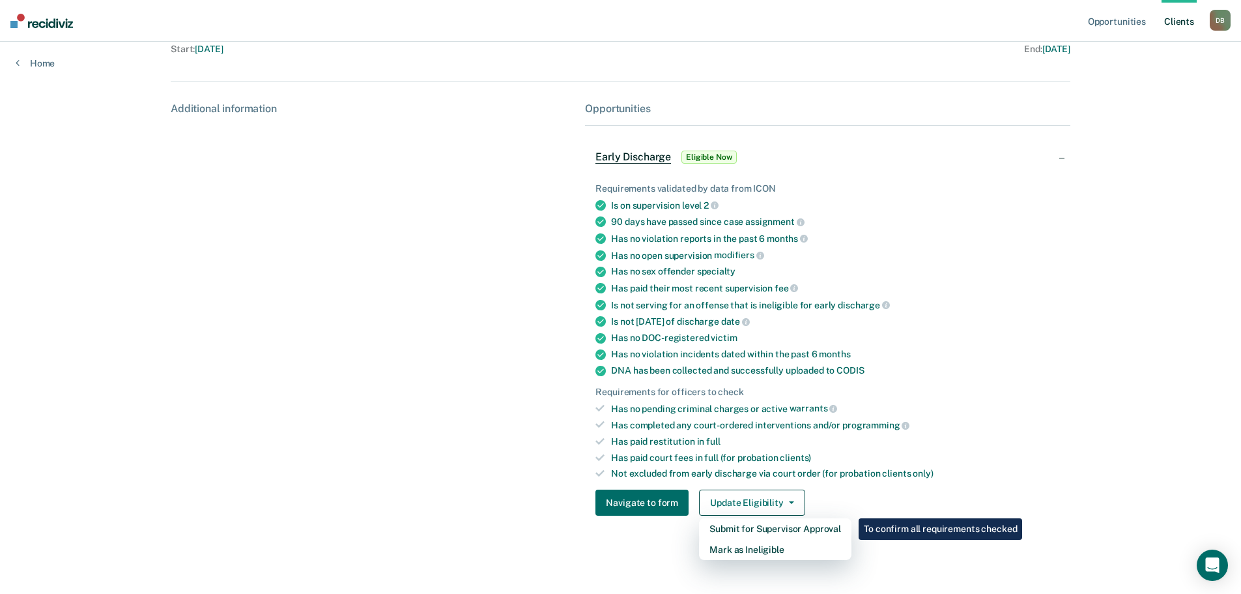
click at [1054, 370] on div "DNA has been collected and successfully uploaded to CODIS" at bounding box center [835, 370] width 448 height 11
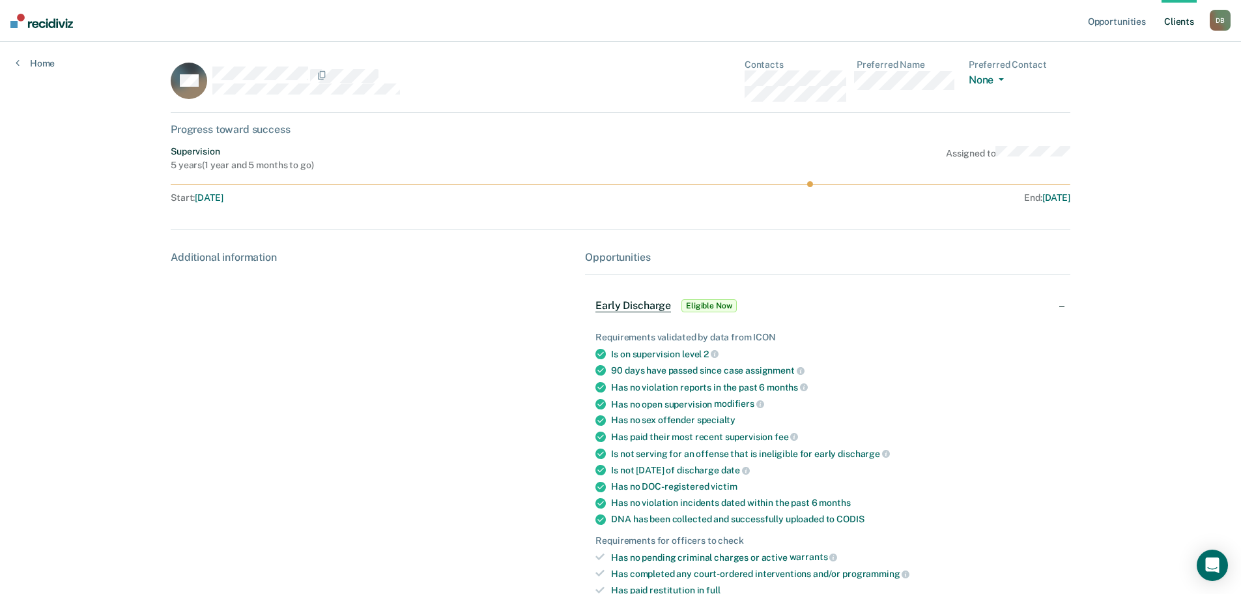
scroll to position [0, 0]
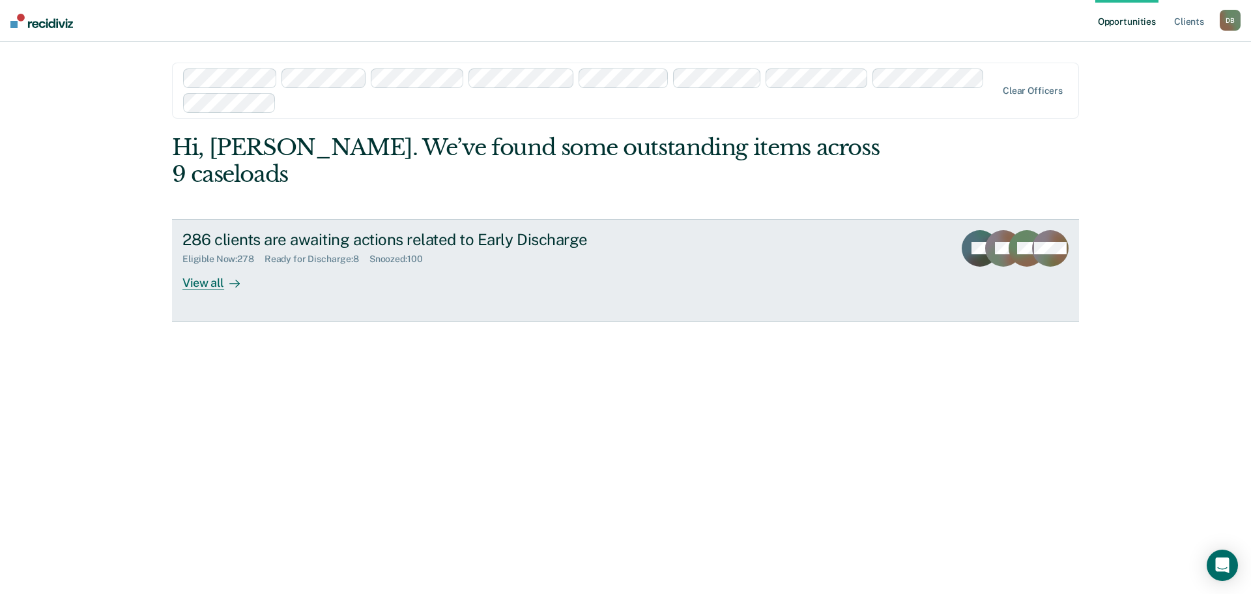
click at [296, 253] on div "Ready for Discharge : 8" at bounding box center [317, 258] width 105 height 11
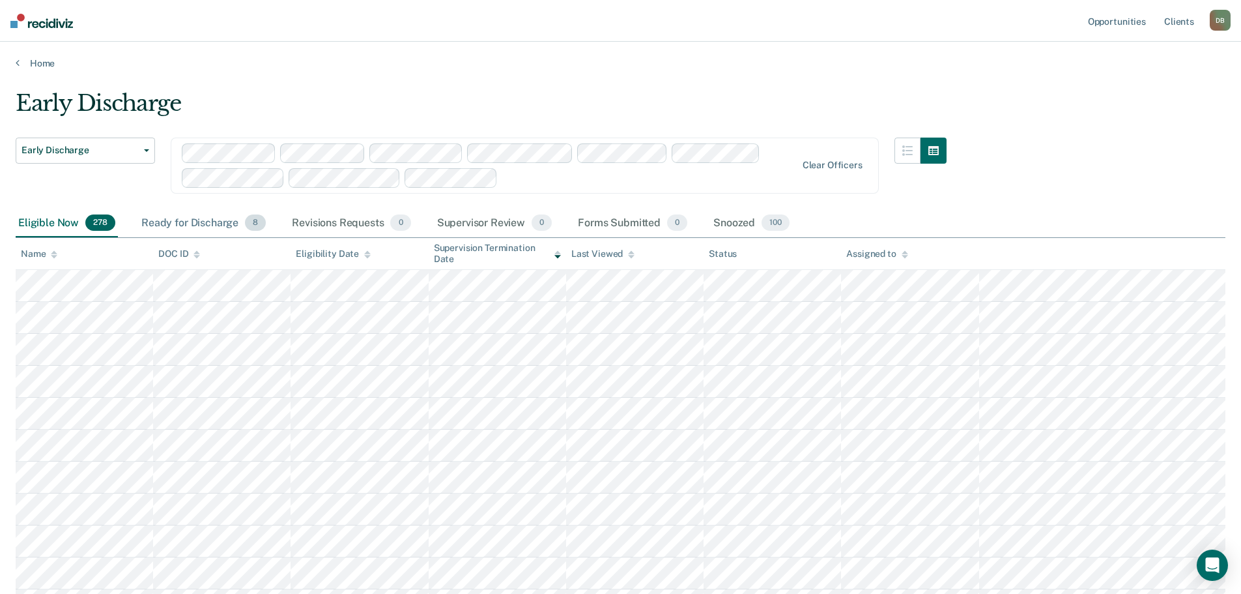
click at [186, 218] on div "Ready for Discharge 8" at bounding box center [204, 223] width 130 height 29
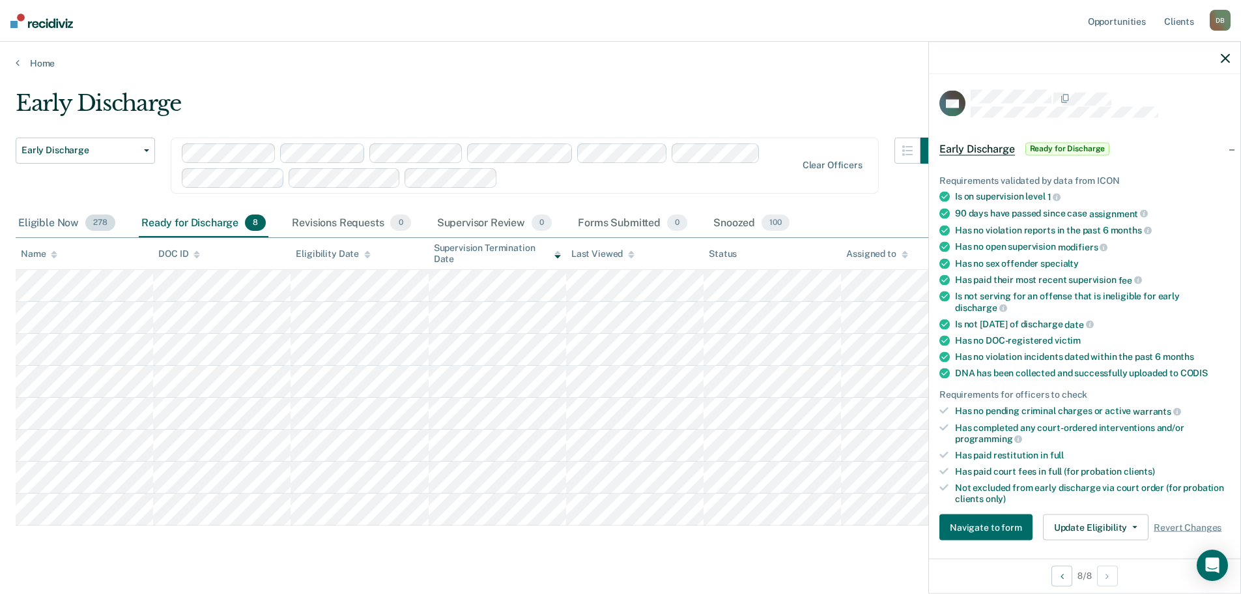
click at [35, 222] on div "Eligible Now 278" at bounding box center [67, 223] width 102 height 29
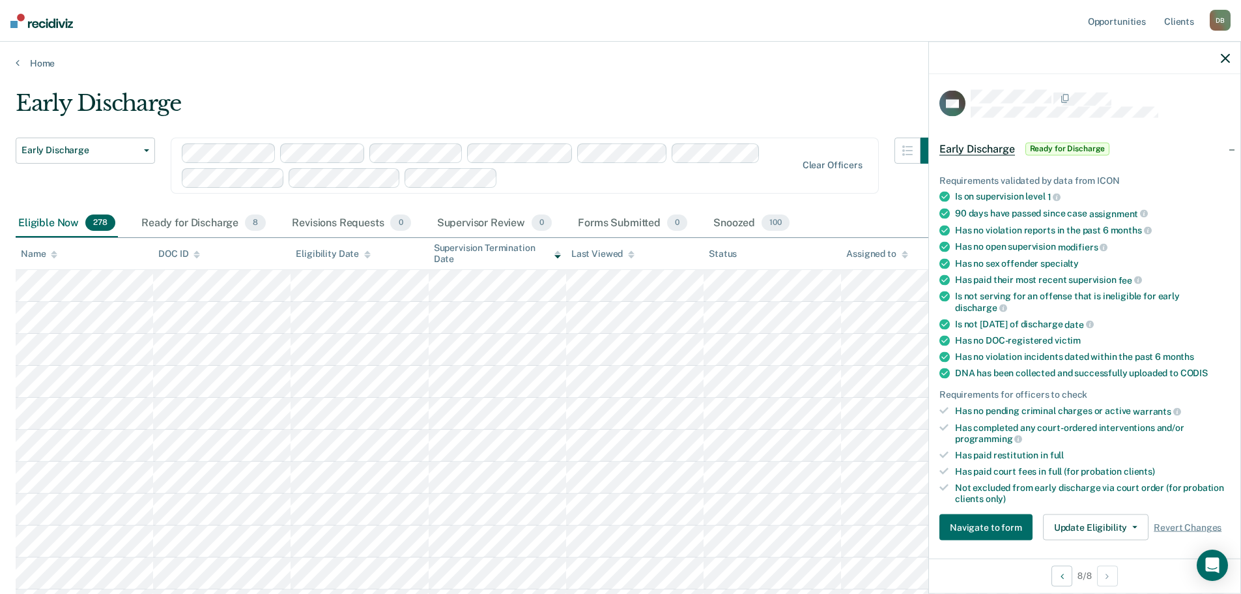
click at [1222, 60] on icon "button" at bounding box center [1225, 57] width 9 height 9
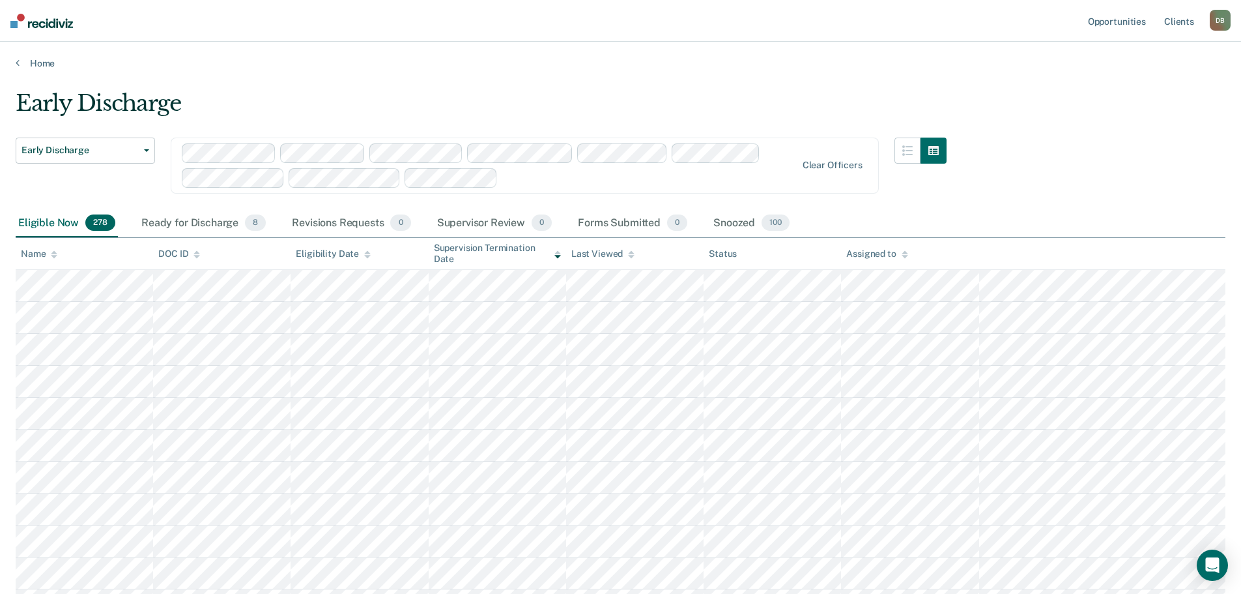
click at [872, 252] on div "Assigned to" at bounding box center [876, 253] width 61 height 11
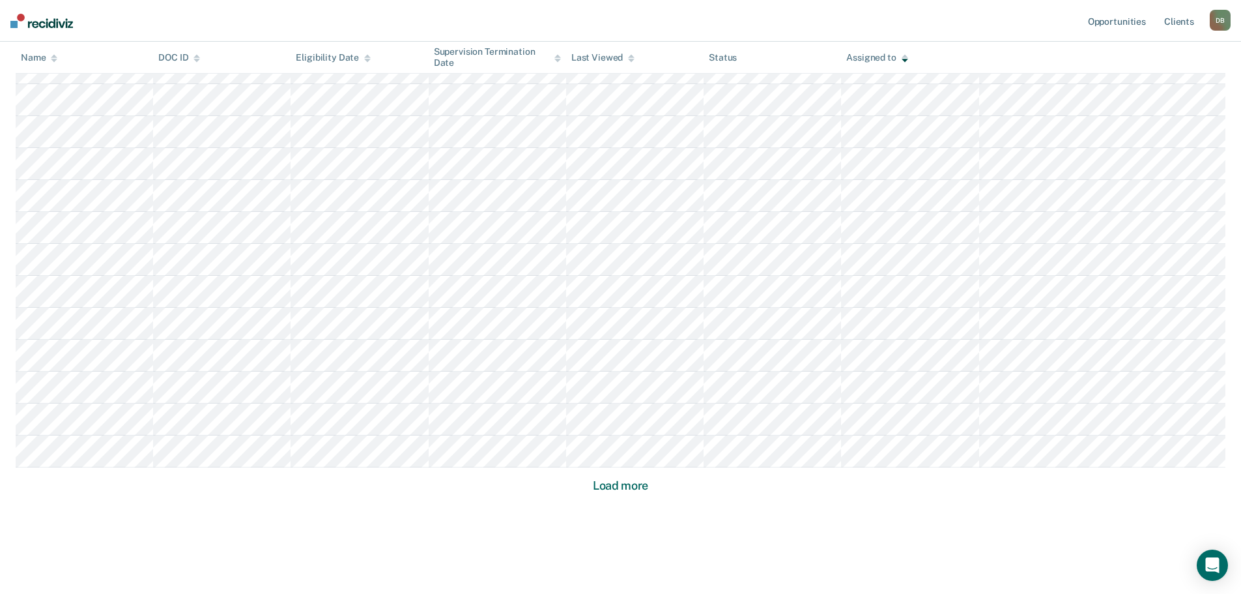
scroll to position [775, 0]
click at [637, 472] on button "Load more" at bounding box center [620, 471] width 63 height 16
click at [614, 472] on button "Load more" at bounding box center [620, 471] width 63 height 16
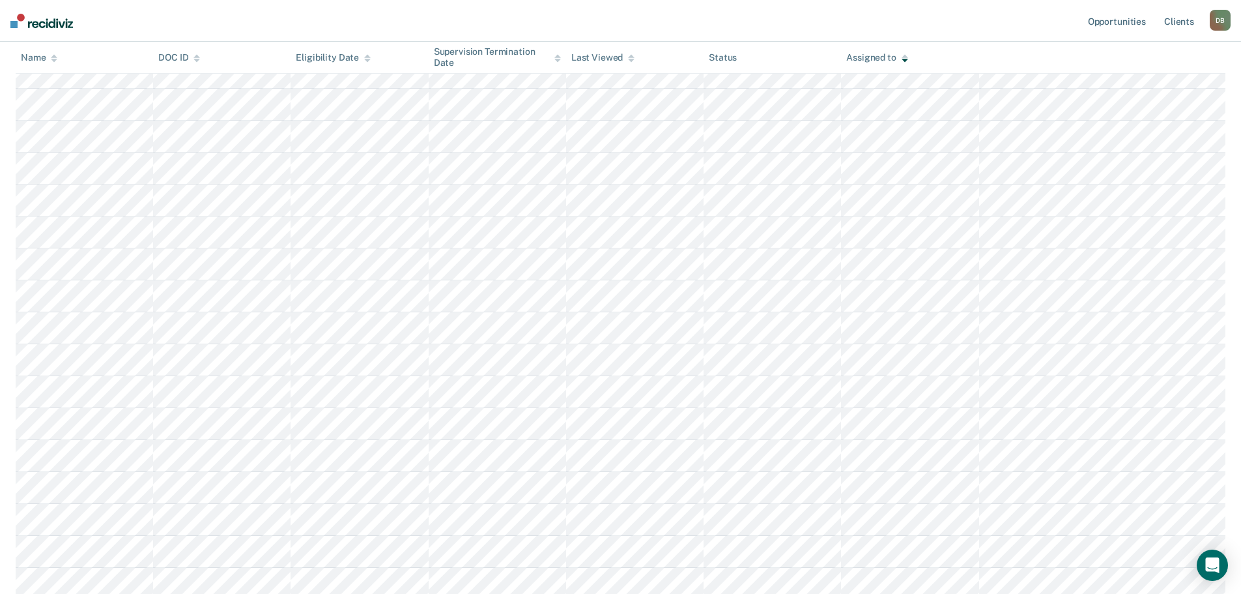
scroll to position [2690, 0]
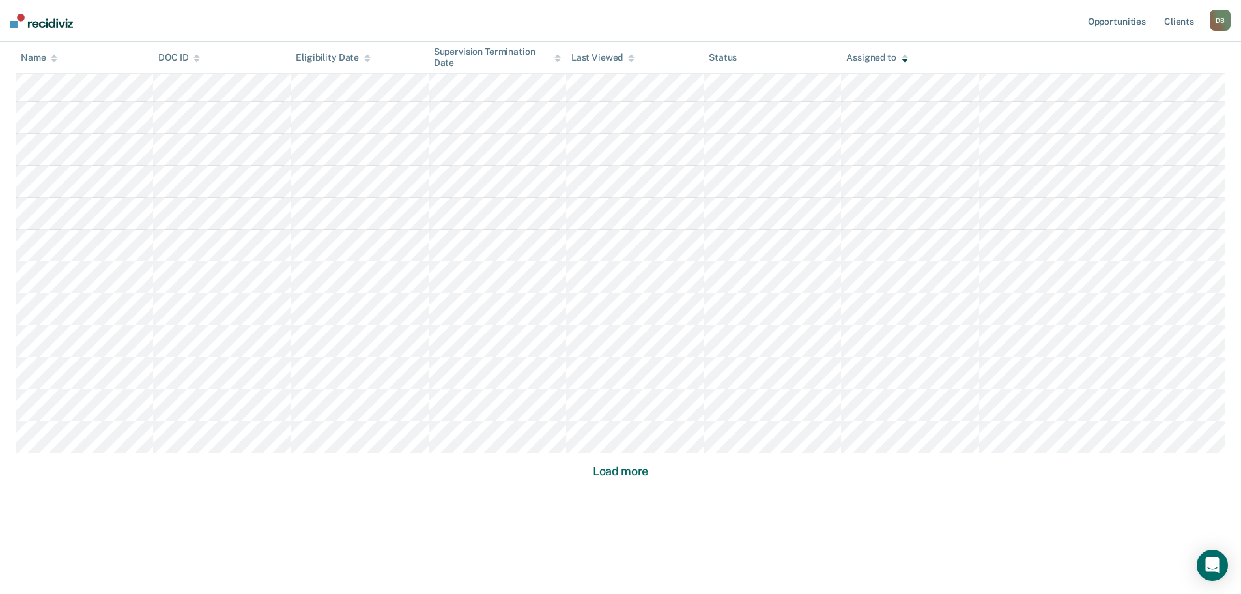
click at [620, 478] on button "Load more" at bounding box center [620, 471] width 63 height 16
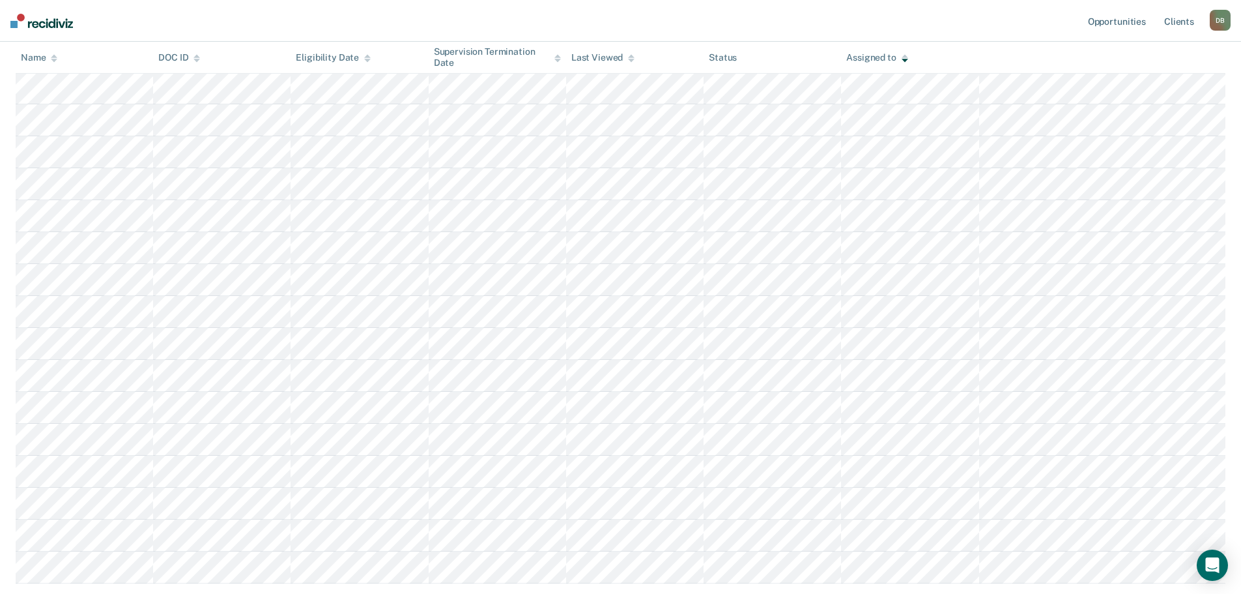
scroll to position [3648, 0]
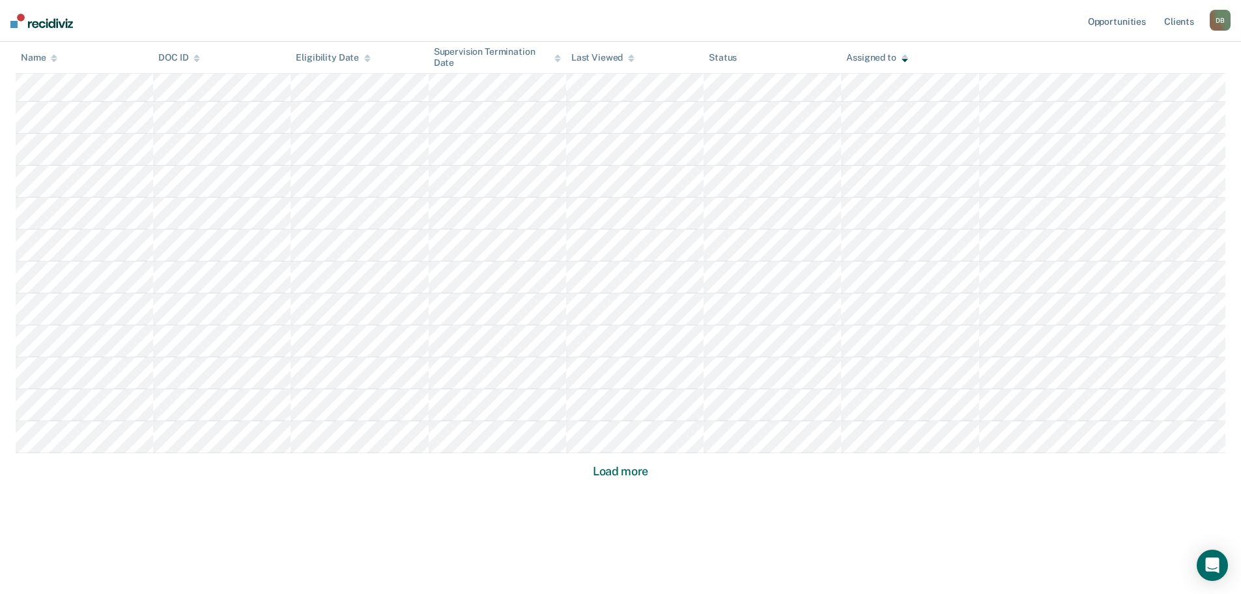
click at [618, 476] on button "Load more" at bounding box center [620, 471] width 63 height 16
click at [614, 473] on button "Load more" at bounding box center [620, 471] width 63 height 16
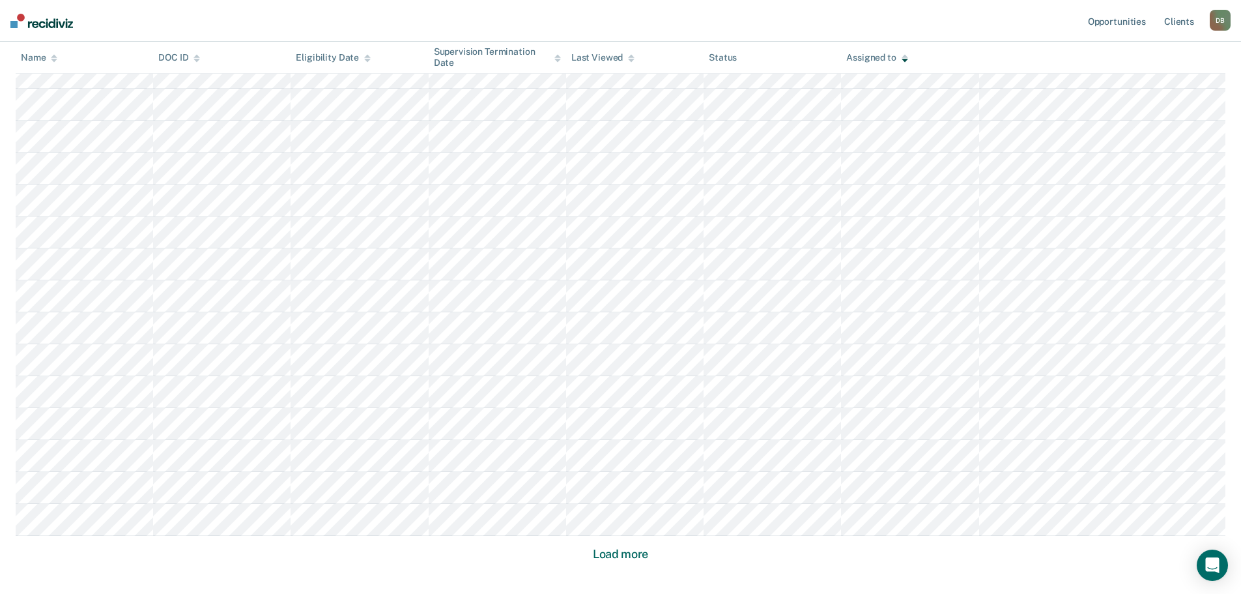
scroll to position [5564, 0]
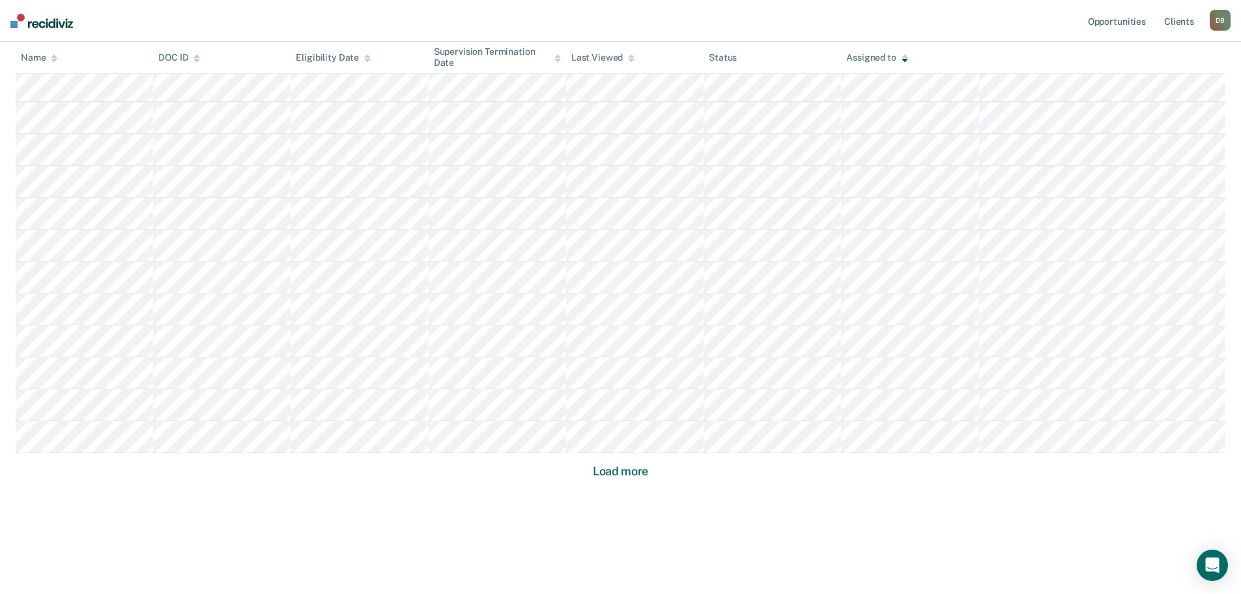
click at [620, 464] on button "Load more" at bounding box center [620, 471] width 63 height 16
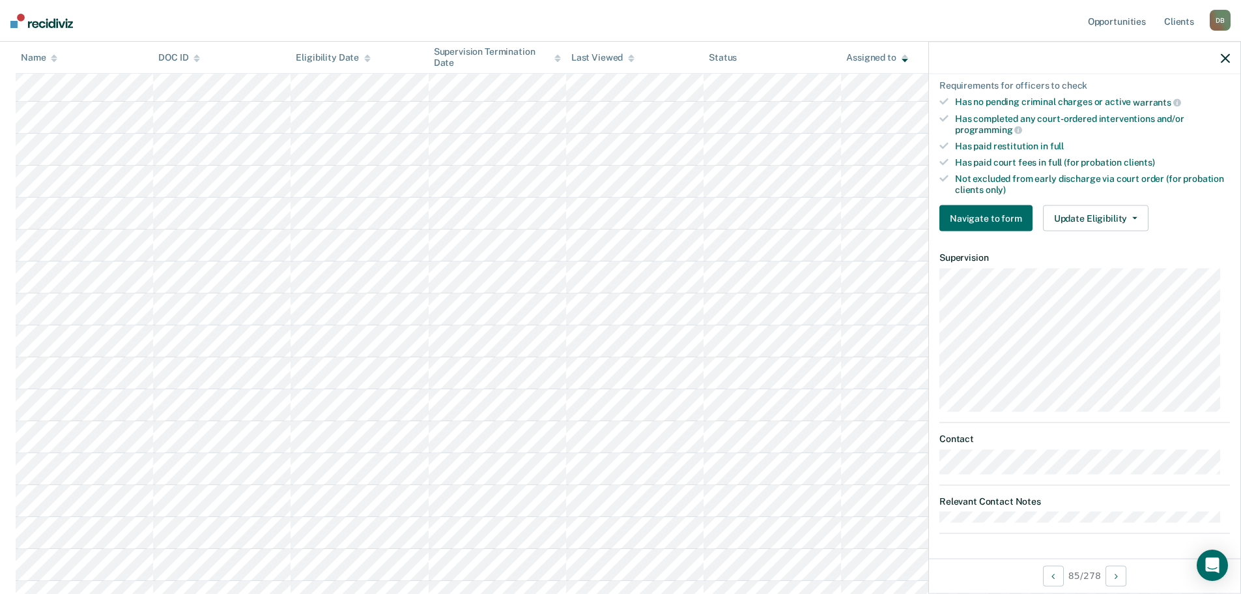
scroll to position [0, 0]
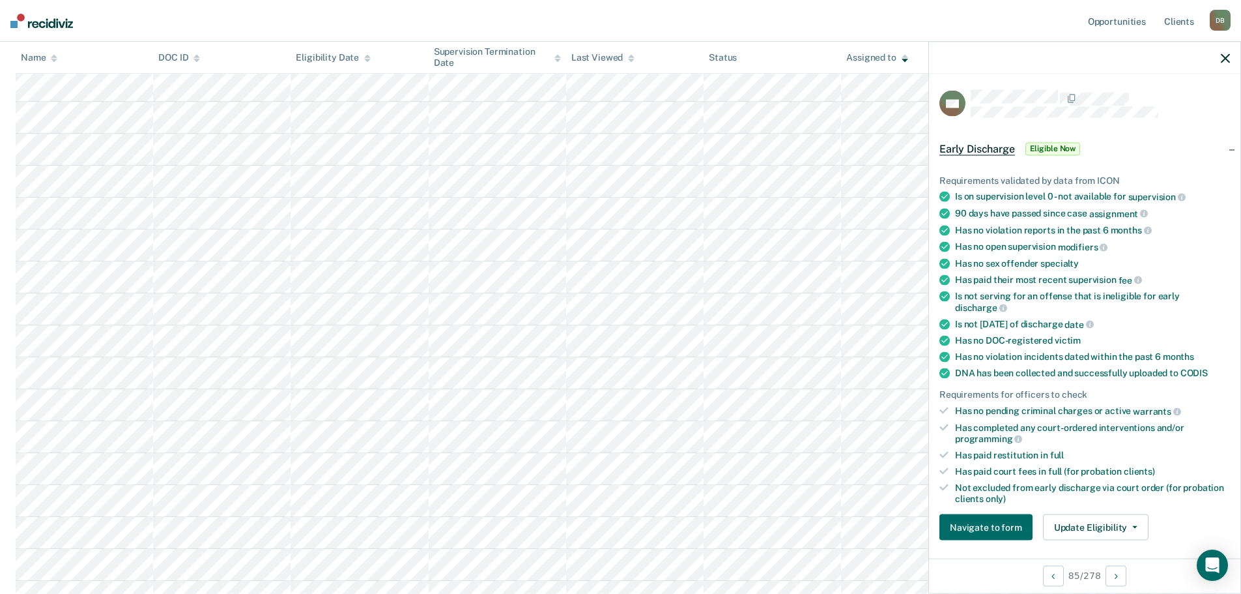
click at [1230, 57] on icon "button" at bounding box center [1225, 57] width 9 height 9
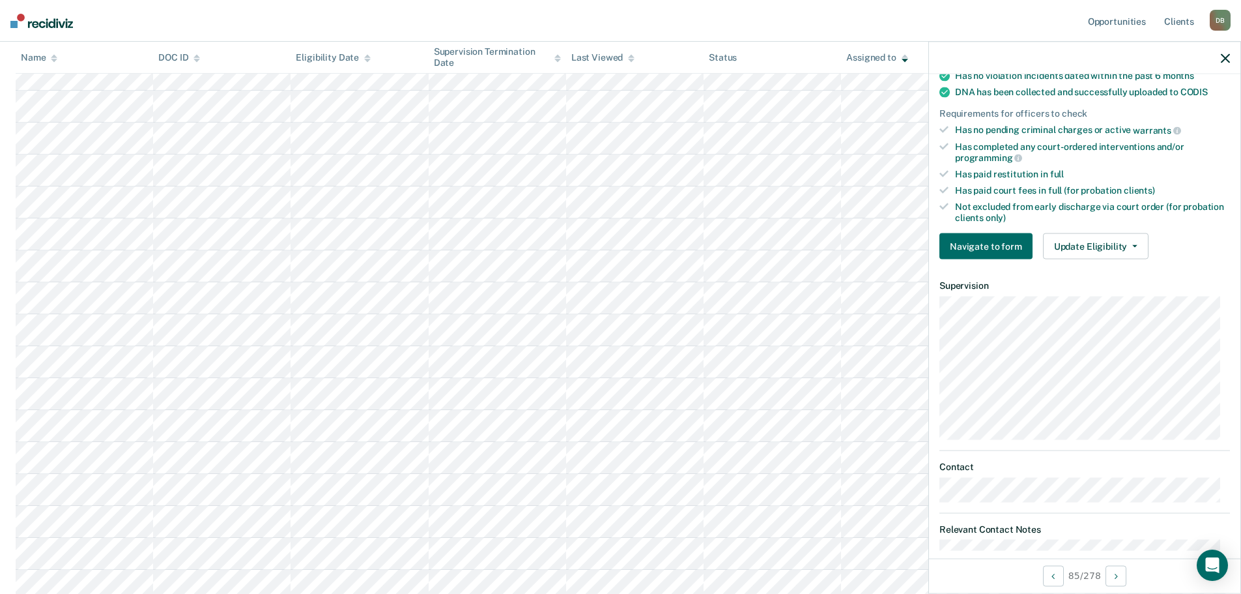
scroll to position [309, 0]
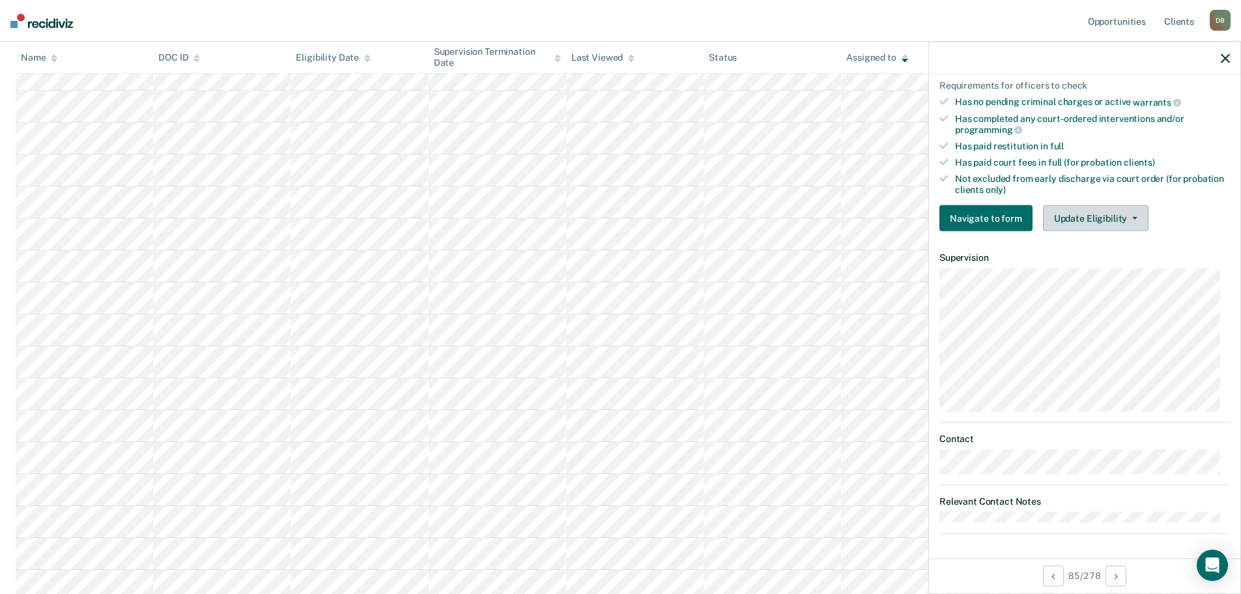
click at [1078, 216] on button "Update Eligibility" at bounding box center [1096, 218] width 106 height 26
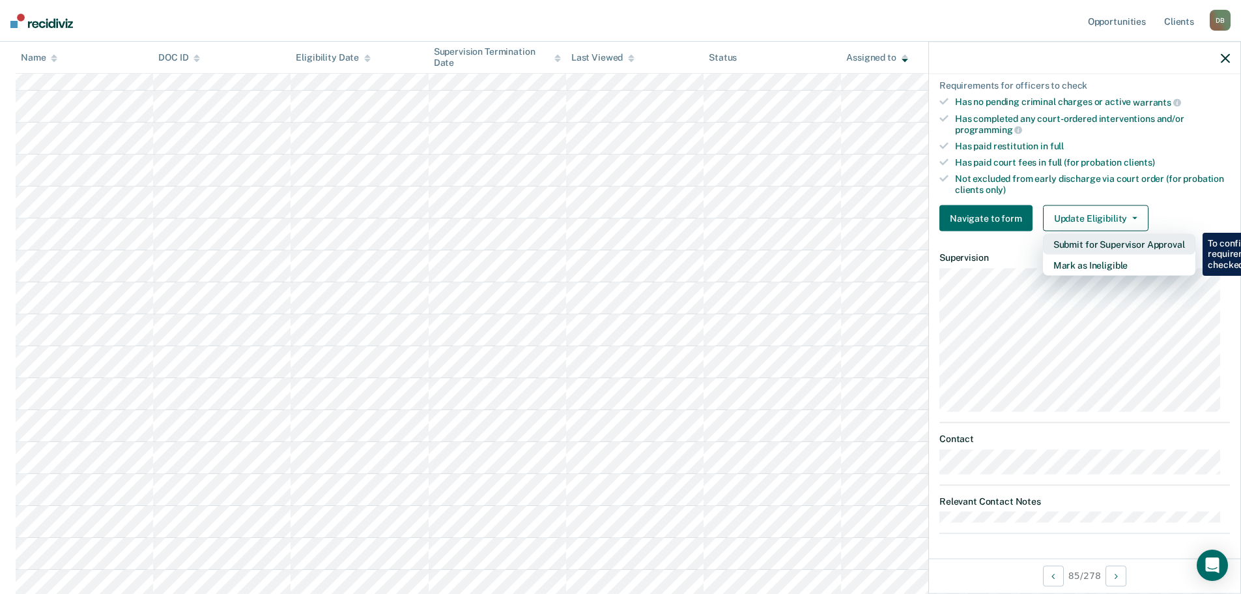
scroll to position [0, 0]
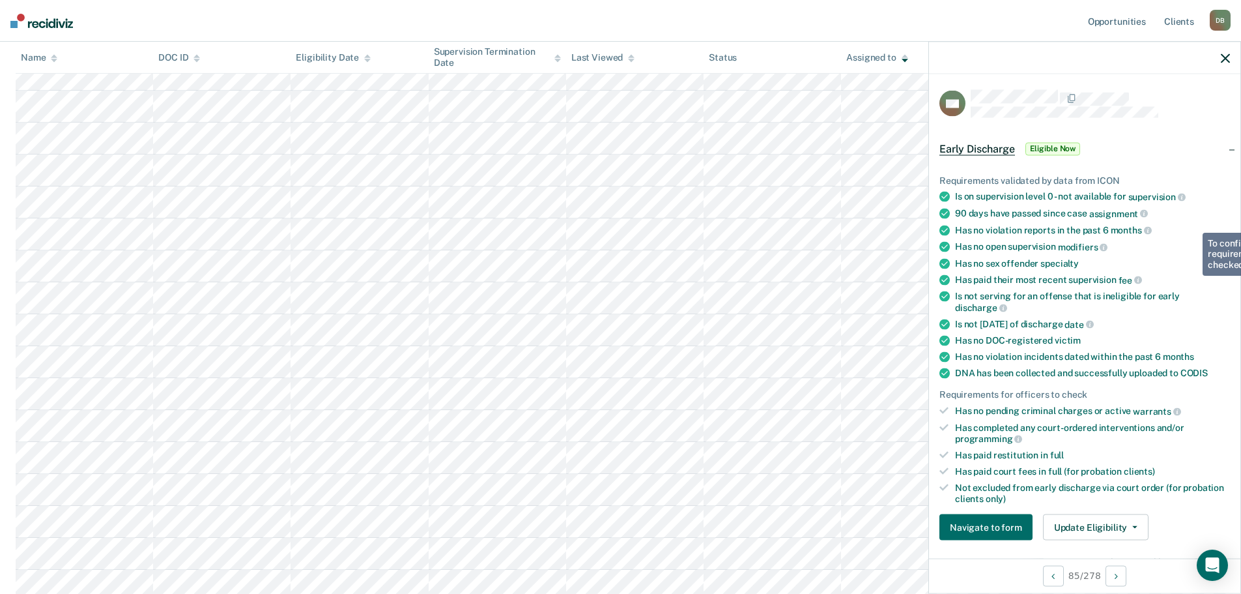
click at [1226, 58] on icon "button" at bounding box center [1225, 57] width 9 height 9
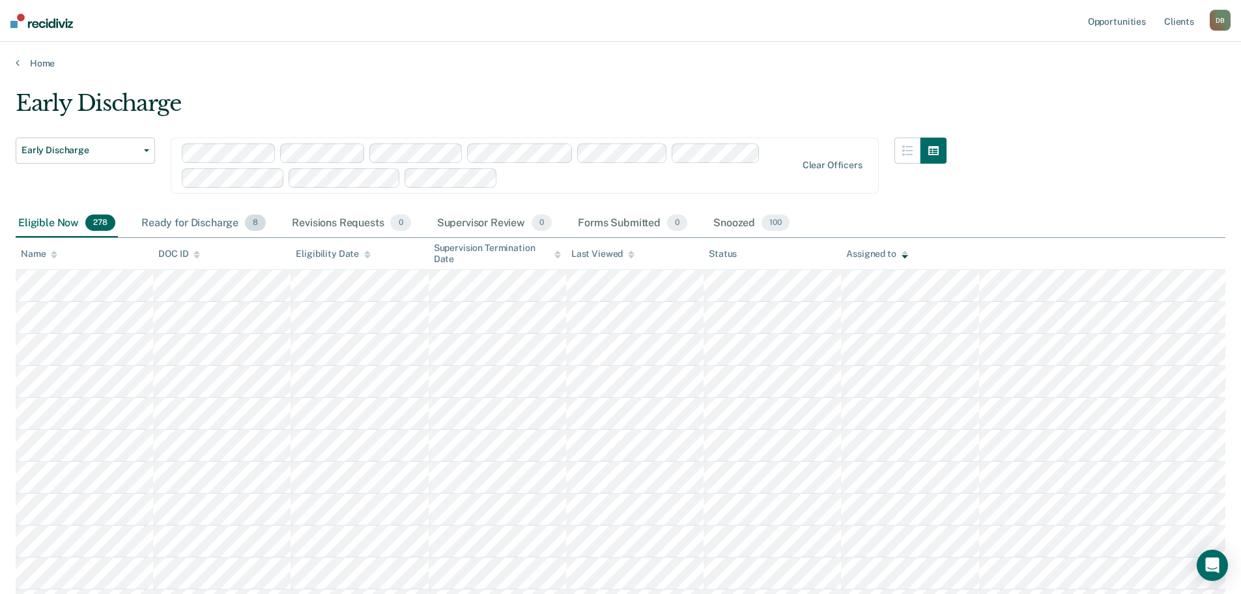
click at [220, 223] on div "Ready for Discharge 8" at bounding box center [204, 223] width 130 height 29
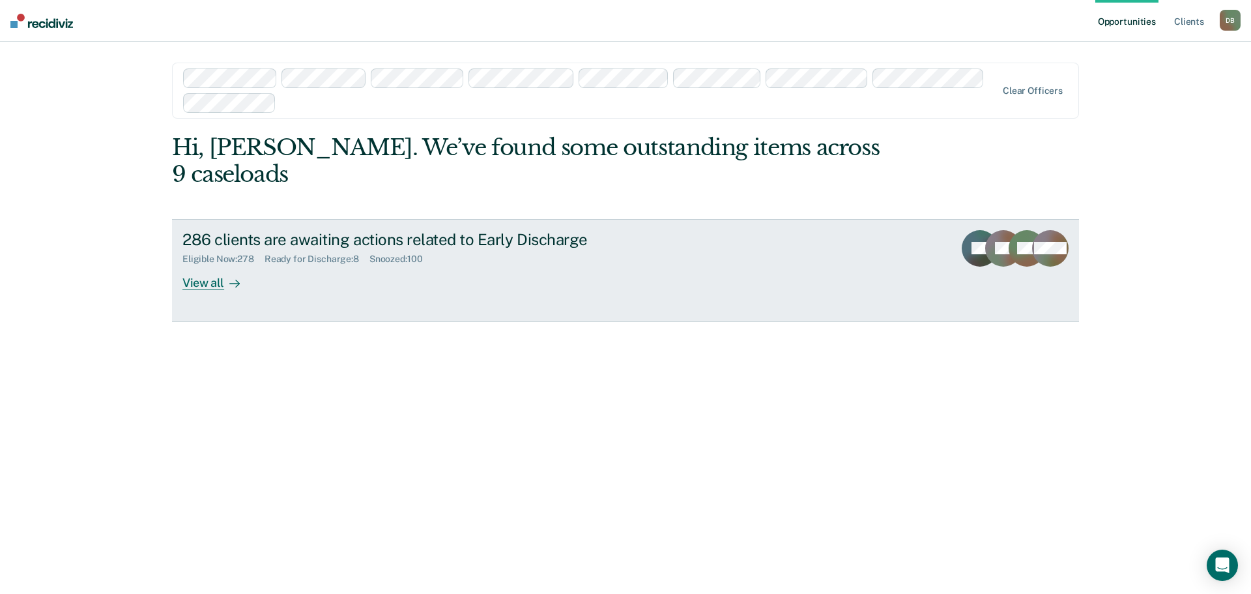
click at [308, 253] on div "Ready for Discharge : 8" at bounding box center [317, 258] width 105 height 11
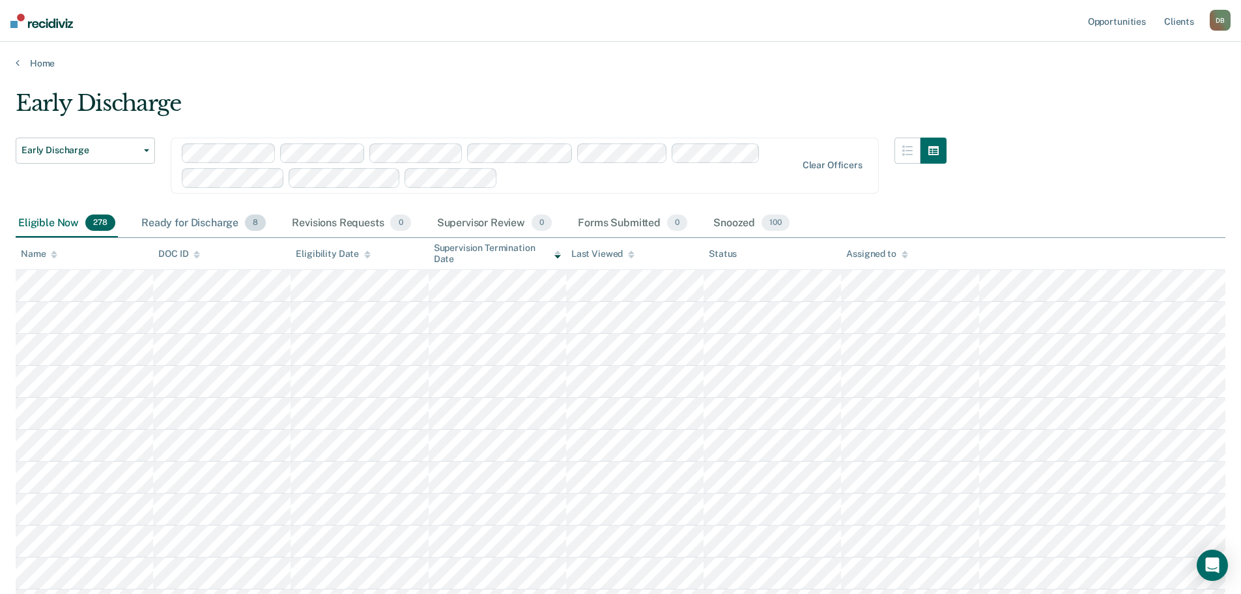
click at [201, 221] on div "Ready for Discharge 8" at bounding box center [204, 223] width 130 height 29
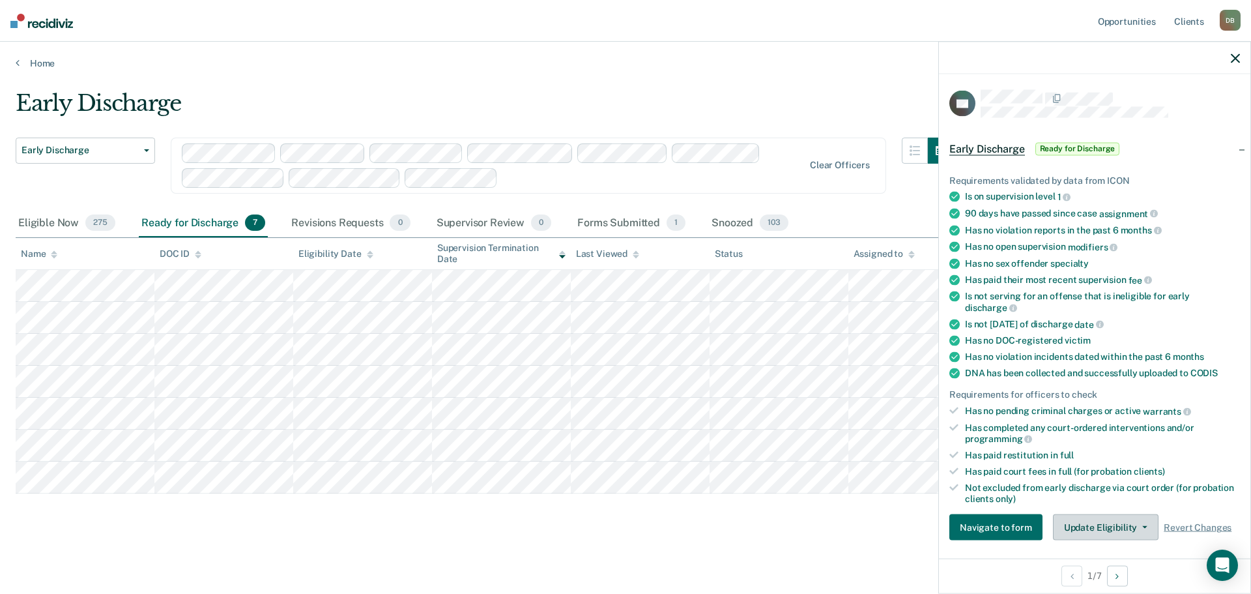
click at [1074, 518] on button "Update Eligibility" at bounding box center [1106, 527] width 106 height 26
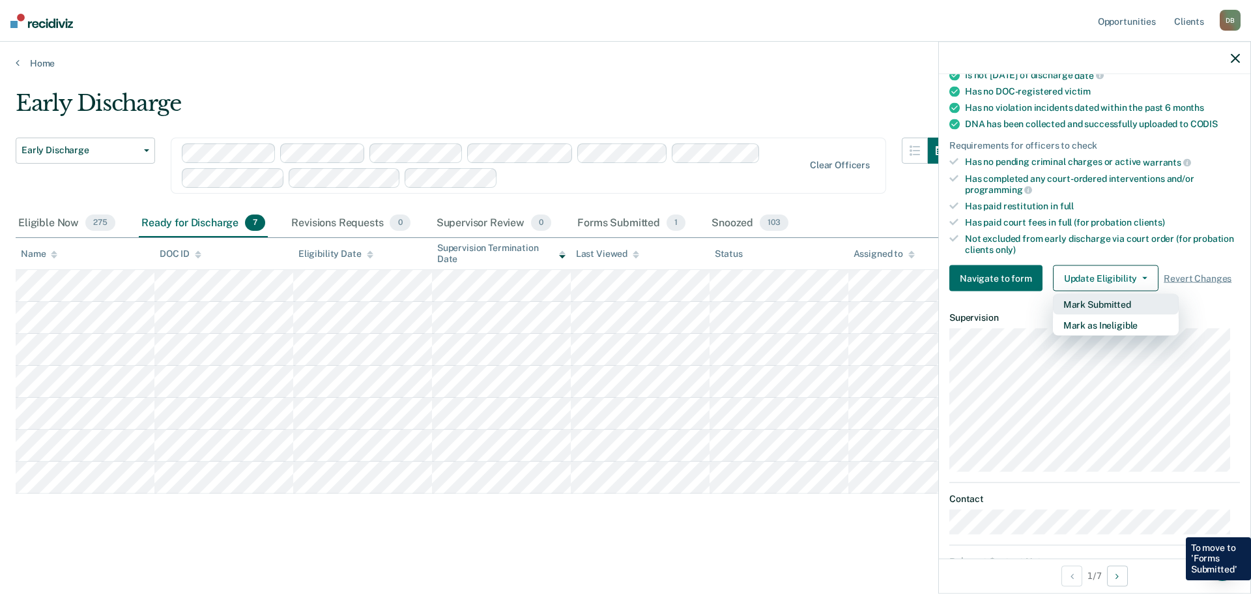
scroll to position [265, 0]
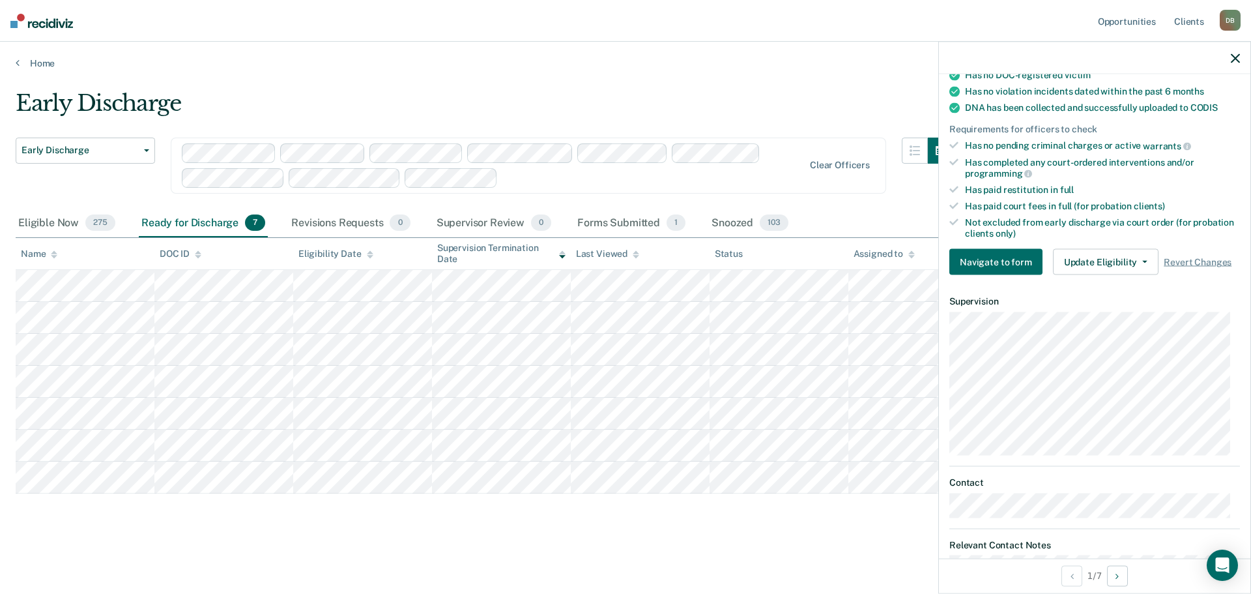
click at [1233, 56] on icon "button" at bounding box center [1235, 57] width 9 height 9
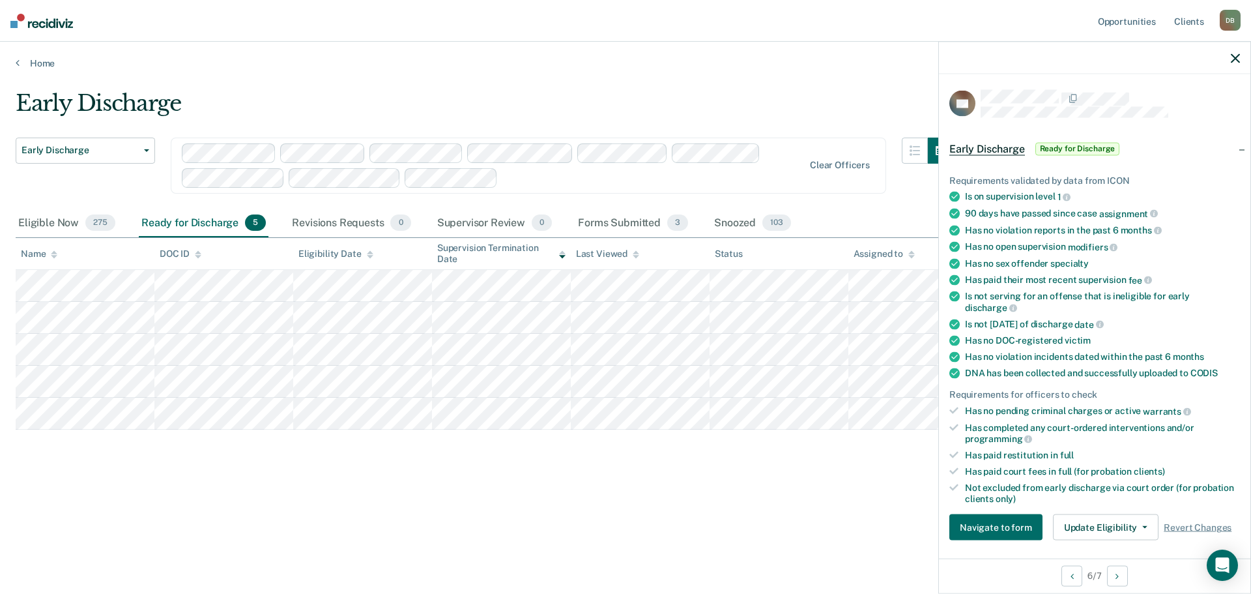
scroll to position [261, 0]
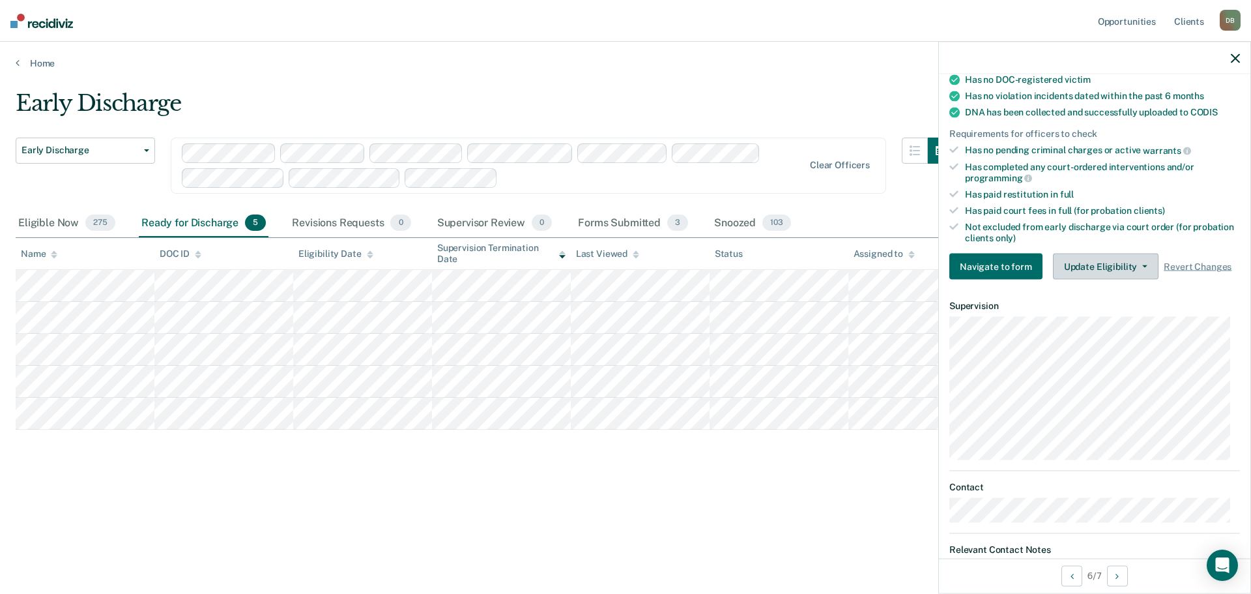
click at [1100, 270] on button "Update Eligibility" at bounding box center [1106, 266] width 106 height 26
click at [1232, 63] on icon "button" at bounding box center [1235, 57] width 9 height 9
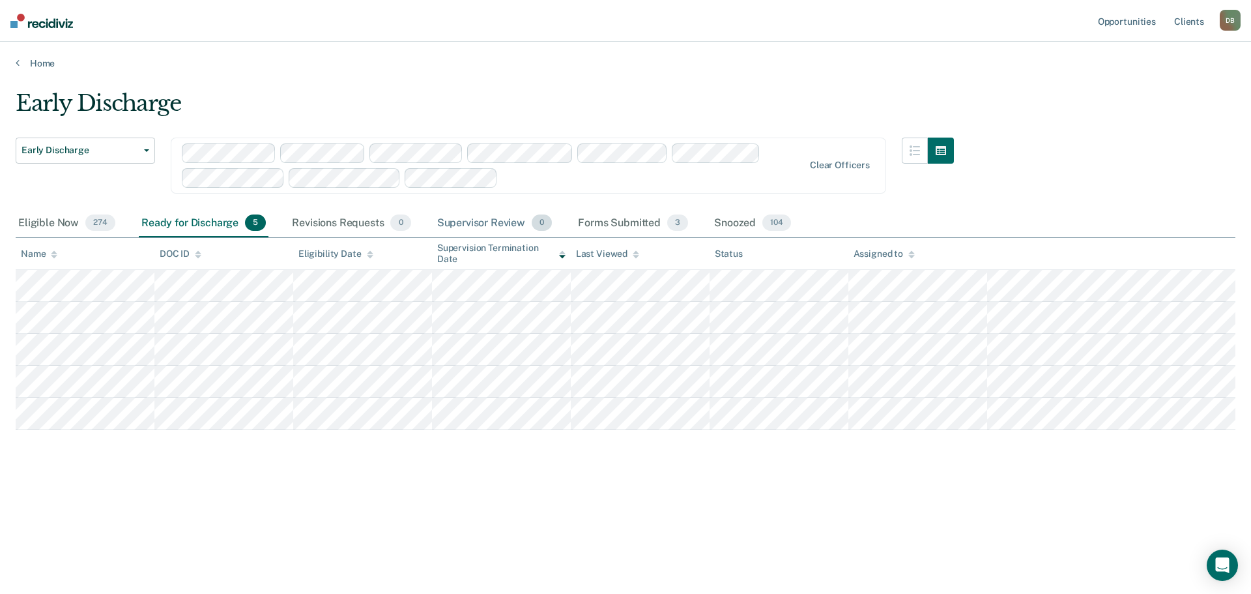
click at [482, 225] on div "Supervisor Review 0" at bounding box center [495, 223] width 121 height 29
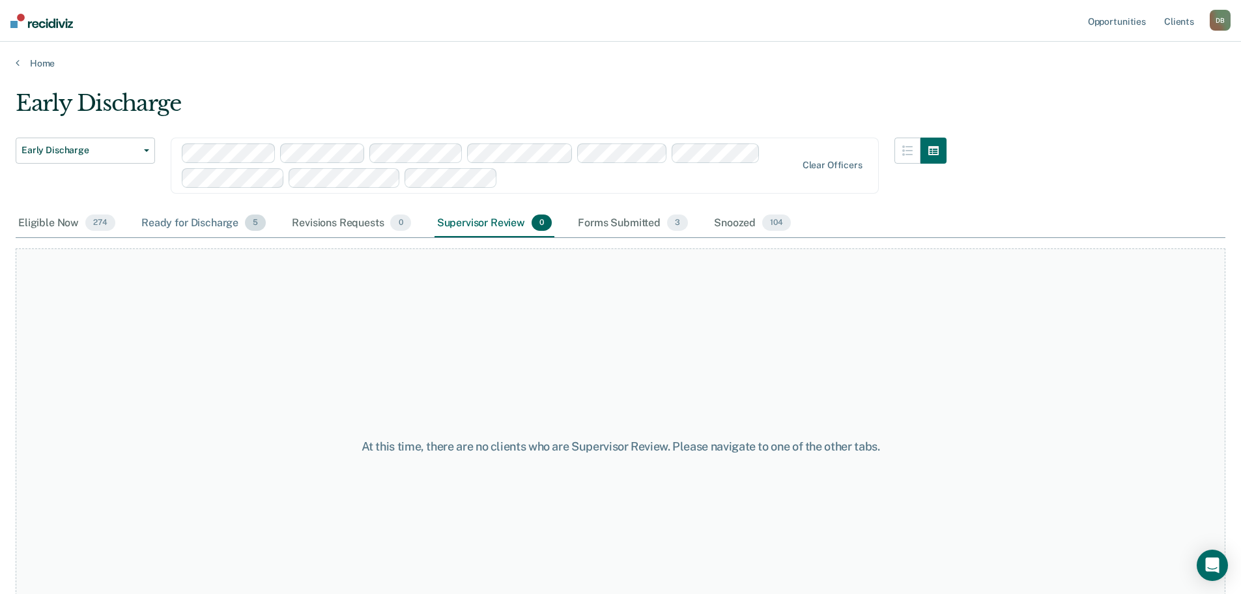
click at [186, 221] on div "Ready for Discharge 5" at bounding box center [204, 223] width 130 height 29
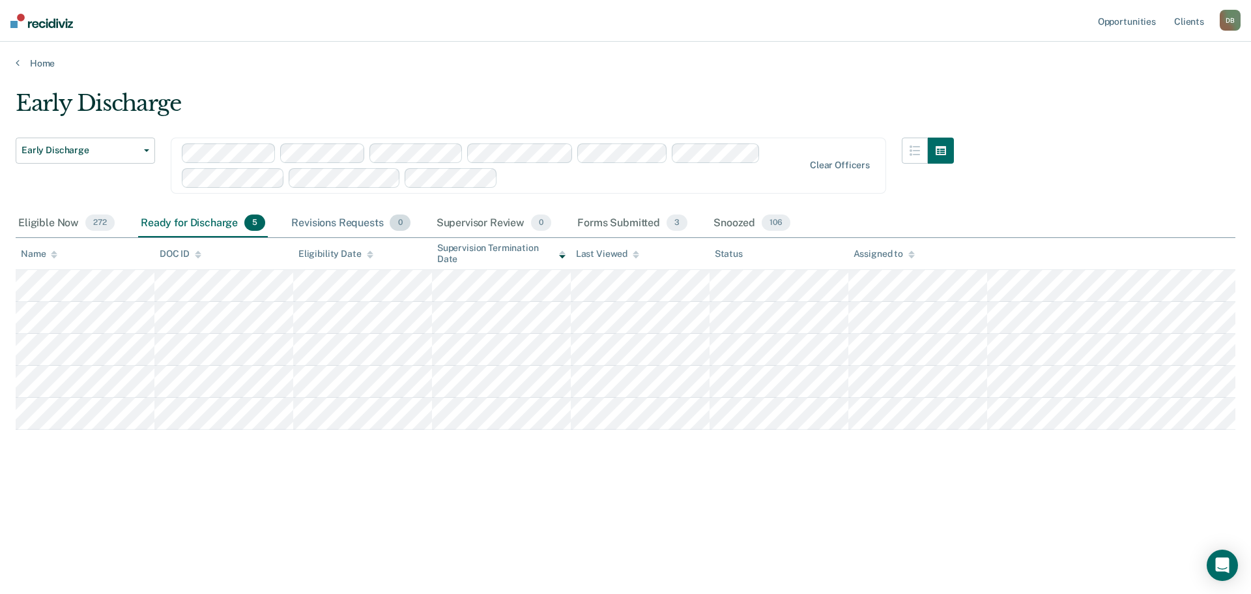
click at [343, 225] on div "Revisions Requests 0" at bounding box center [351, 223] width 124 height 29
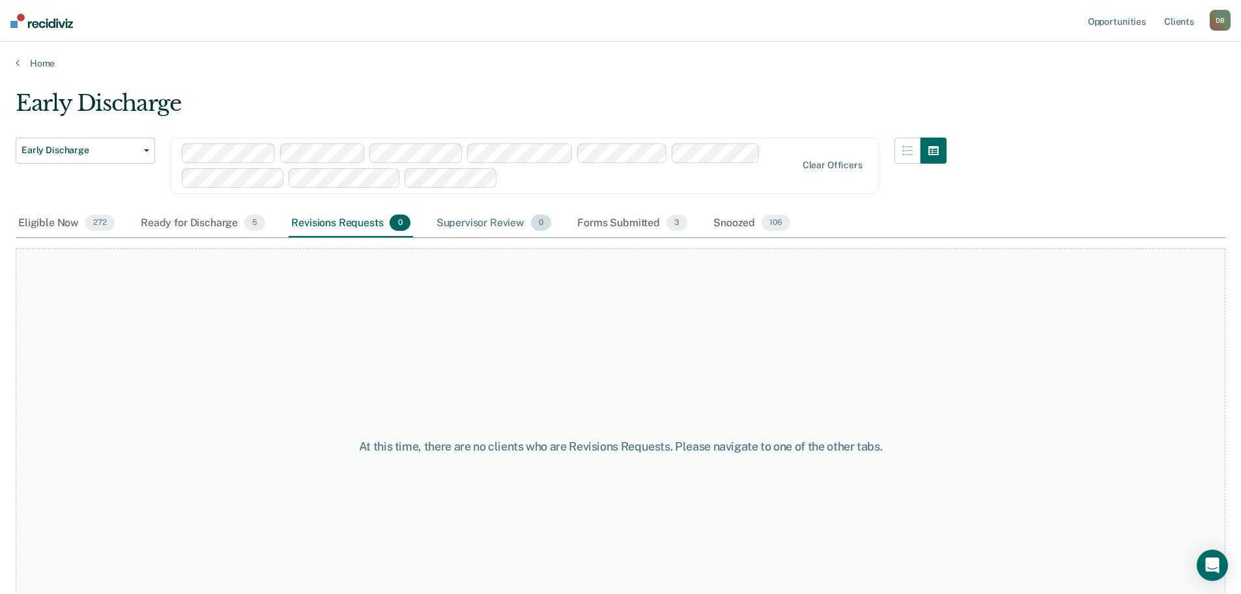
click at [478, 227] on div "Supervisor Review 0" at bounding box center [494, 223] width 121 height 29
click at [180, 223] on div "Ready for Discharge 5" at bounding box center [203, 223] width 130 height 29
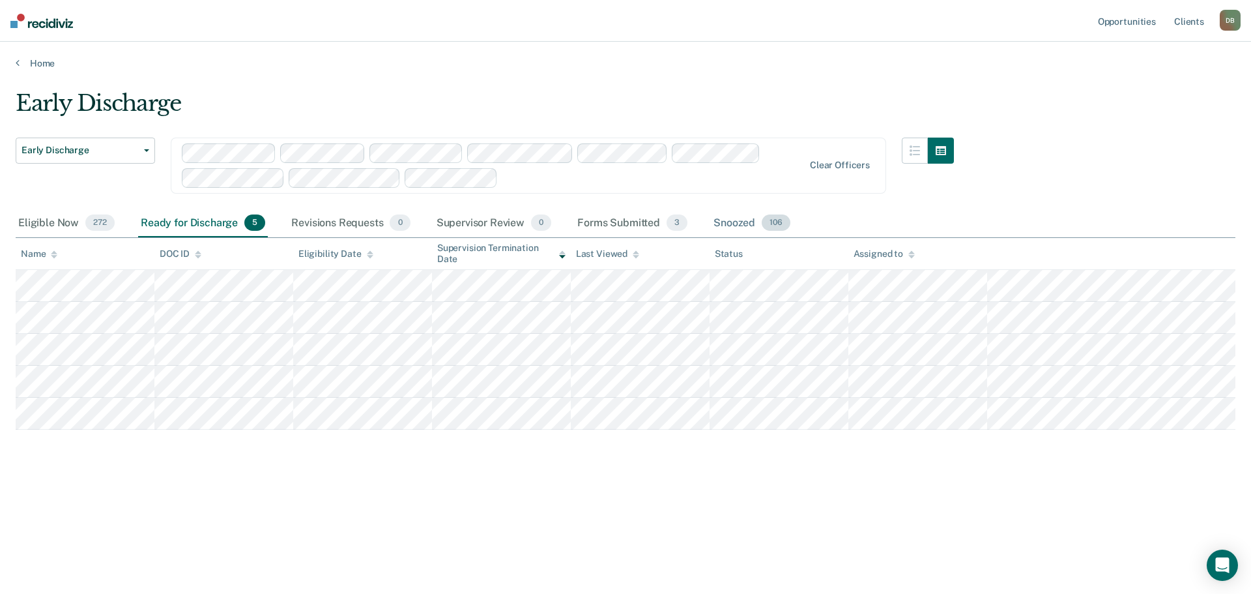
click at [719, 225] on div "Snoozed 106" at bounding box center [752, 223] width 82 height 29
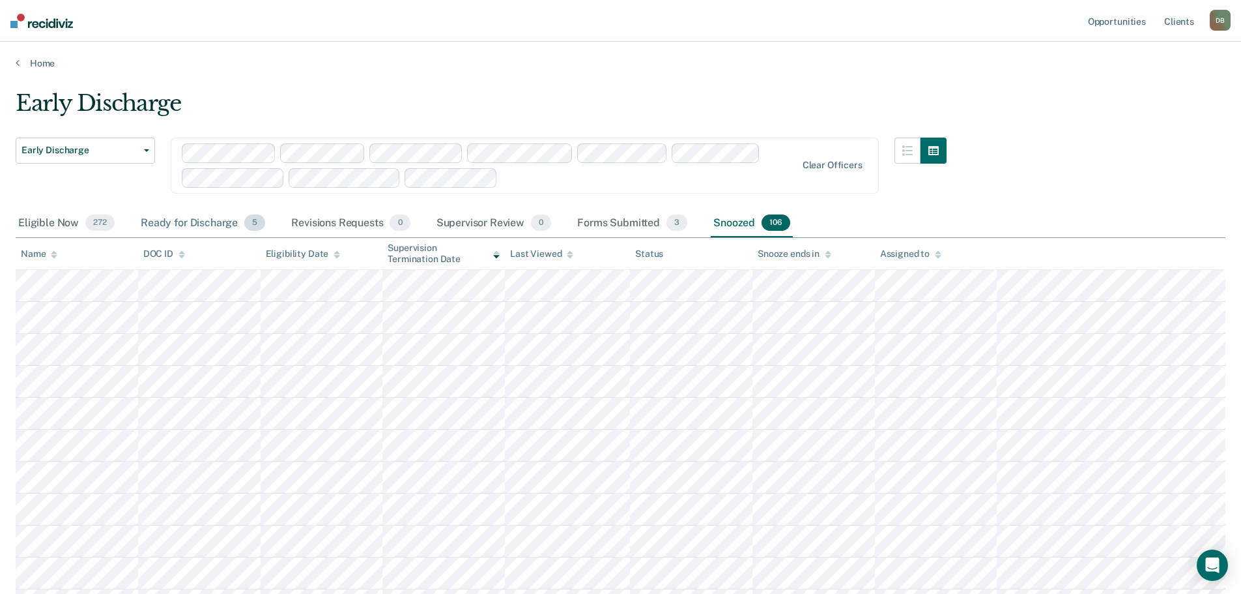
click at [218, 221] on div "Ready for Discharge 5" at bounding box center [203, 223] width 130 height 29
